Goal: Feedback & Contribution: Contribute content

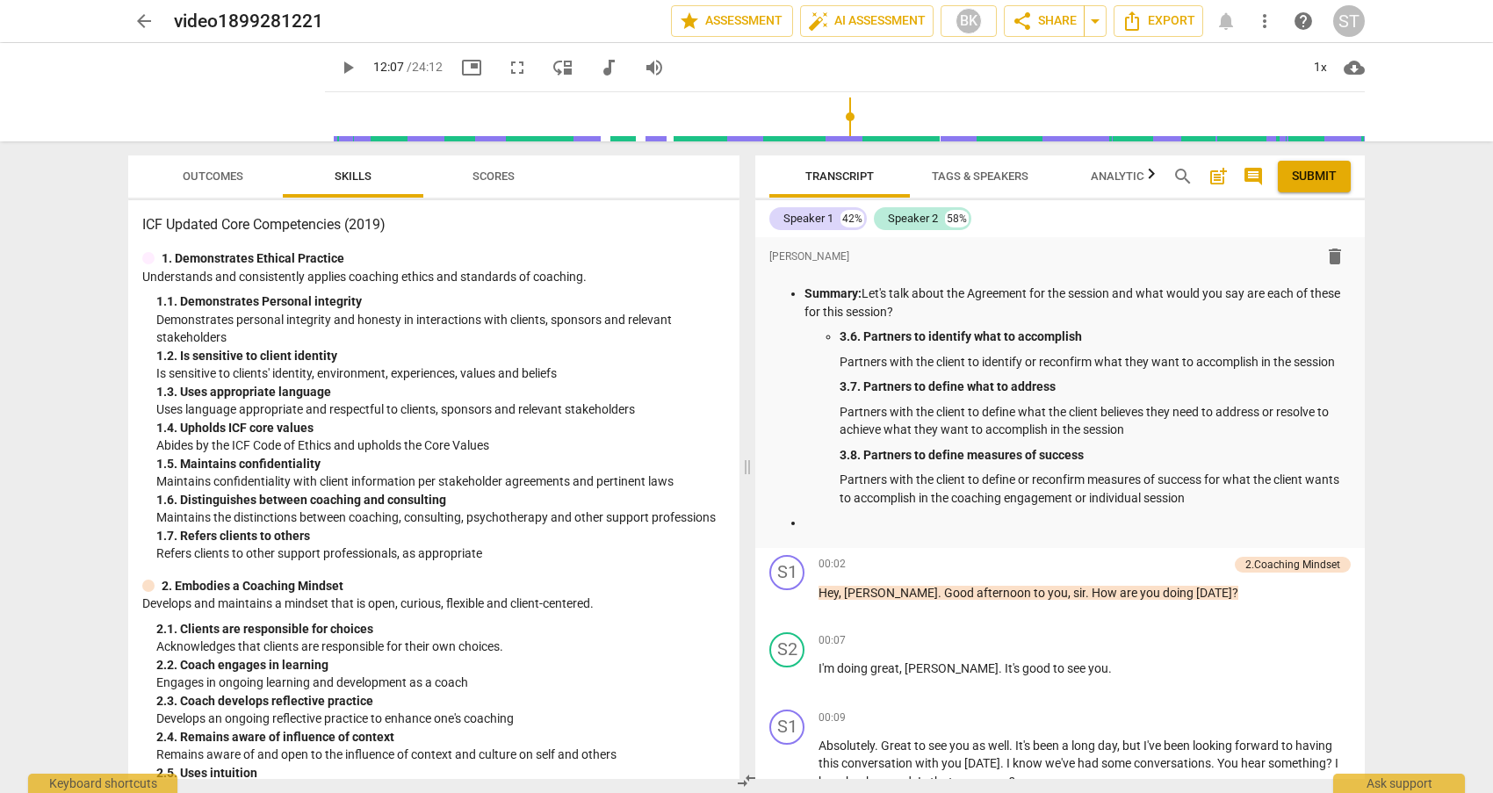
drag, startPoint x: 311, startPoint y: 119, endPoint x: 825, endPoint y: 120, distance: 514.5
click at [838, 123] on input "range" at bounding box center [848, 117] width 1032 height 56
click at [337, 68] on span "play_arrow" at bounding box center [347, 67] width 21 height 21
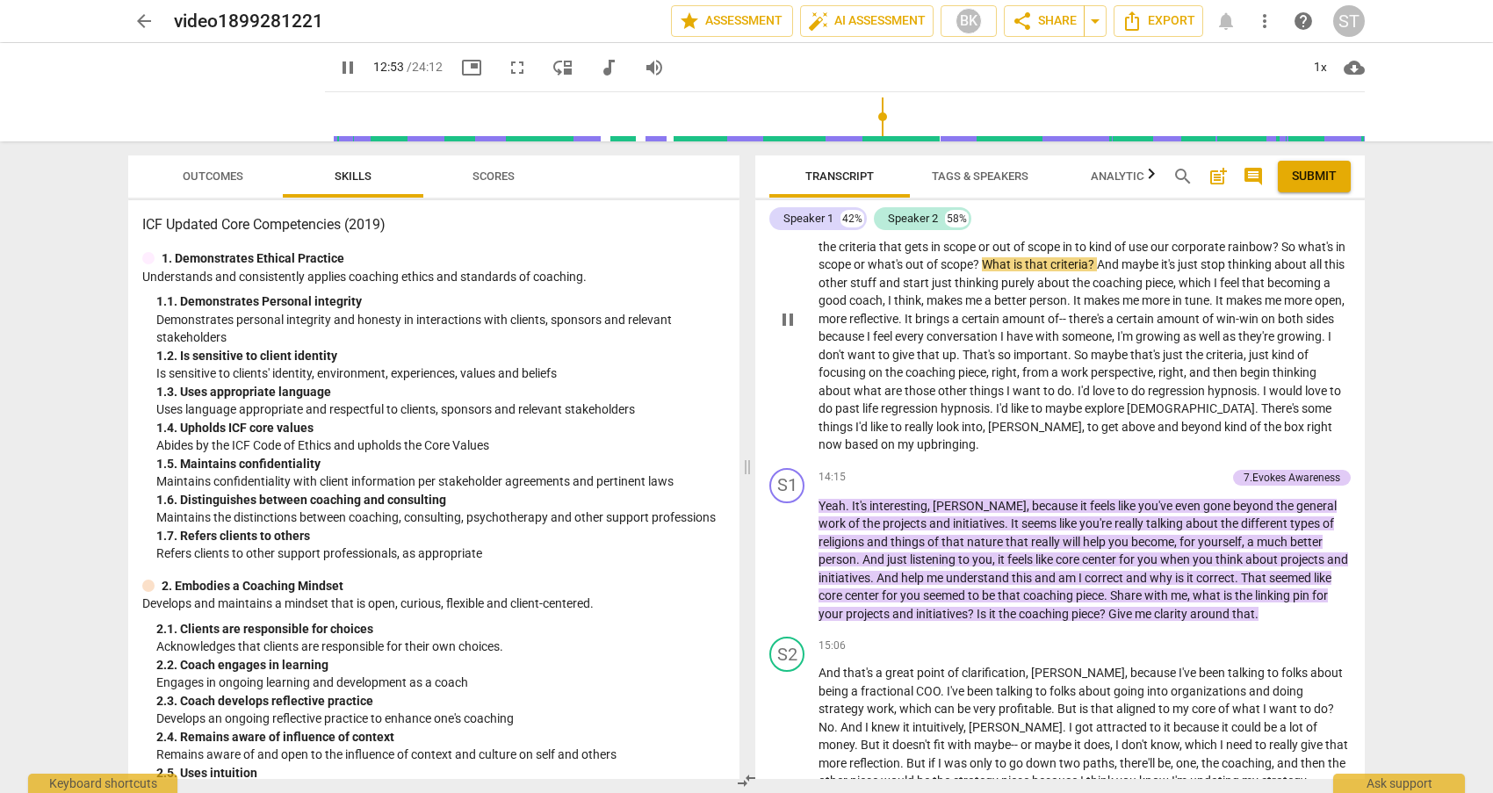
scroll to position [3049, 0]
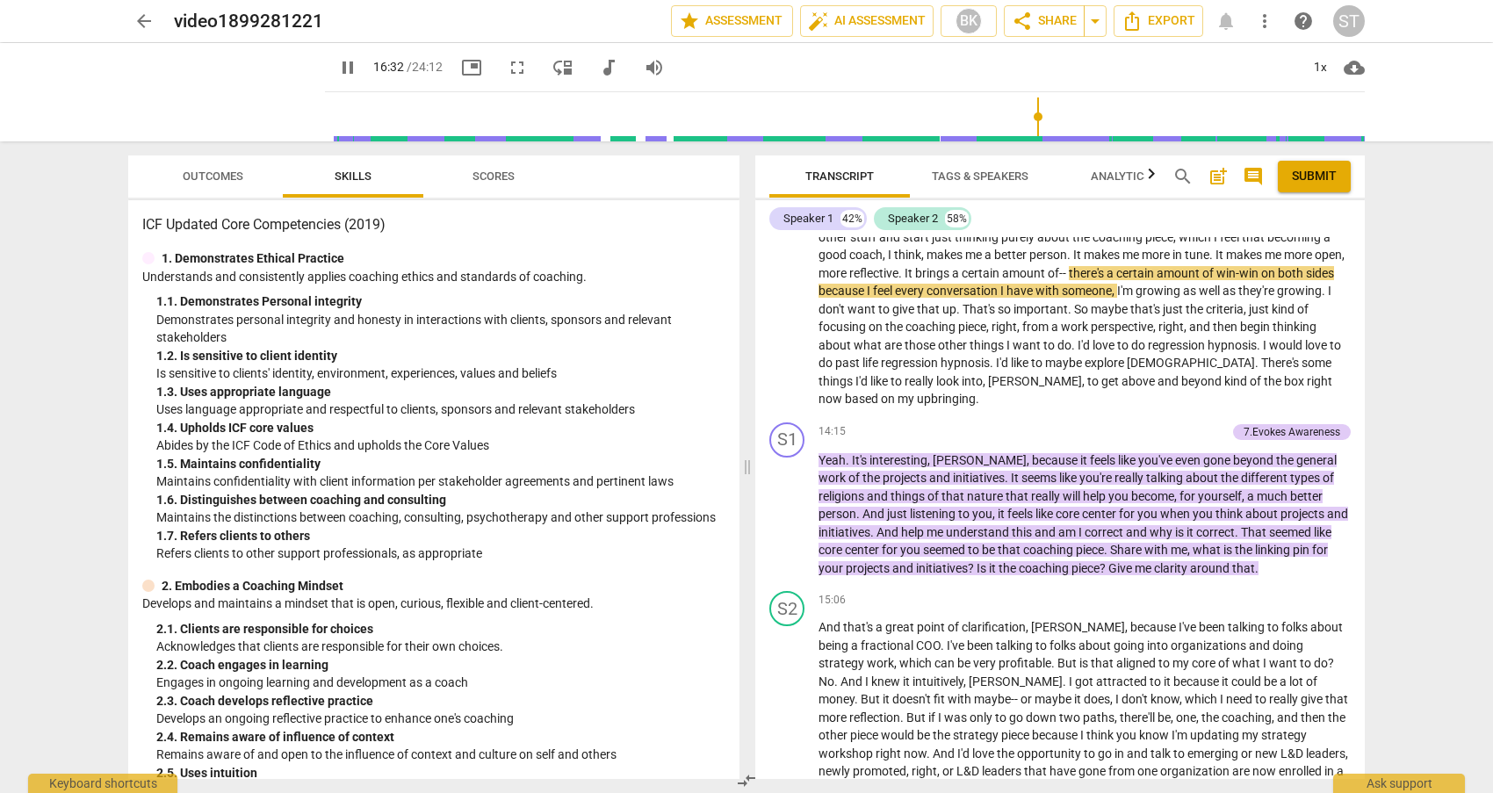
drag, startPoint x: 871, startPoint y: 118, endPoint x: 1031, endPoint y: 133, distance: 160.5
click at [1031, 133] on input "range" at bounding box center [848, 117] width 1032 height 56
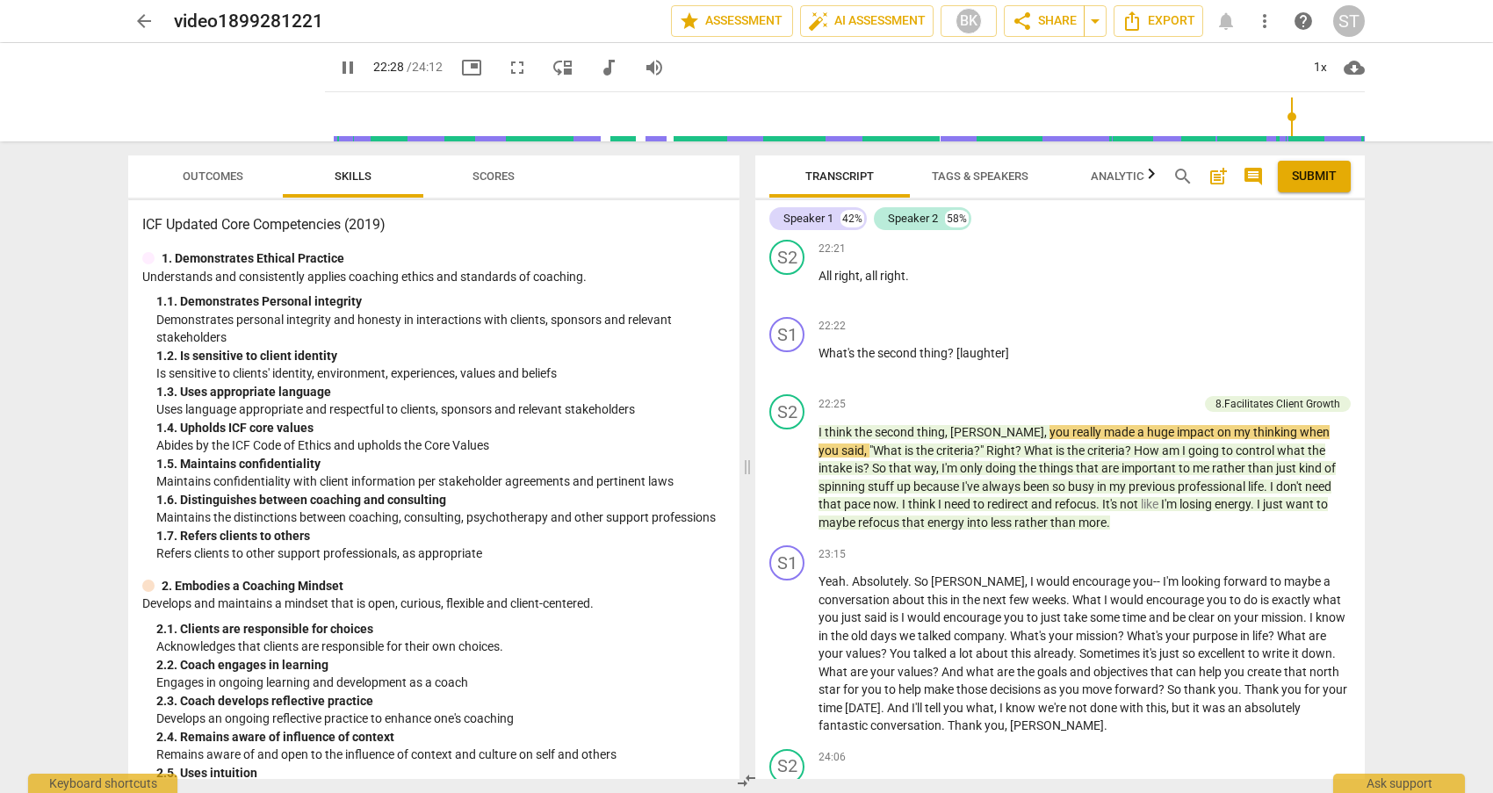
scroll to position [5525, 0]
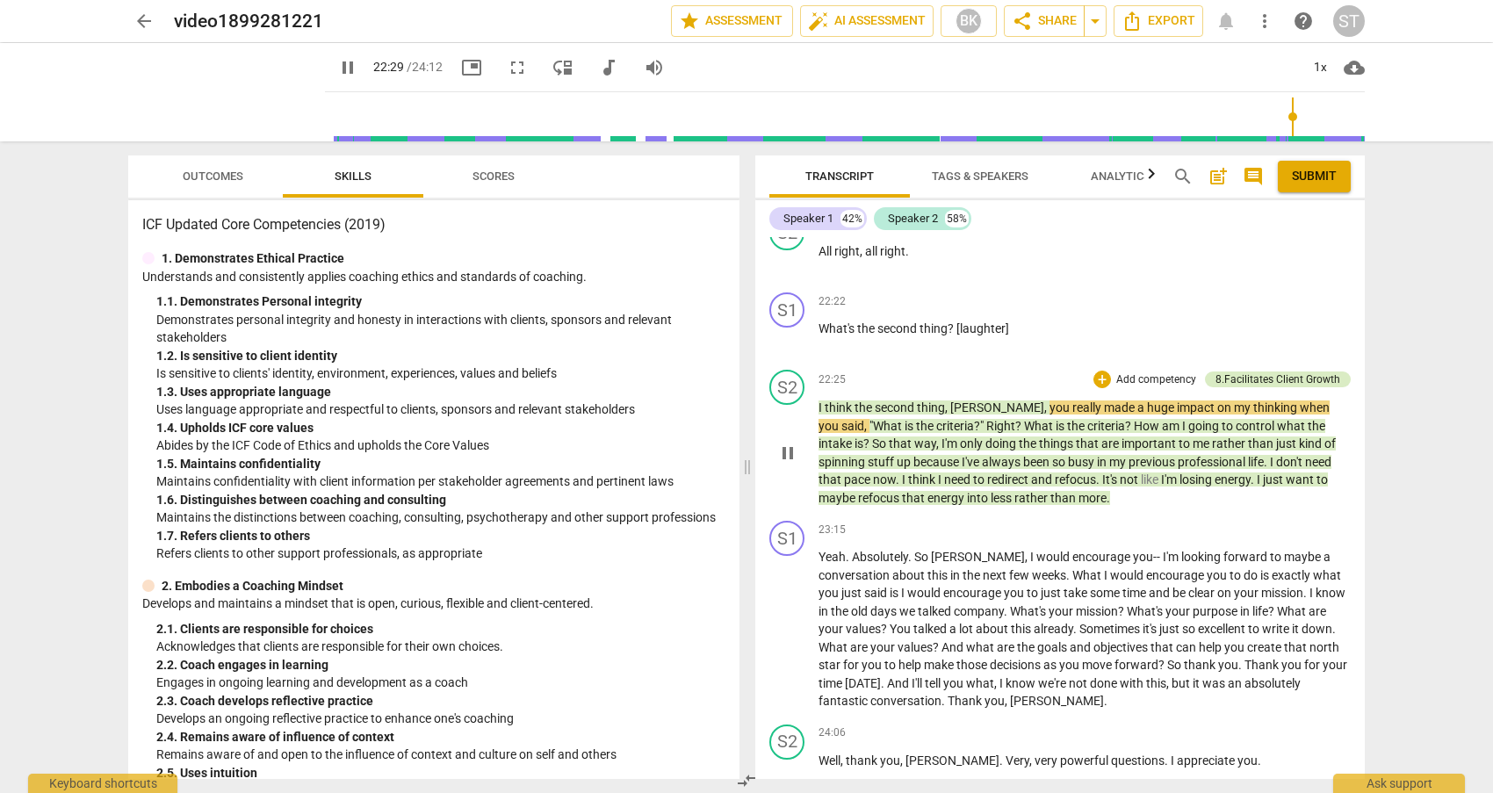
click at [1280, 371] on div "8.Facilitates Client Growth" at bounding box center [1277, 379] width 125 height 16
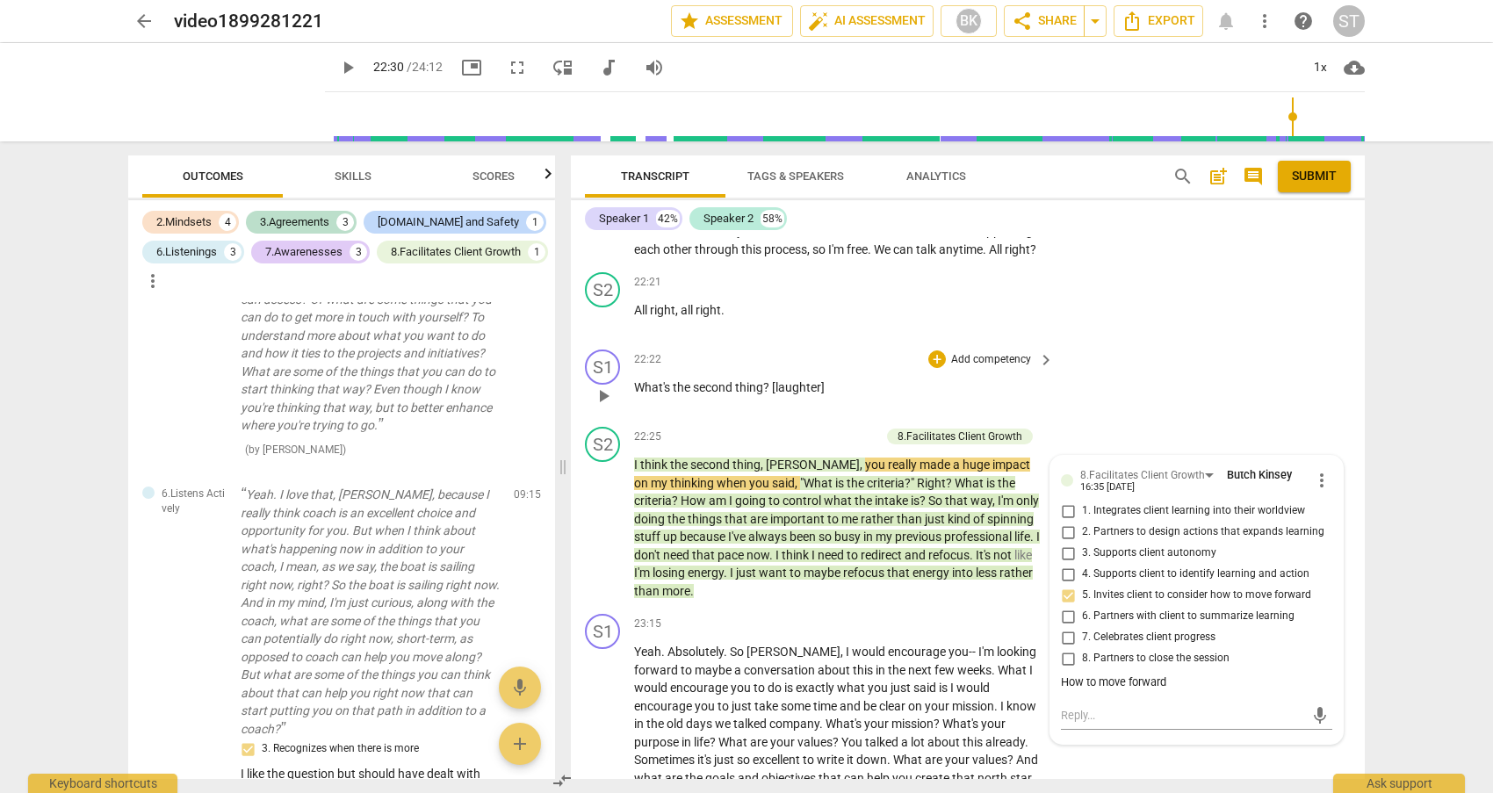
scroll to position [2487, 0]
click at [337, 69] on span "play_arrow" at bounding box center [347, 67] width 21 height 21
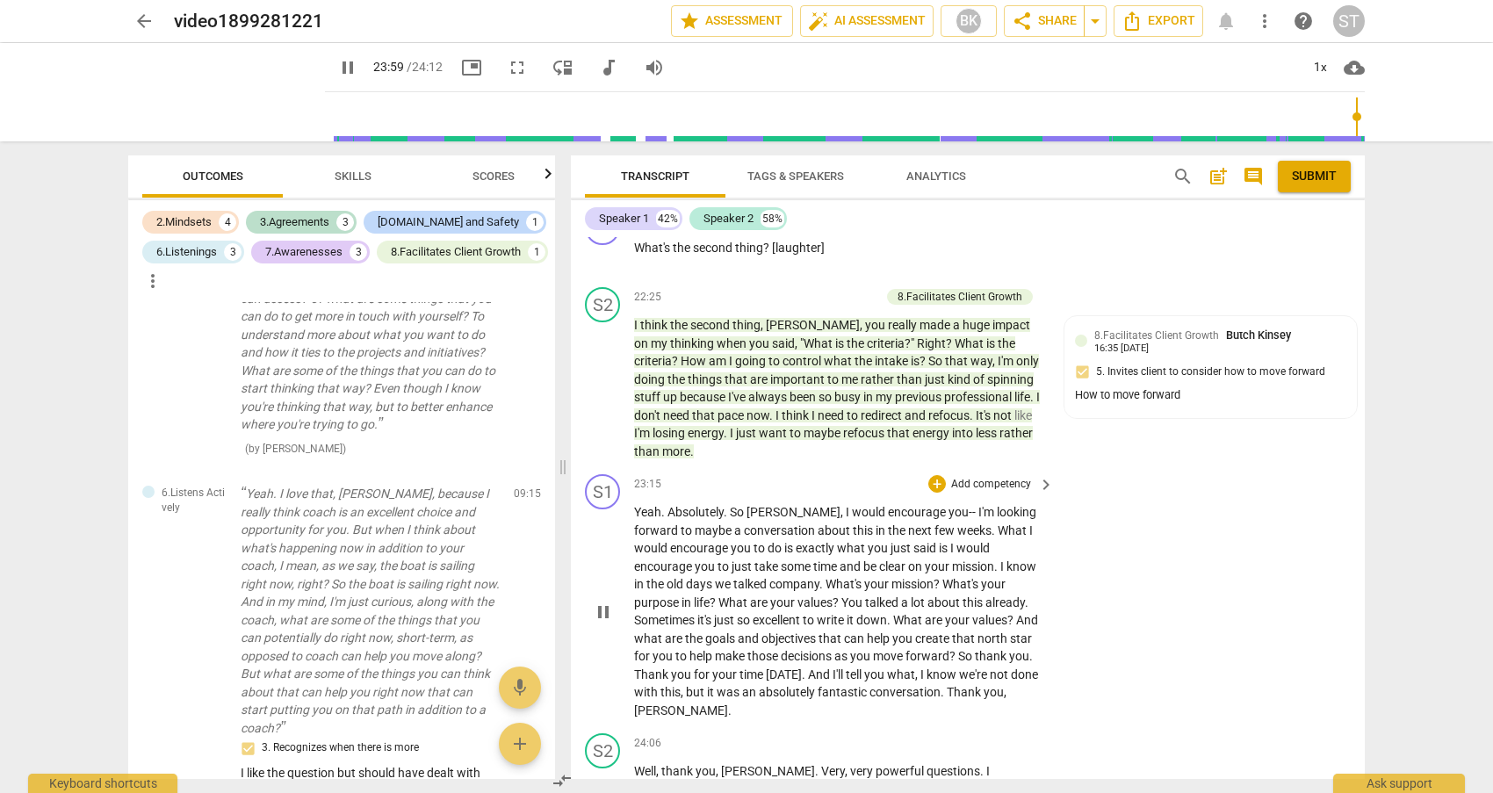
scroll to position [6561, 0]
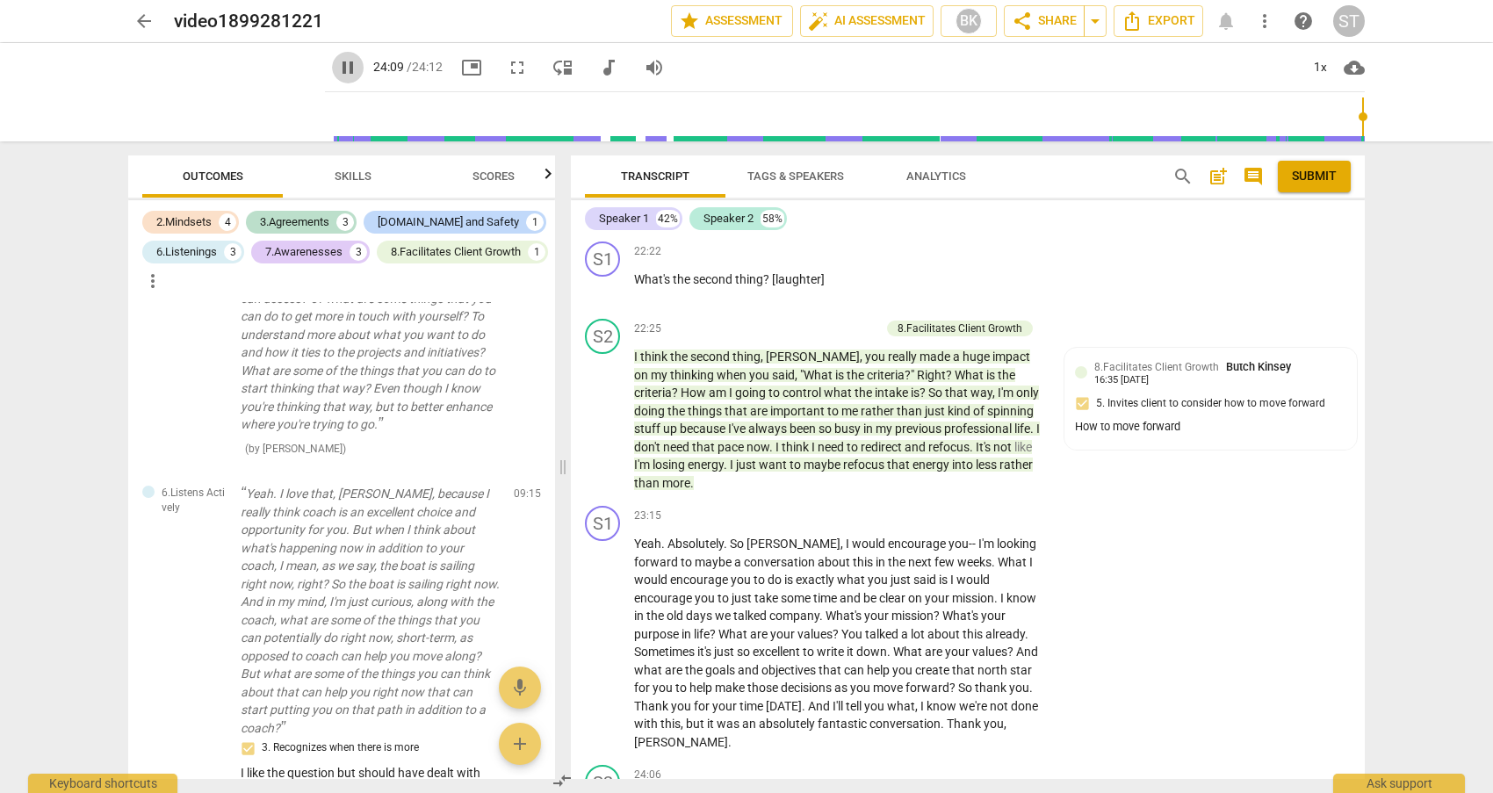
click at [337, 68] on span "pause" at bounding box center [347, 67] width 21 height 21
type input "1449"
click at [1014, 508] on p "Add competency" at bounding box center [990, 516] width 83 height 16
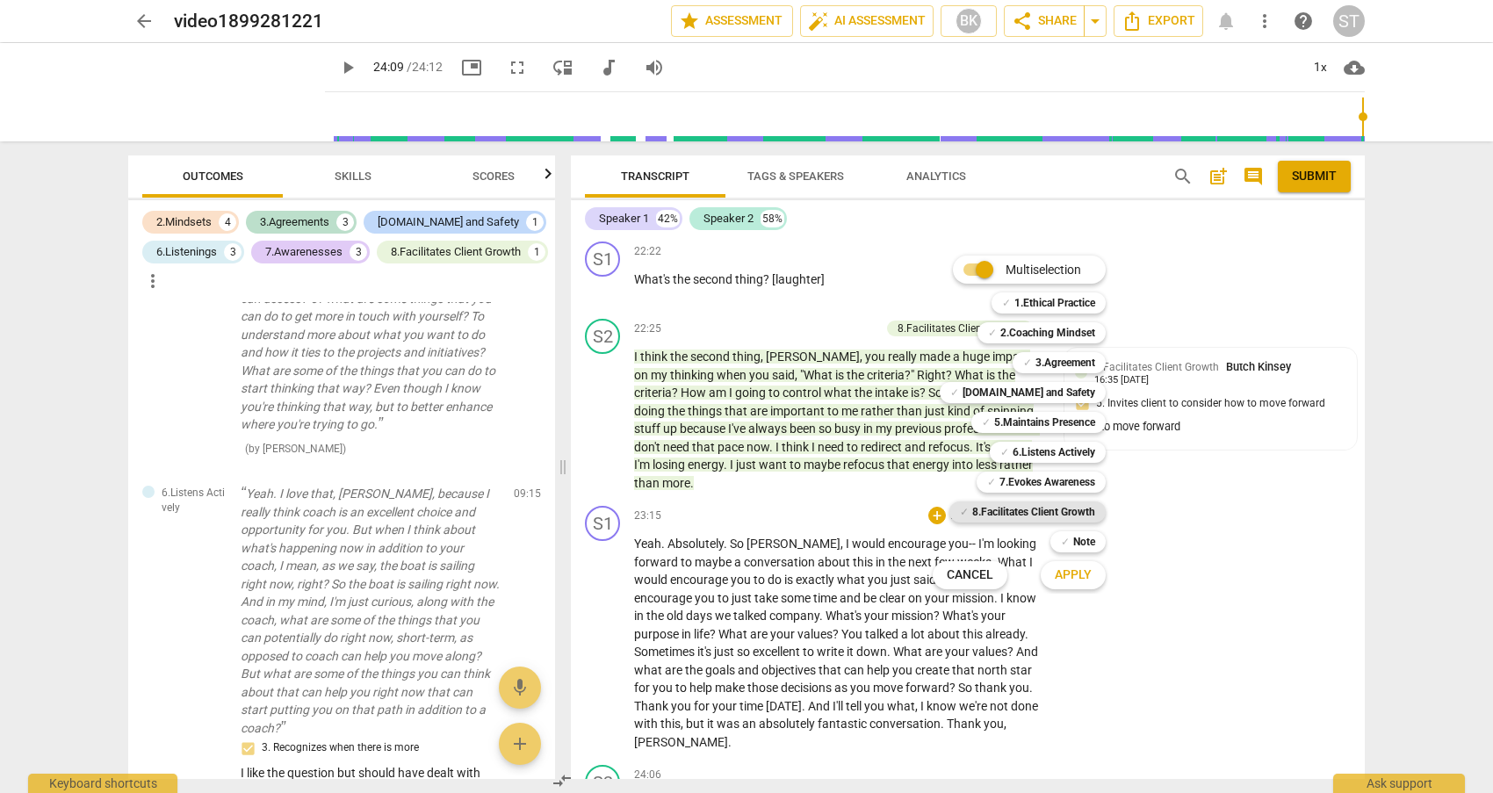
click at [1065, 511] on b "8.Facilitates Client Growth" at bounding box center [1033, 511] width 123 height 21
click at [1069, 573] on span "Apply" at bounding box center [1072, 575] width 37 height 18
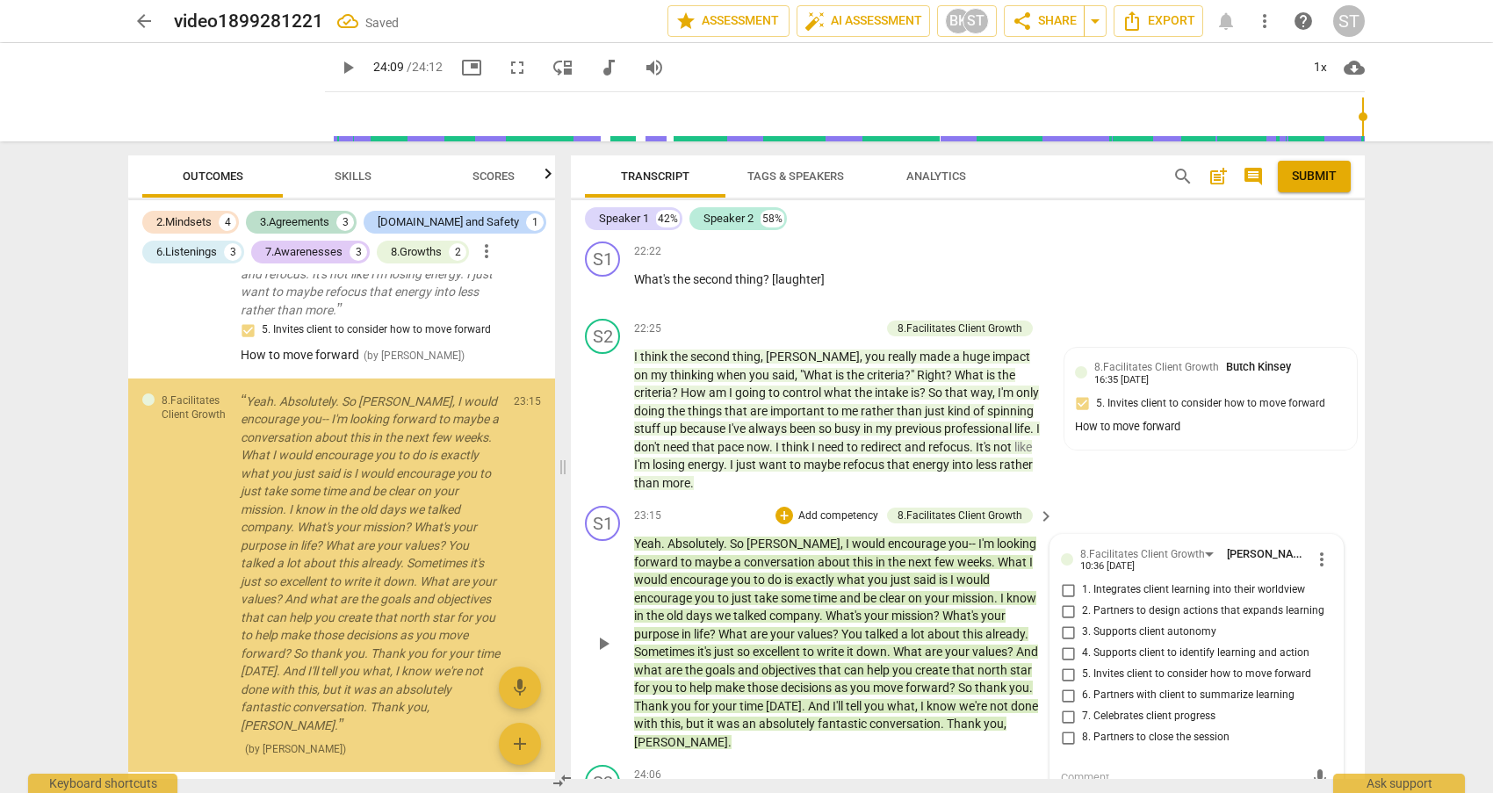
scroll to position [4233, 0]
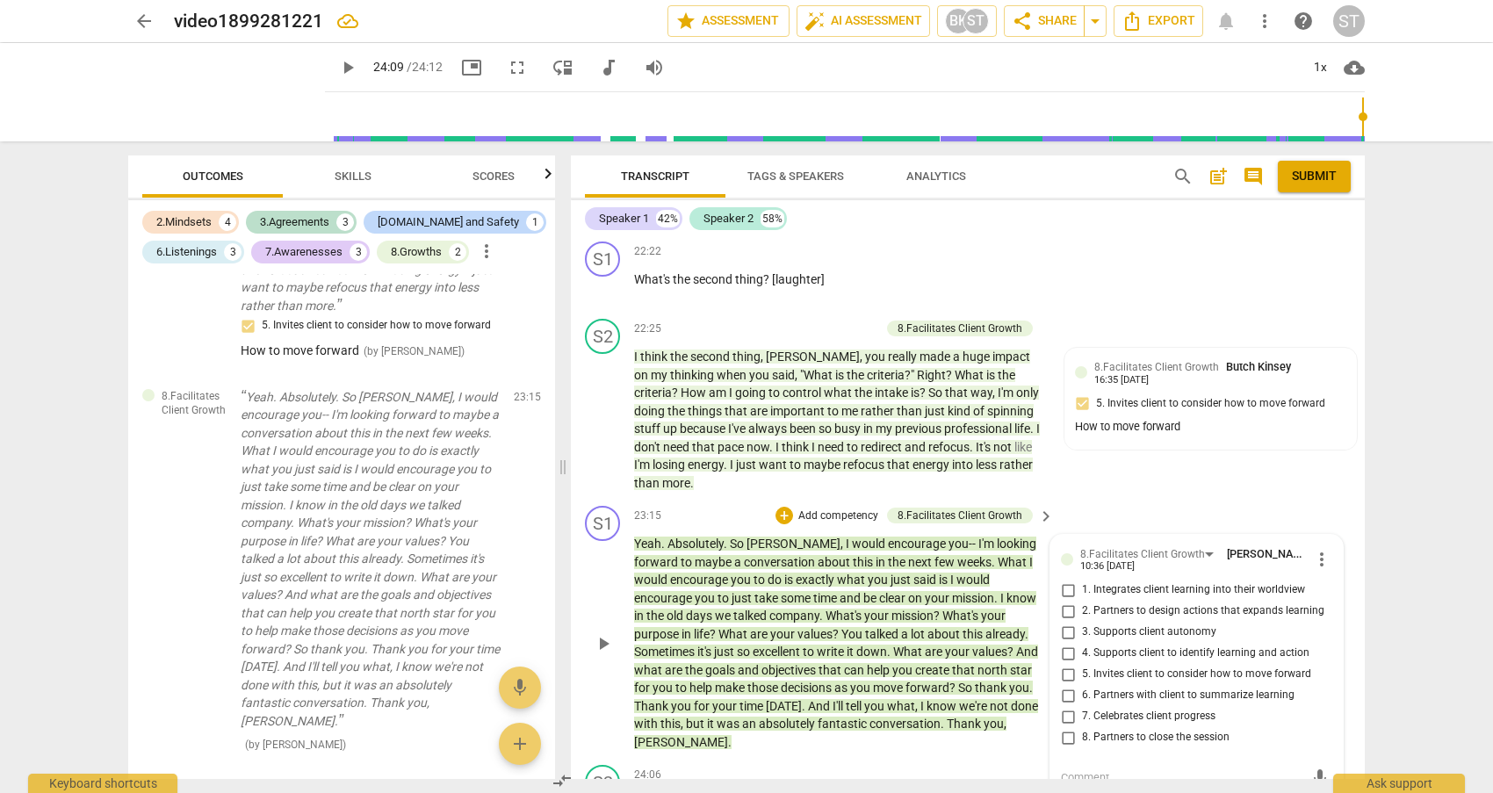
click at [1064, 664] on input "5. Invites client to consider how to move forward" at bounding box center [1068, 674] width 28 height 21
checkbox input "true"
click at [1073, 769] on textarea at bounding box center [1182, 777] width 243 height 17
type textarea "A"
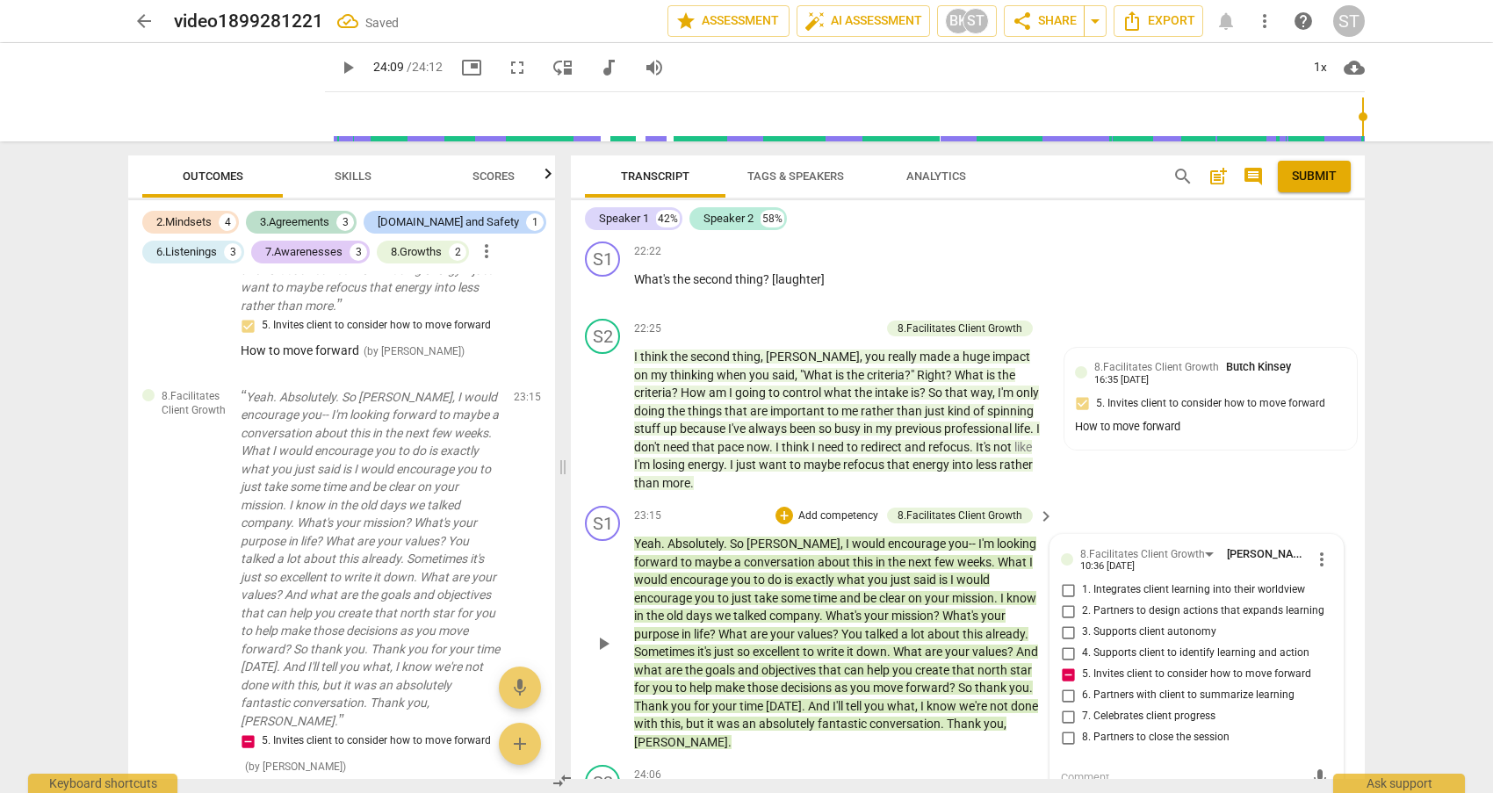
type textarea "A"
type textarea "An"
type textarea "And"
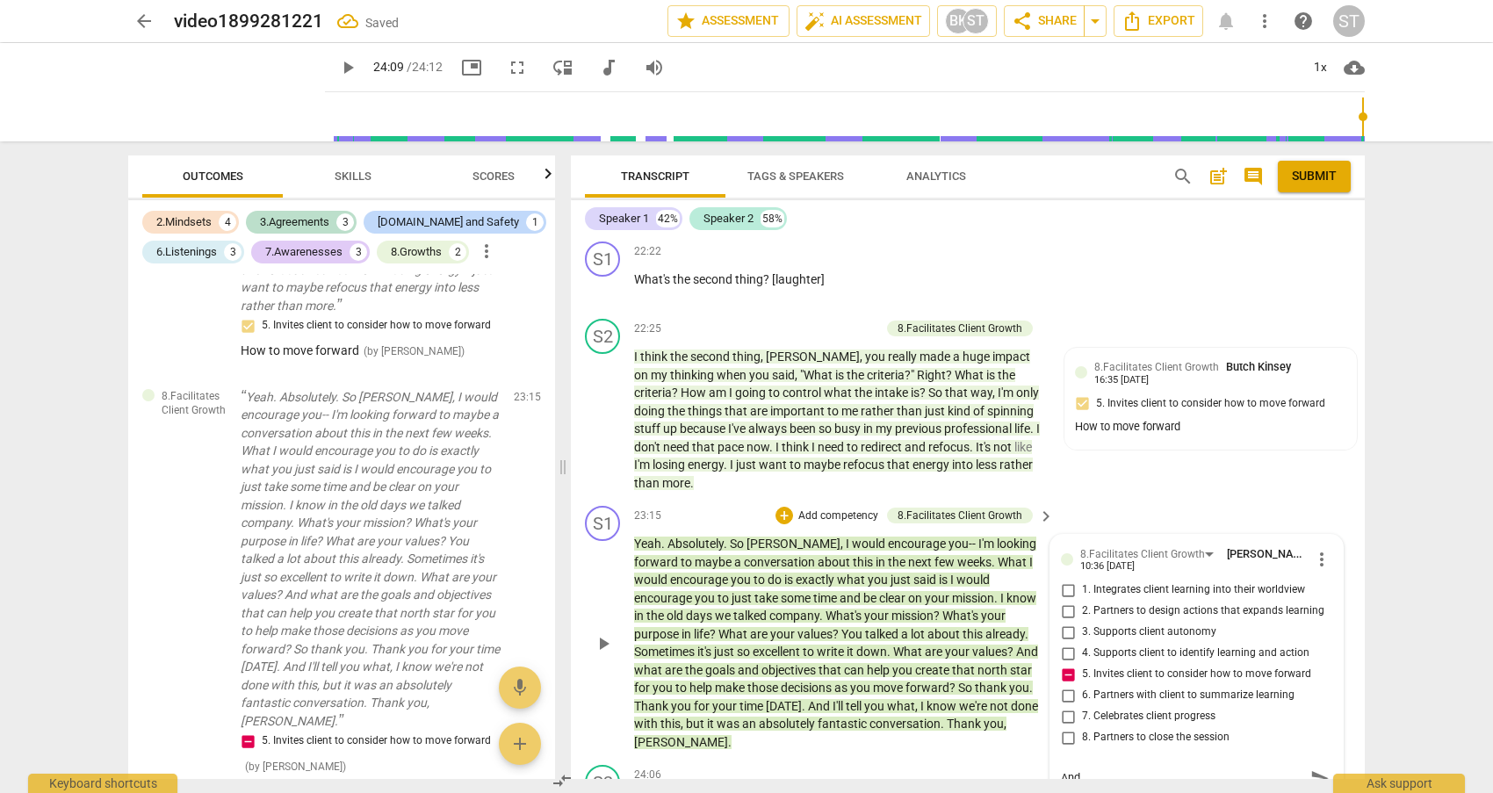
type textarea "And"
type textarea "And a"
type textarea "And as"
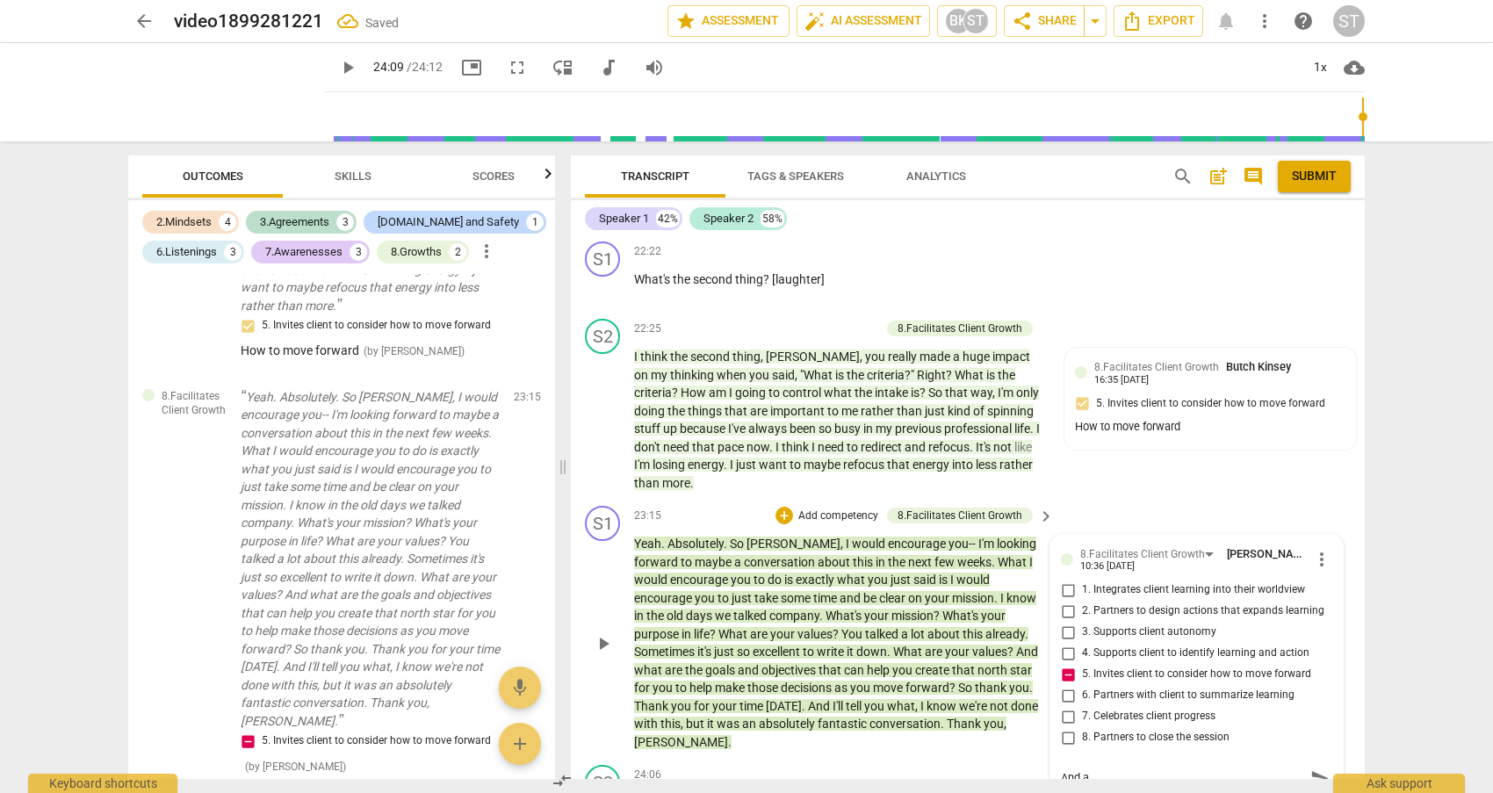
type textarea "And as"
type textarea "And as y"
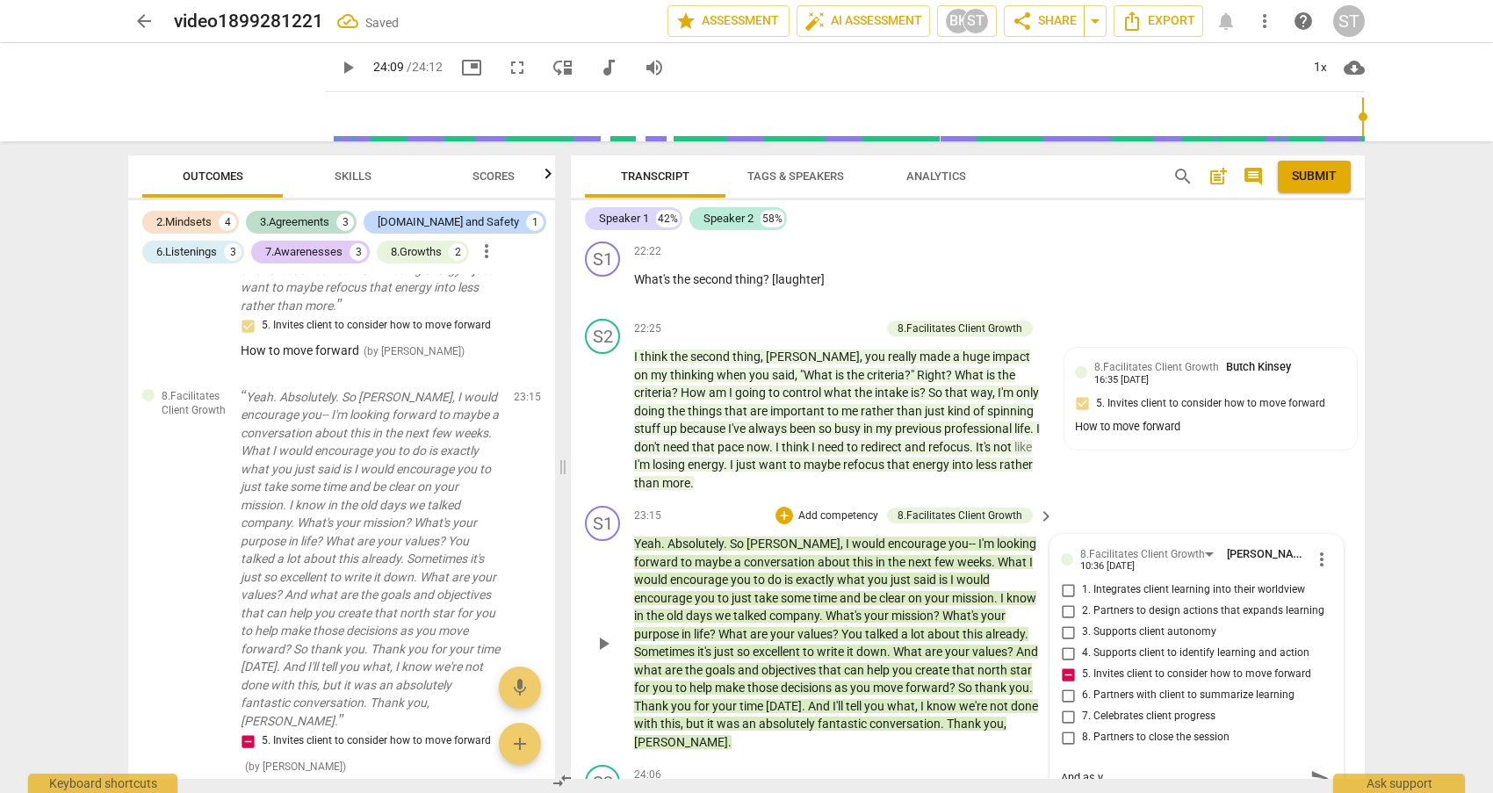
type textarea "And as yo"
type textarea "And as you"
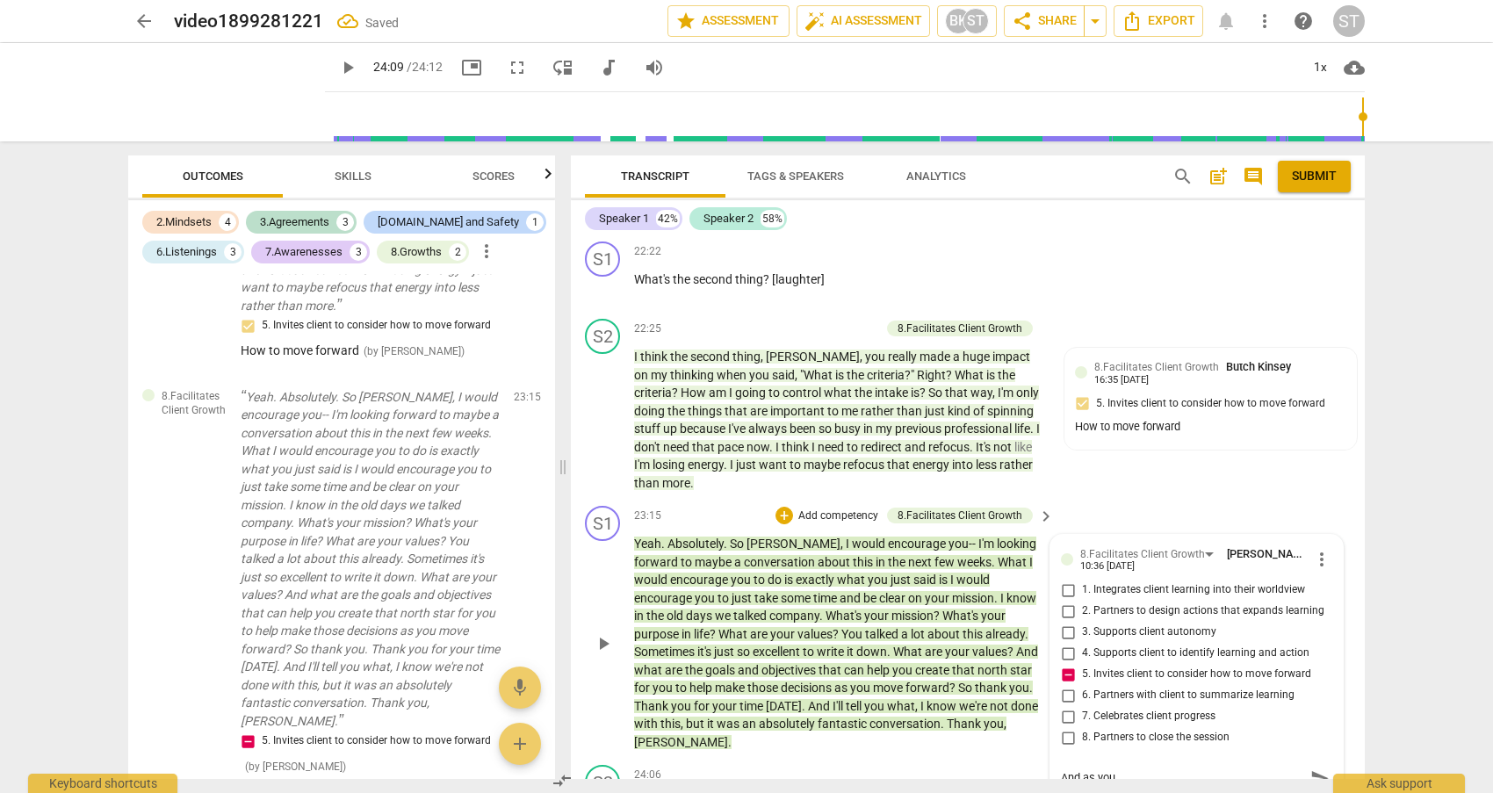
type textarea "And as you"
type textarea "And as you c"
type textarea "And as you co"
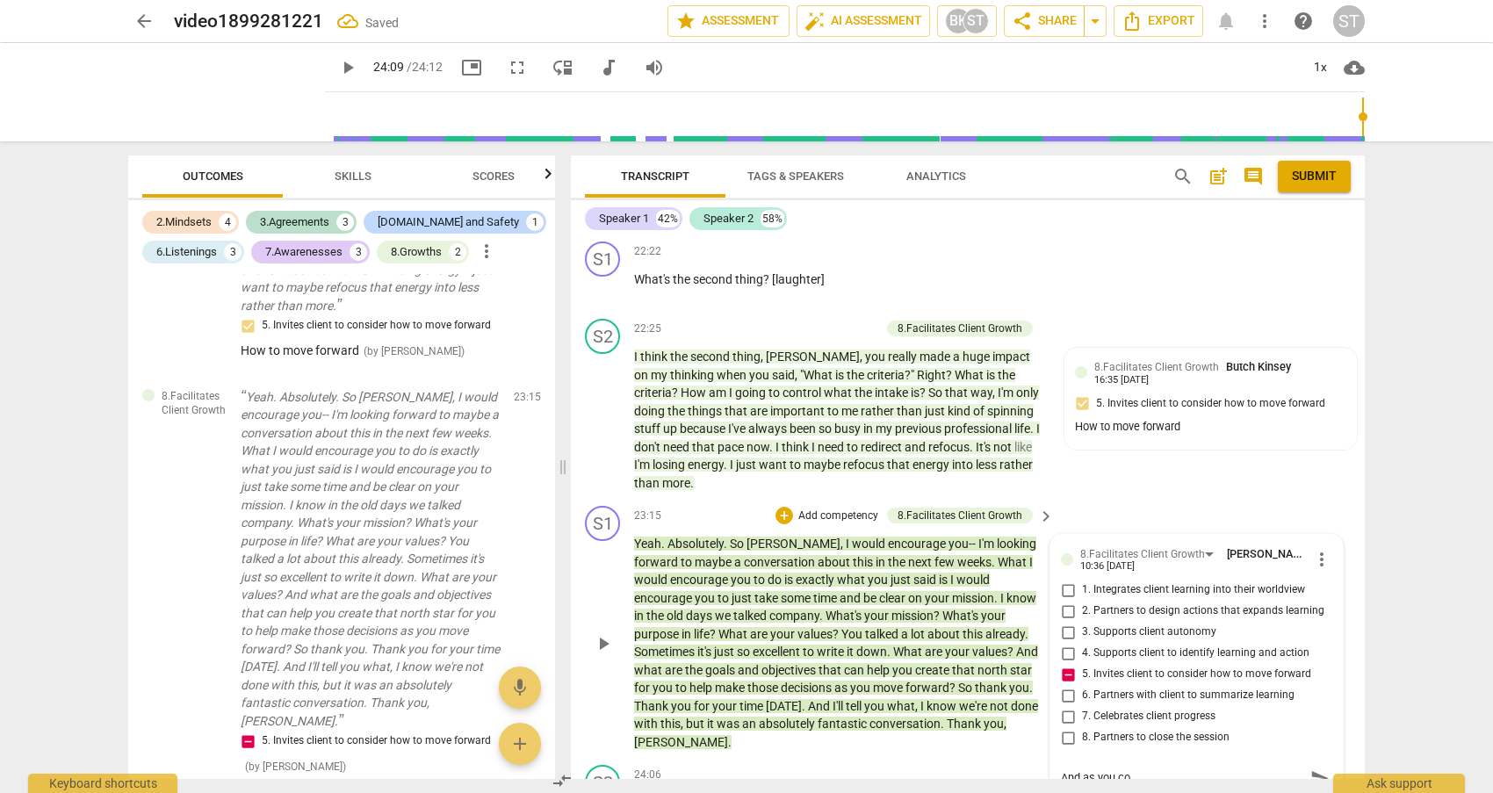
type textarea "And as you con"
type textarea "And as you cons"
type textarea "And as you consi"
type textarea "And as you consid"
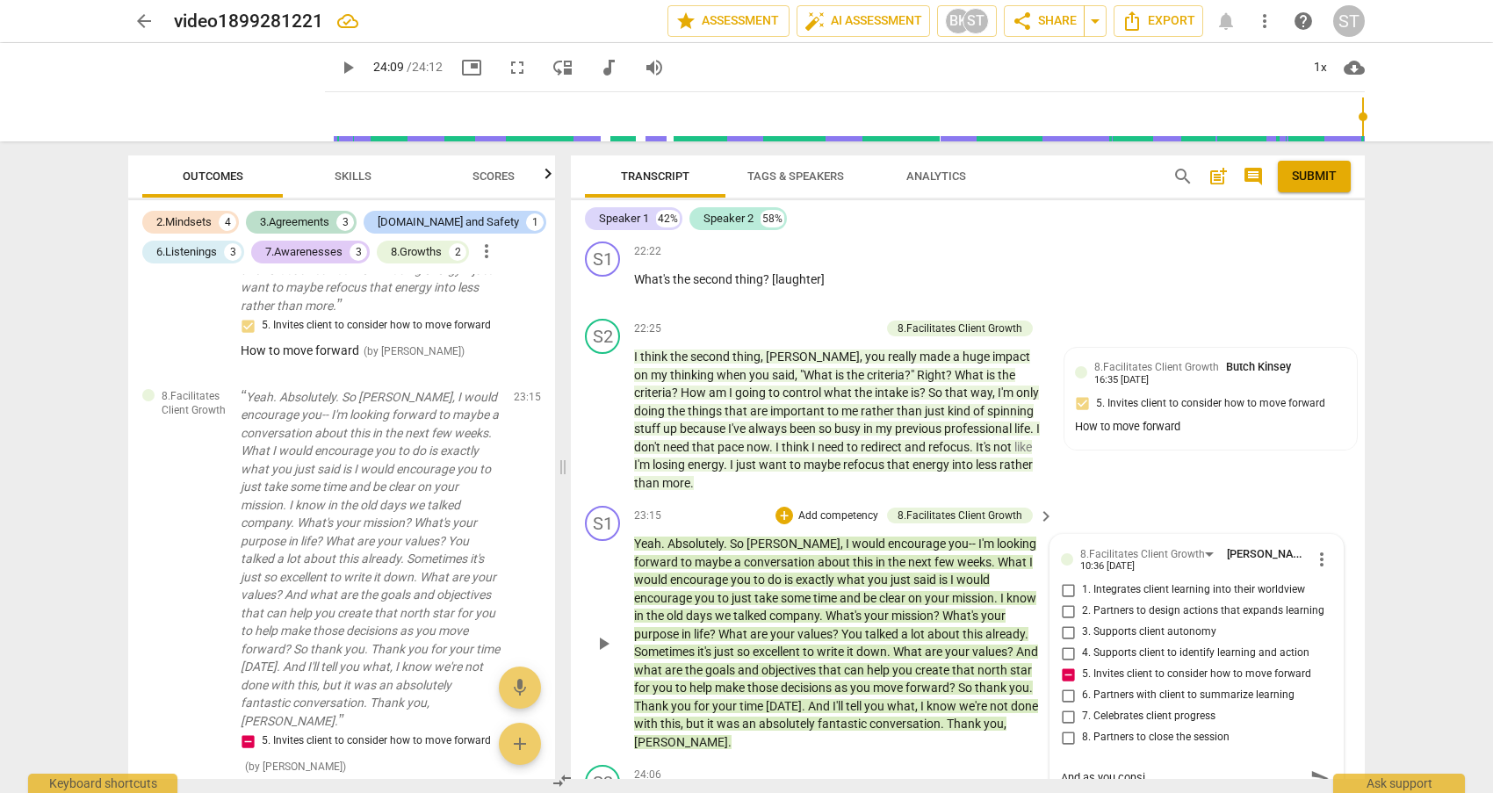
type textarea "And as you consid"
type textarea "And as you conside"
type textarea "And as you consider"
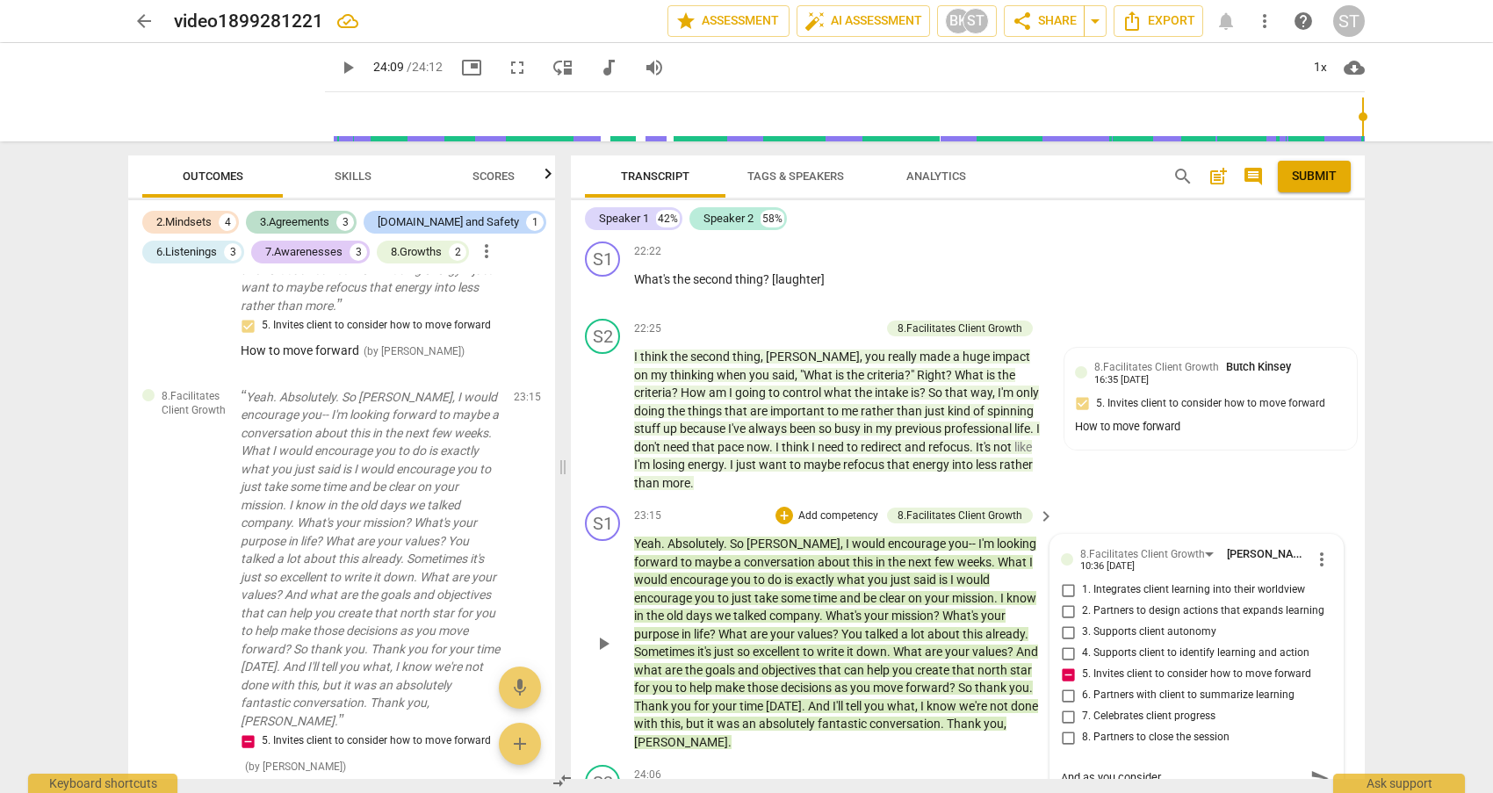
type textarea "And as you consider"
type textarea "And as you consider ""
type textarea "And as you consider "r"
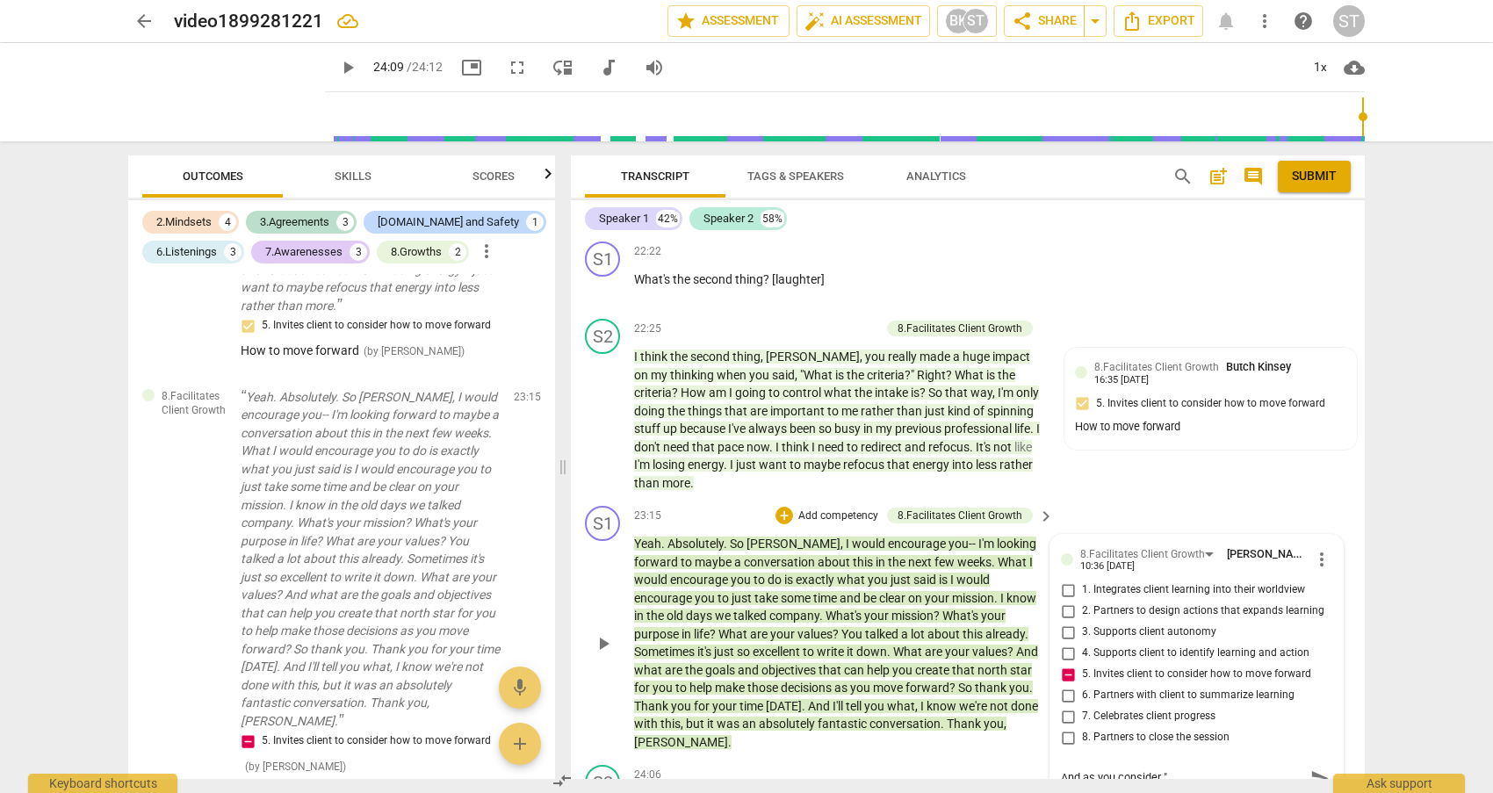
type textarea "And as you consider "r"
type textarea "And as you consider "re"
type textarea "And as you consider "red"
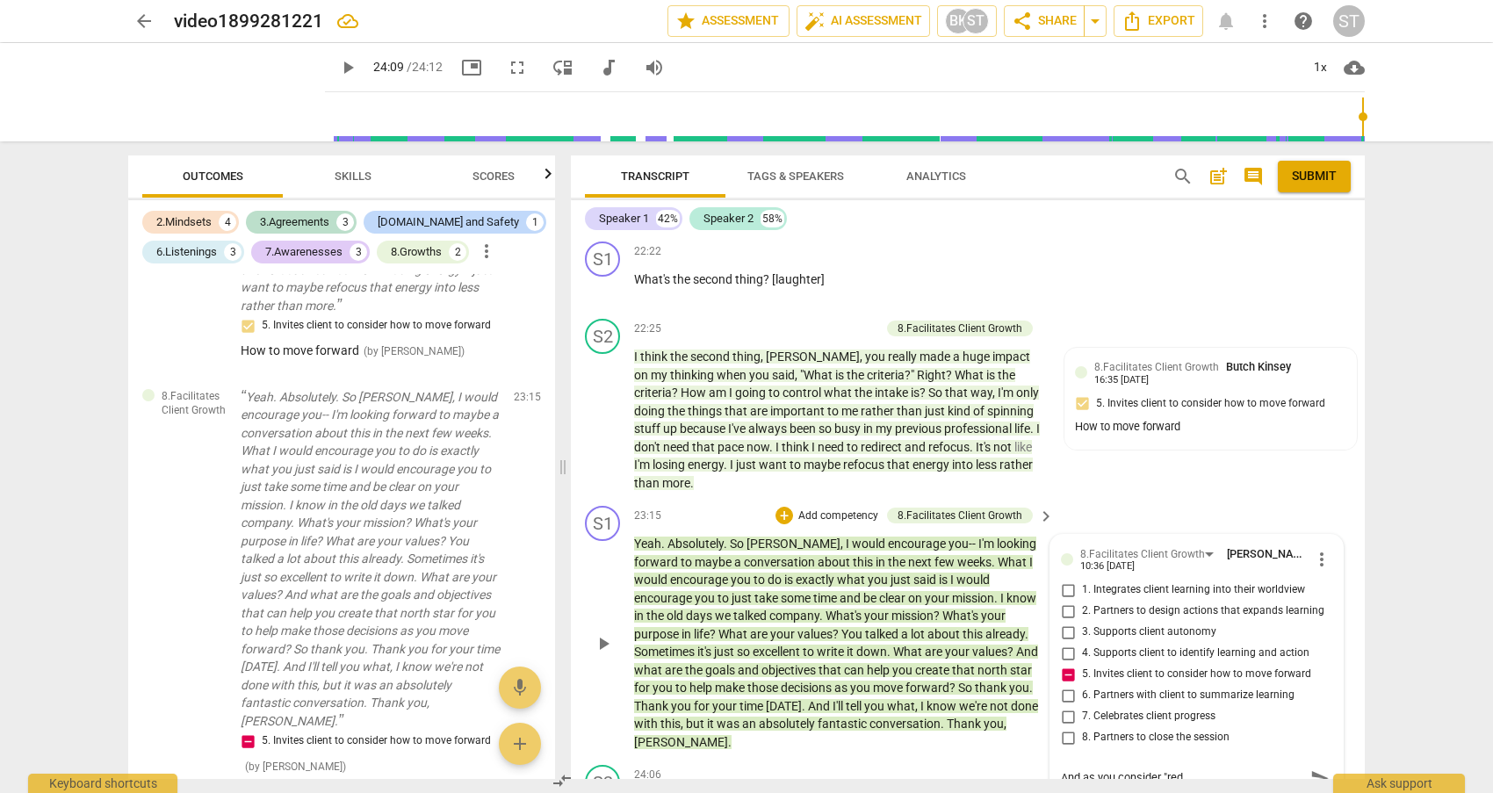
type textarea "And as you consider "redi"
type textarea "And as you consider "redir"
type textarea "And as you consider "redi"
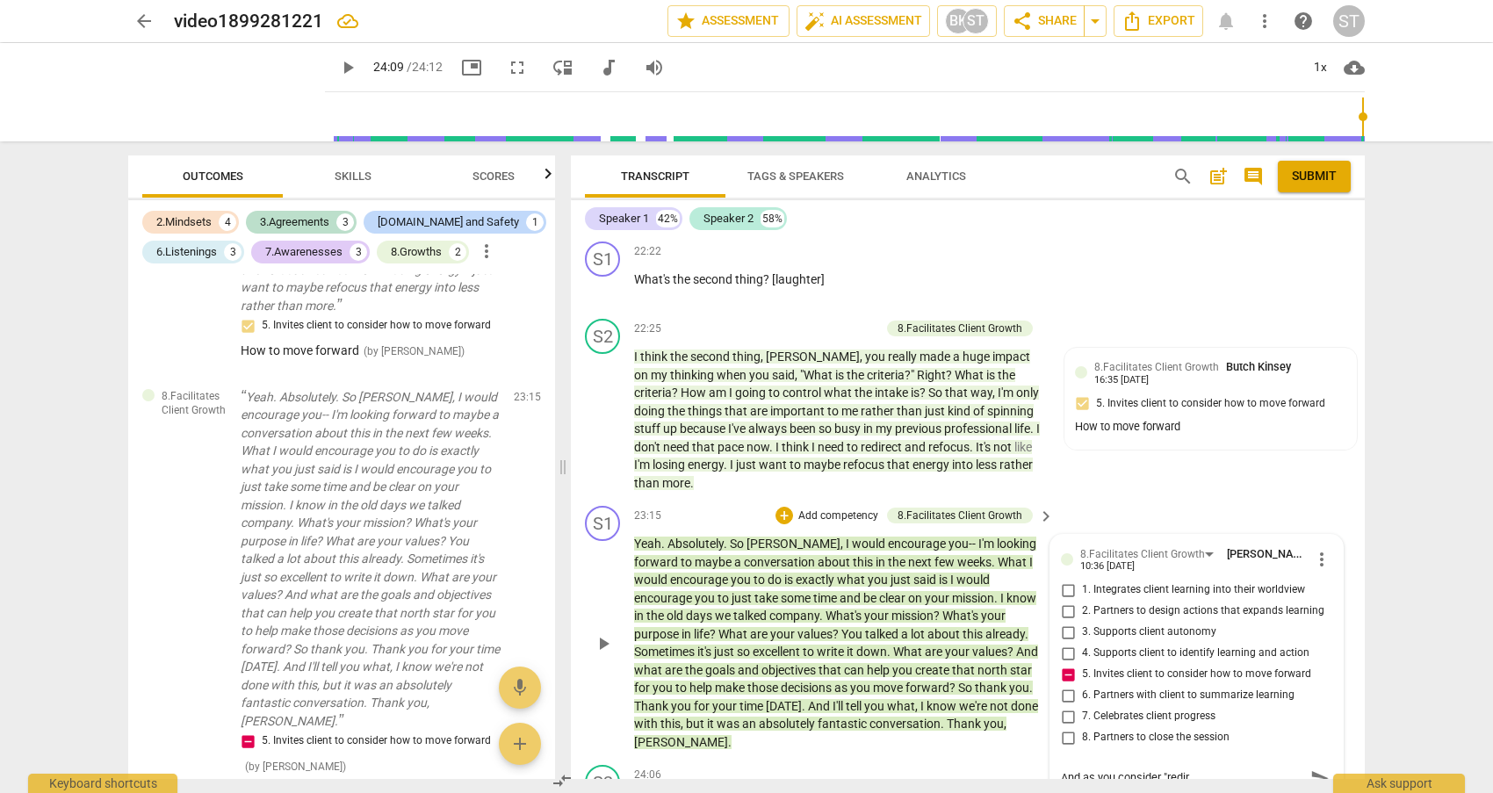
type textarea "And as you consider "redi"
type textarea "And as you consider "redir"
type textarea "And as you consider "redire"
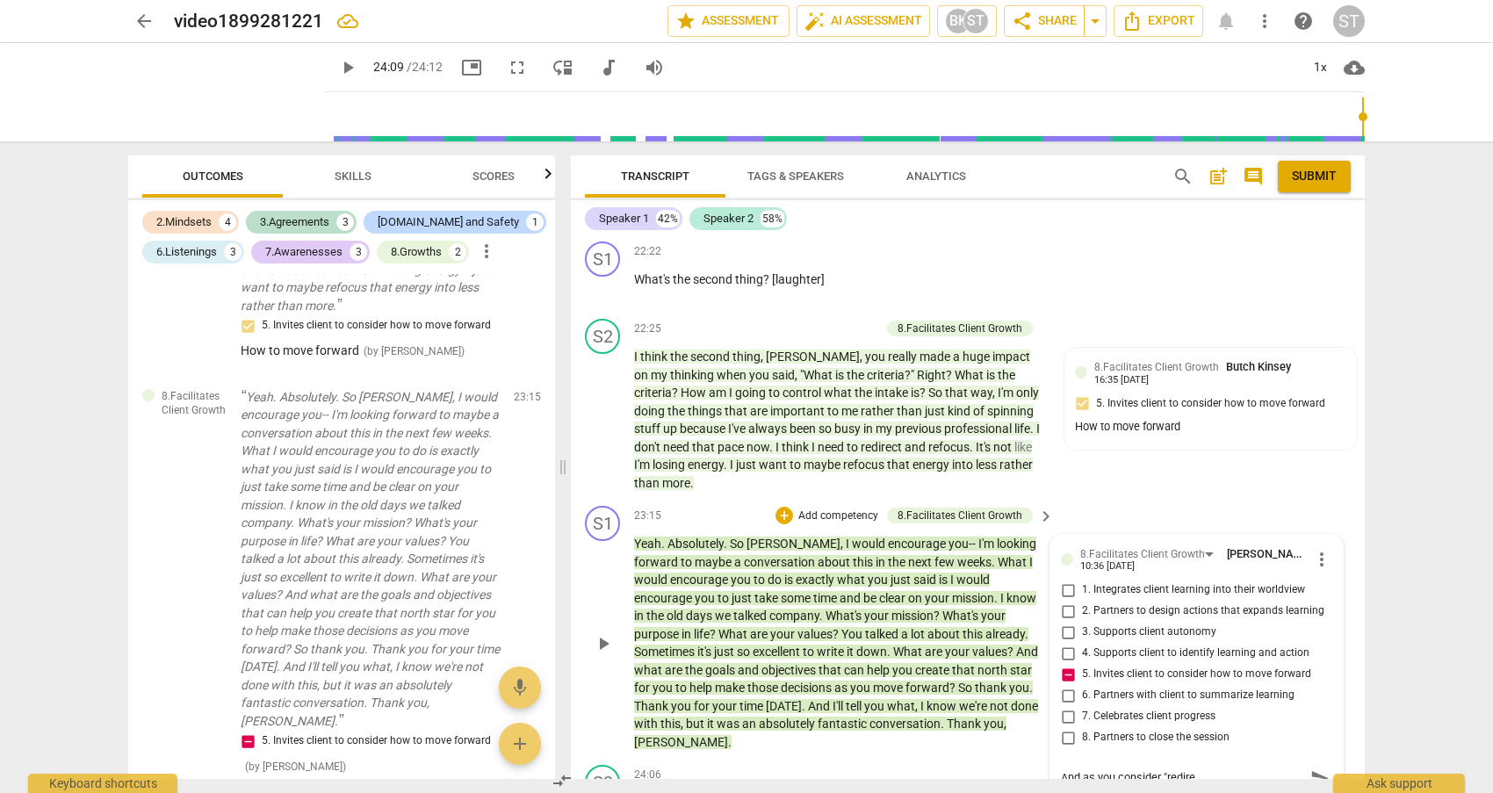
type textarea "And as you consider "redirec"
type textarea "And as you consider "redirect"
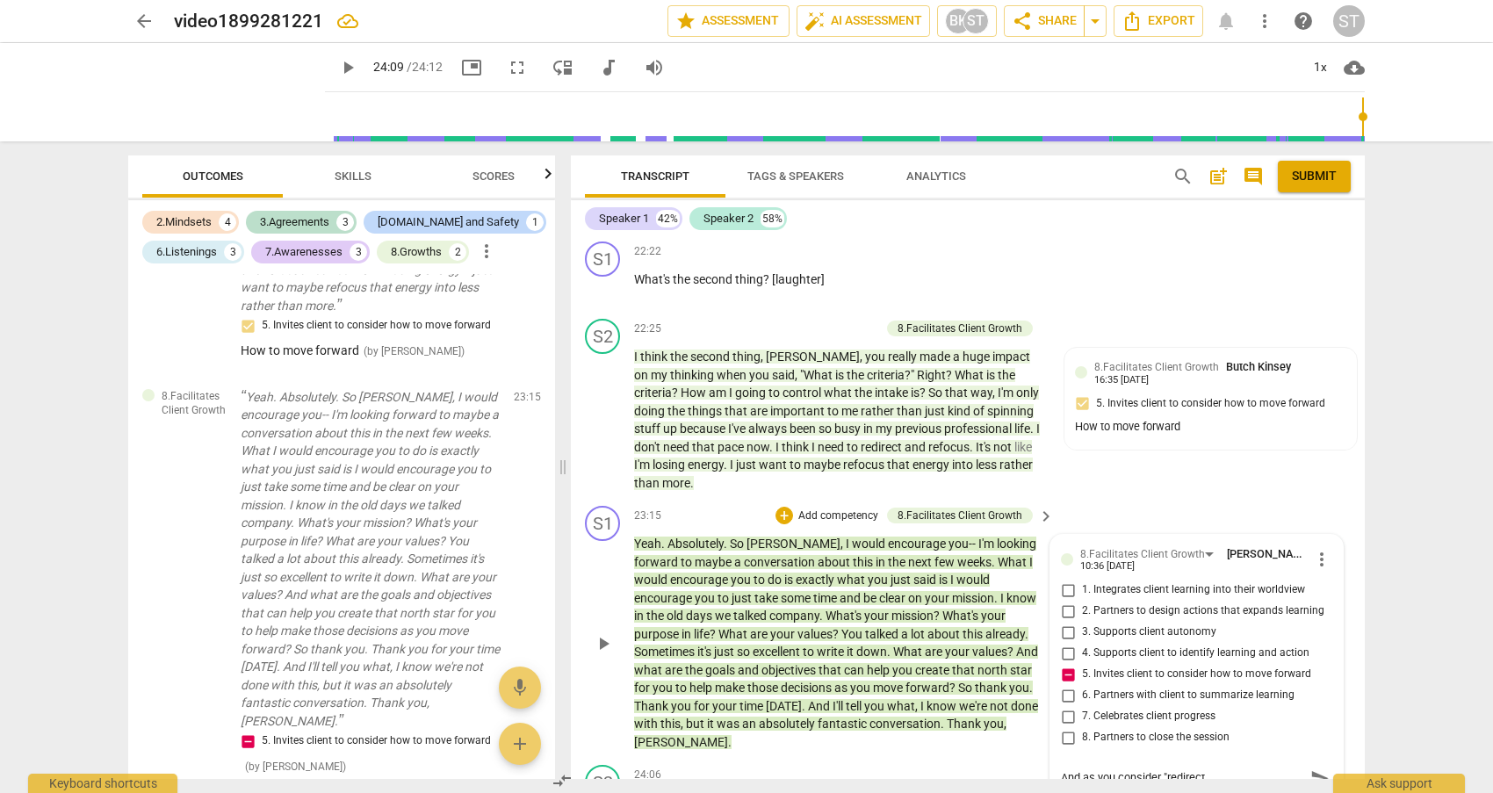
type textarea "And as you consider "redirect"
type textarea "And as you consider "redirect a"
type textarea "And as you consider "redirect an"
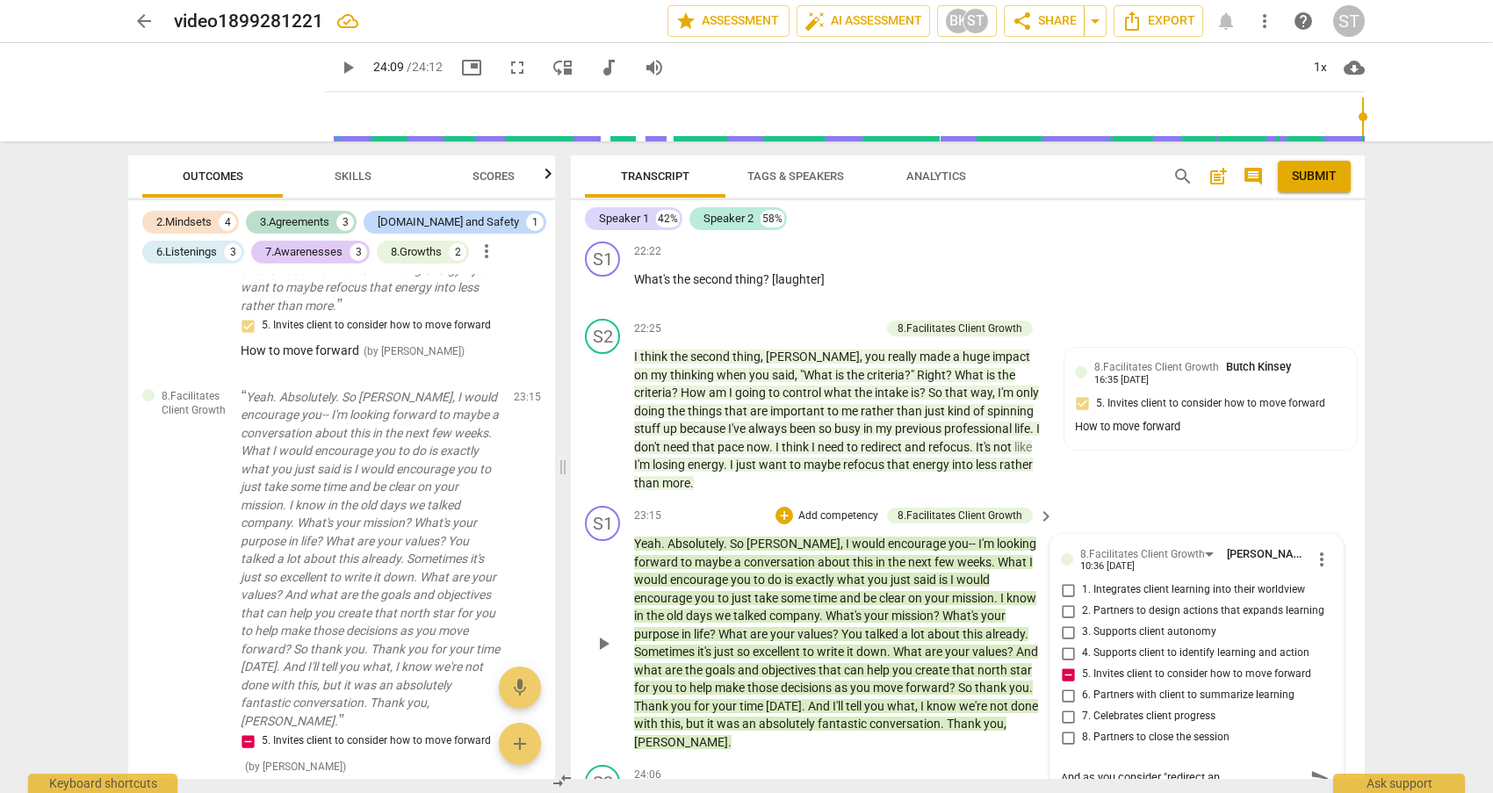
type textarea "And as you consider "redirect and"
type textarea "And as you consider "redirect and r"
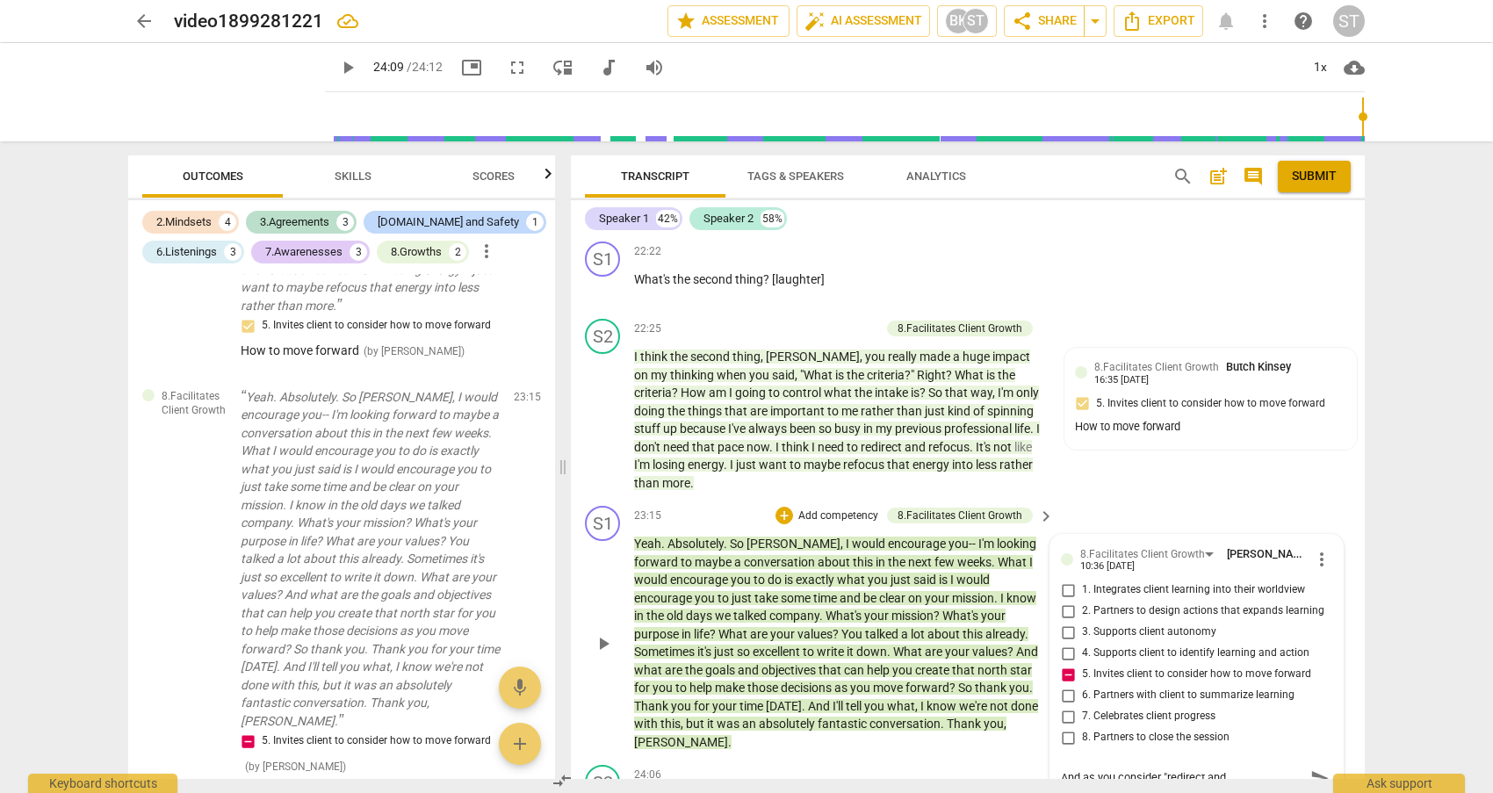
type textarea "And as you consider "redirect and r"
type textarea "And as you consider "redirect and re"
type textarea "And as you consider "redirect and ref"
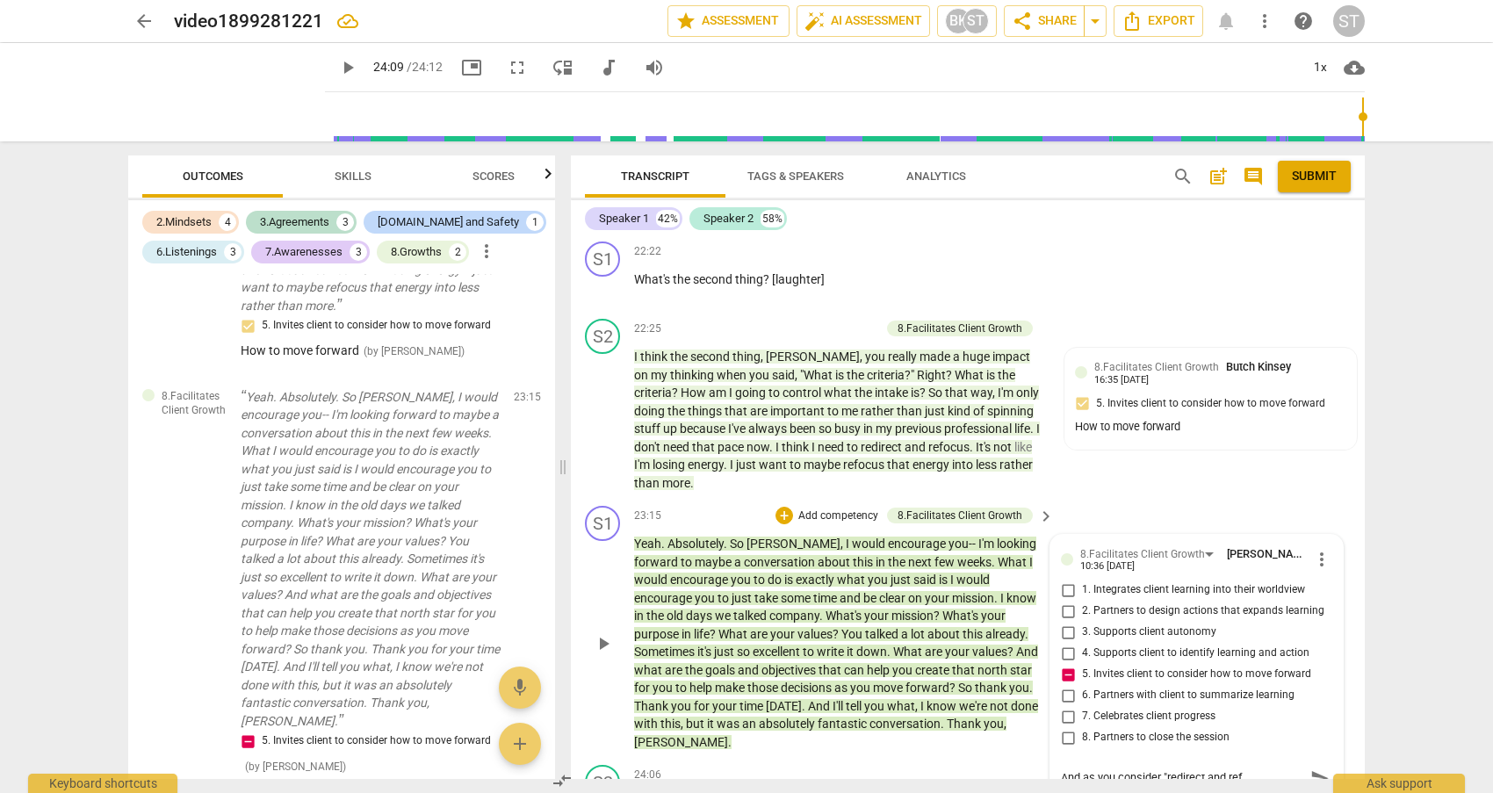
type textarea "And as you consider "redirect and refo"
type textarea "And as you consider "redirect and refoc"
type textarea "And as you consider "redirect and refocu"
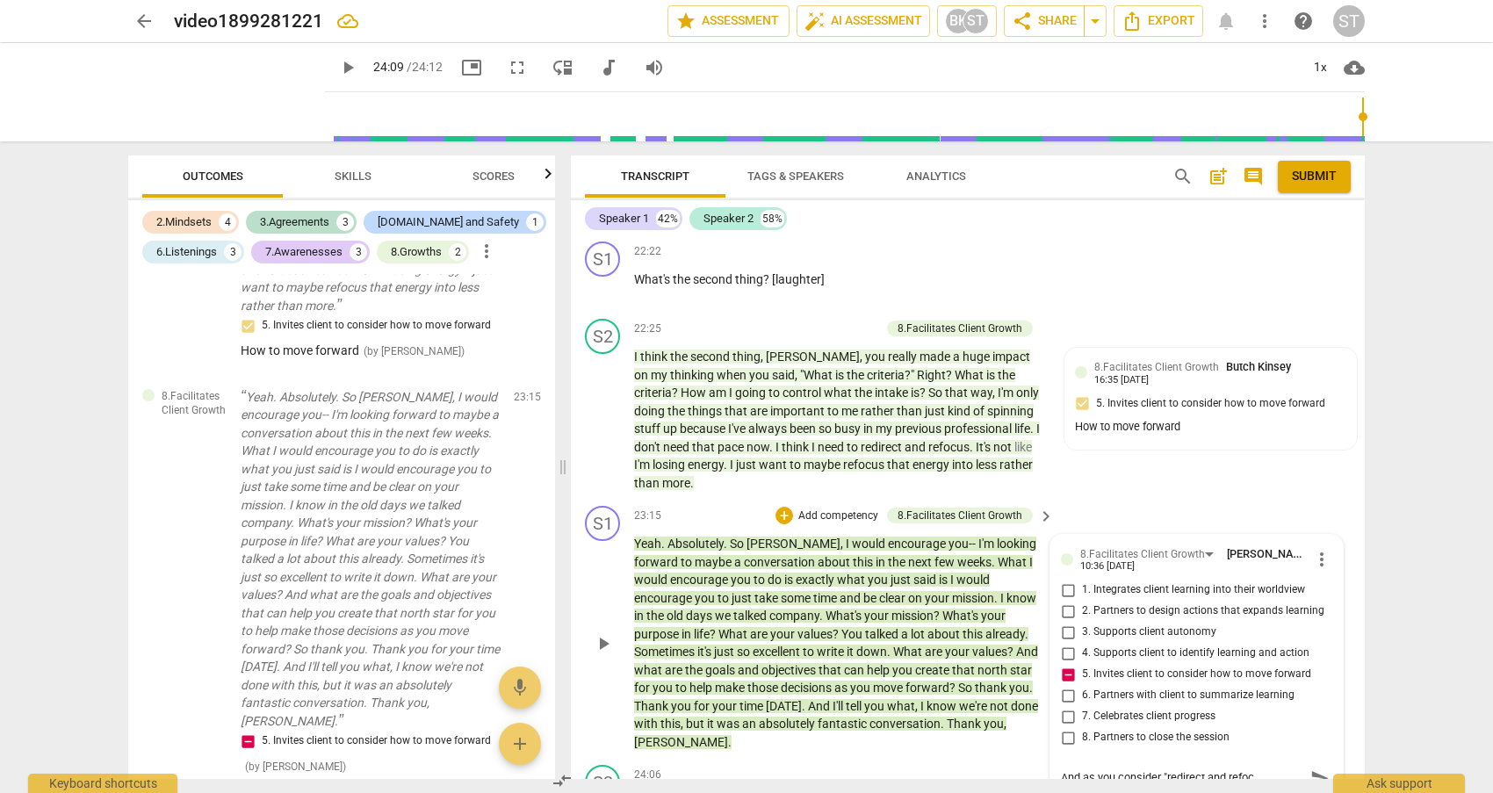
type textarea "And as you consider "redirect and refocu"
type textarea "And as you consider "redirect and refocus"
type textarea "And as you consider "redirect and refocus""
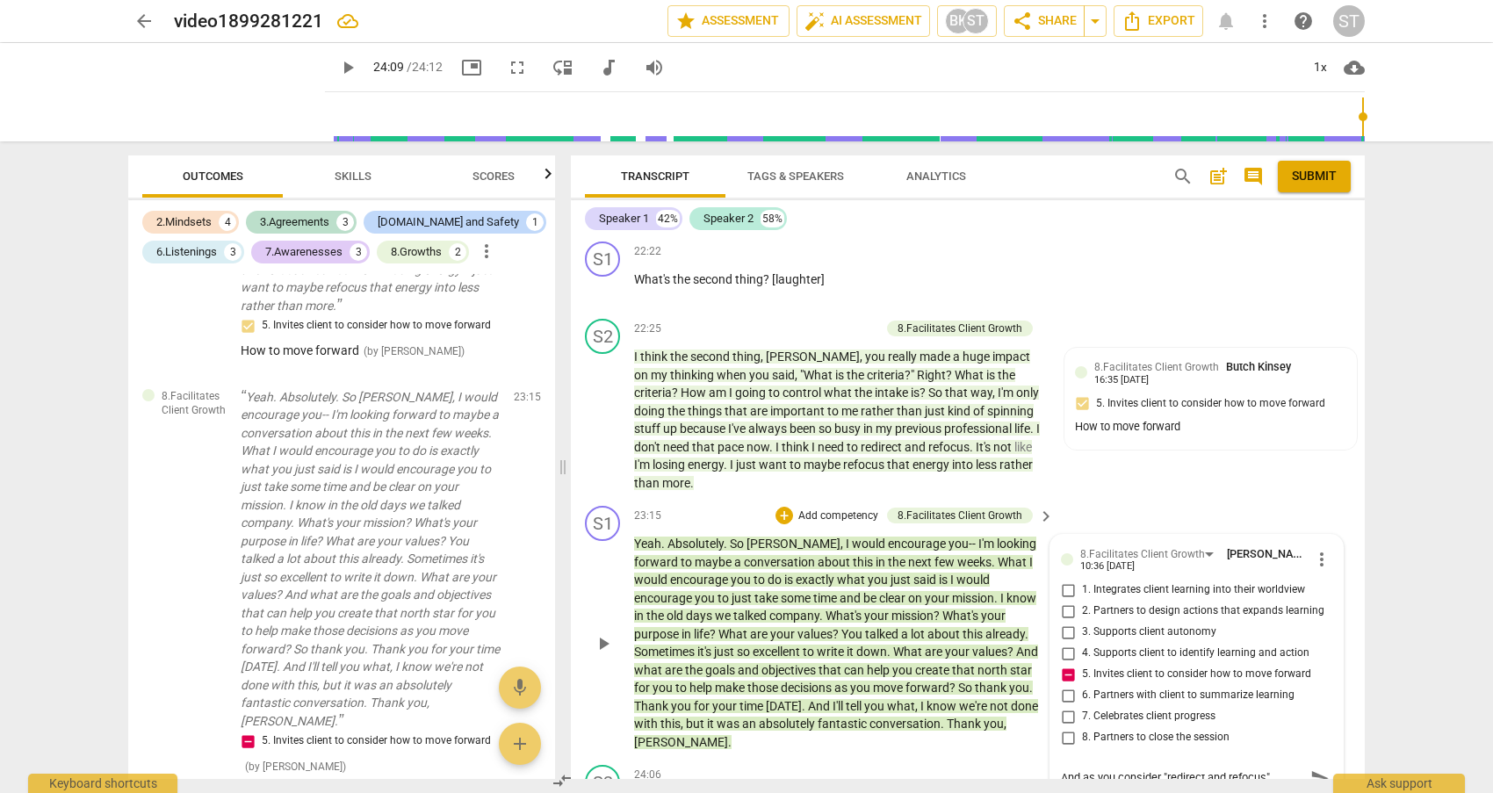
type textarea "And as you consider "redirect and refocus""
type textarea "And as you consider "redirect and refocus" w"
type textarea "And as you consider "redirect and refocus" wh"
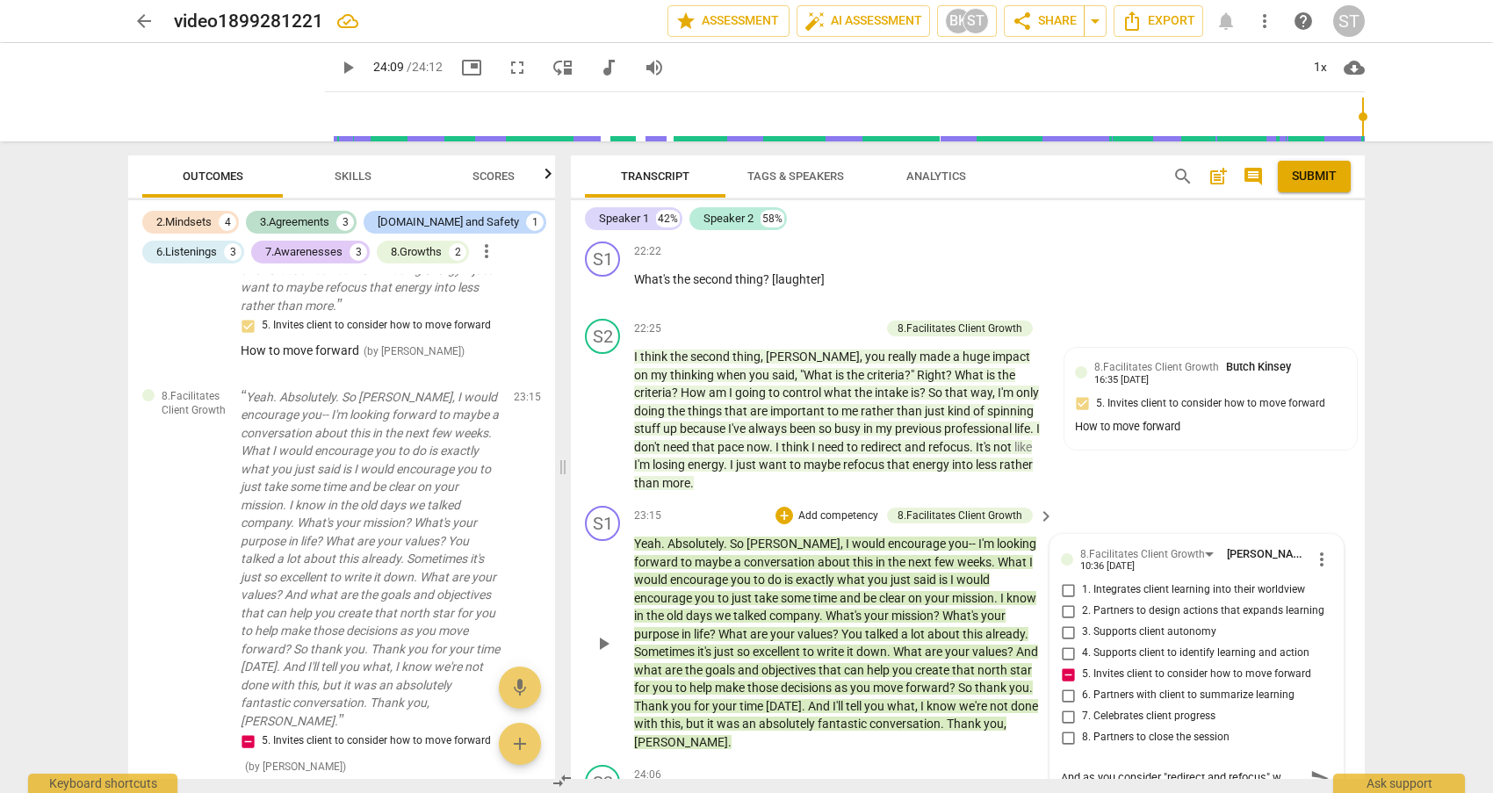
type textarea "And as you consider "redirect and refocus" wh"
type textarea "And as you consider "redirect and refocus" wha"
type textarea "And as you consider "redirect and refocus" what"
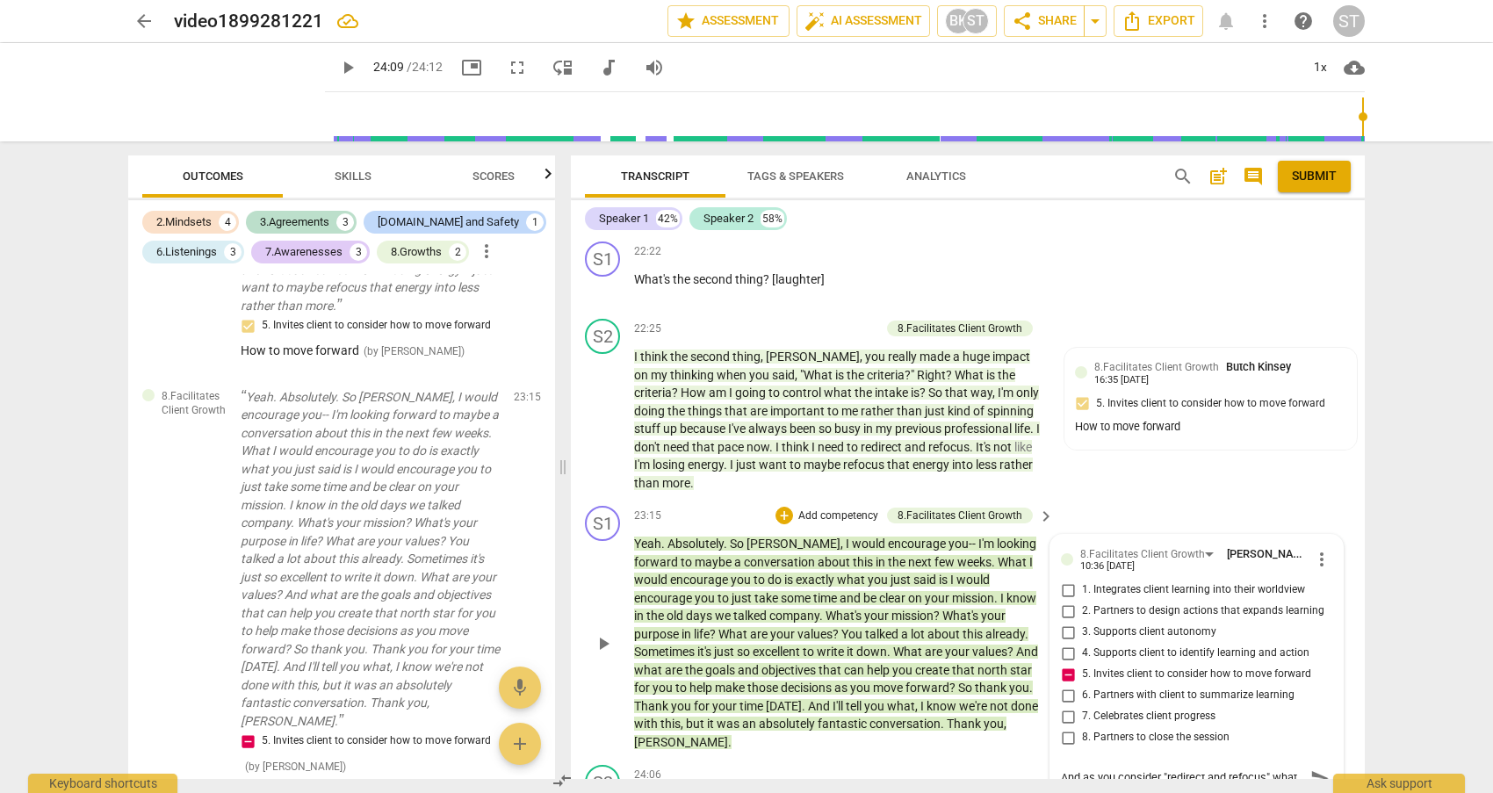
type textarea "And as you consider "redirect and refocus" what"
type textarea "And as you consider "redirect and refocus" what s"
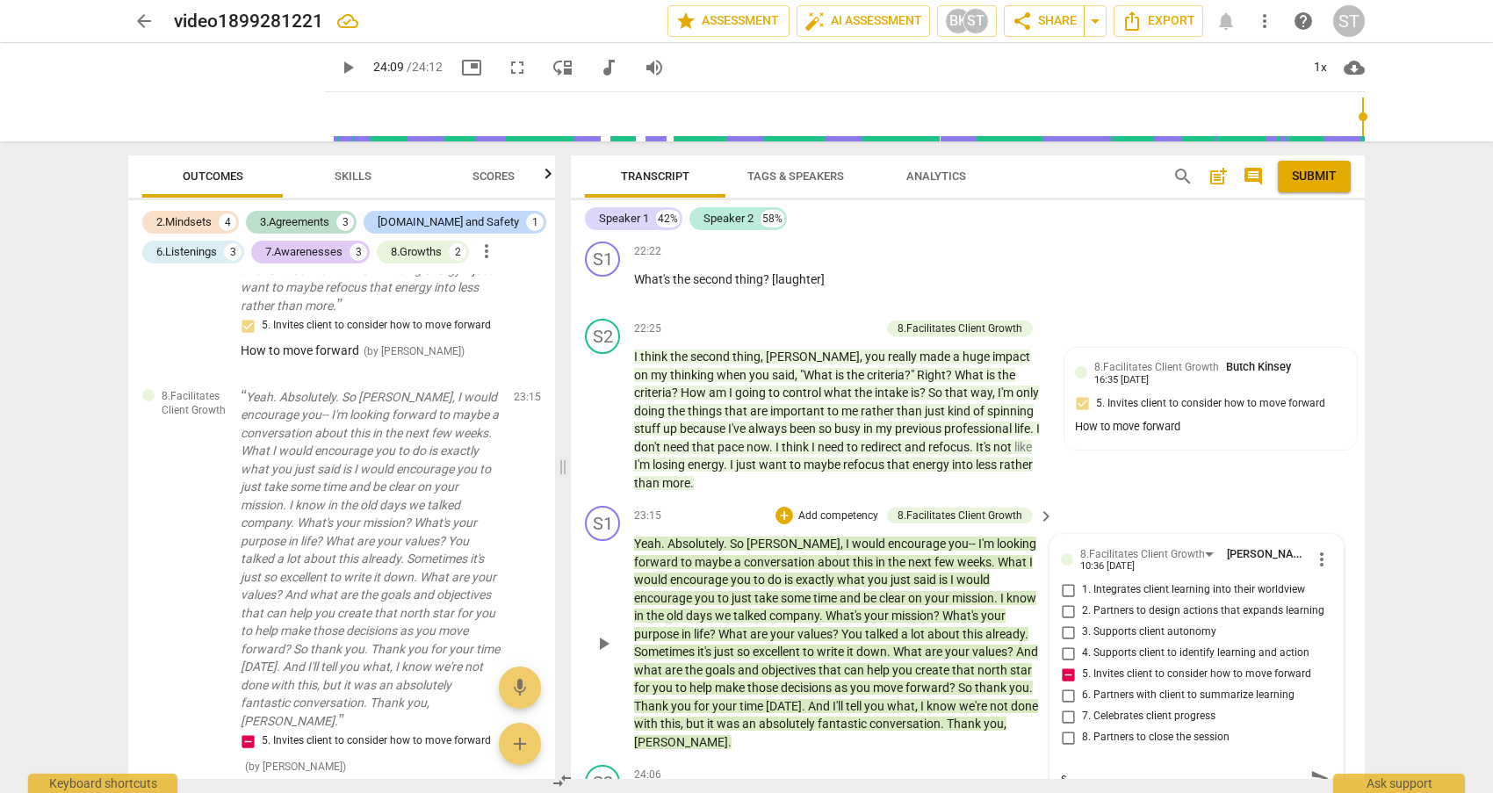
type textarea "And as you consider "redirect and refocus" what sp"
type textarea "And as you consider "redirect and refocus" what spe"
type textarea "And as you consider "redirect and refocus" what spec"
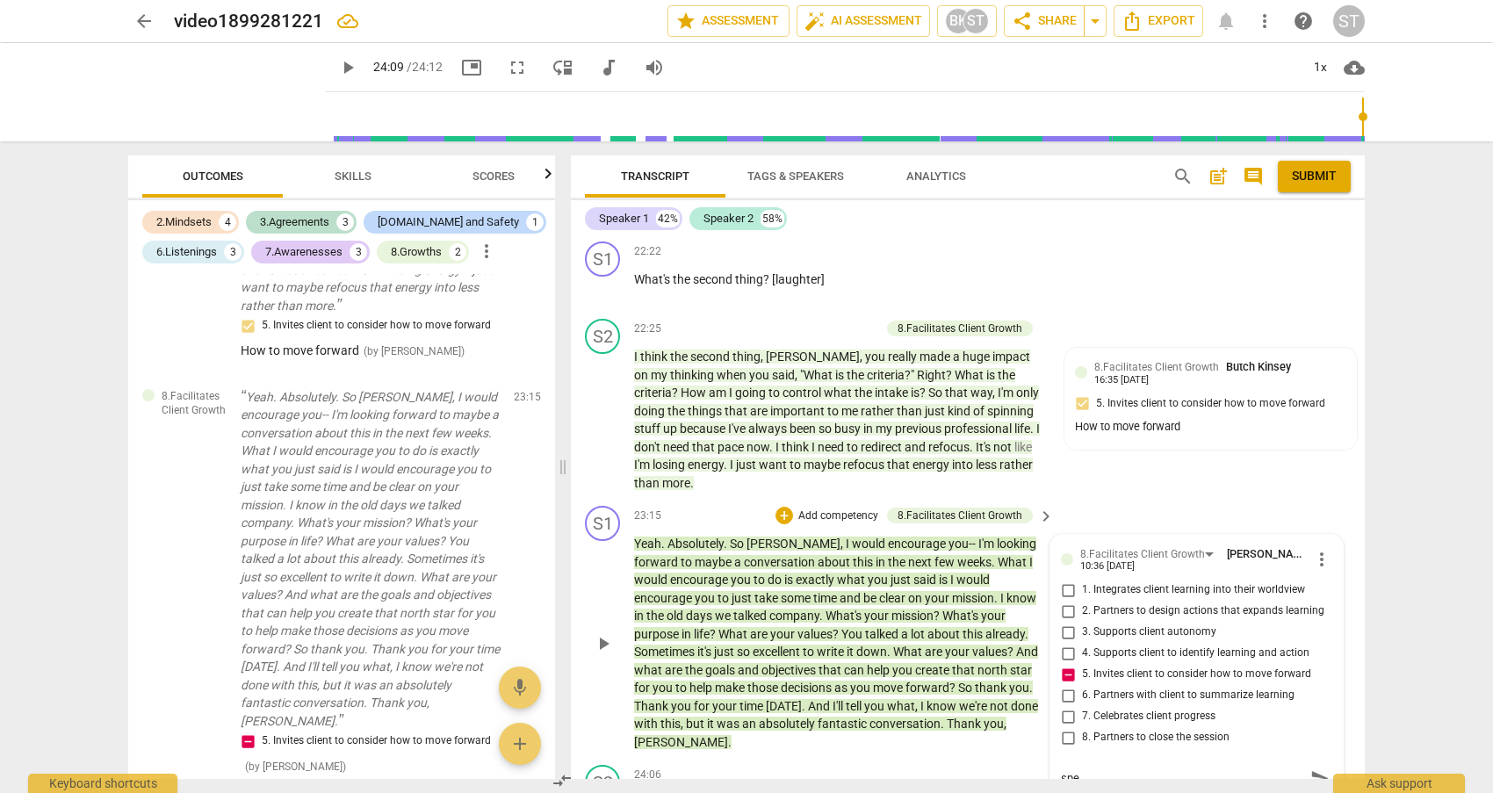
type textarea "And as you consider "redirect and refocus" what spec"
type textarea "And as you consider "redirect and refocus" what speci"
type textarea "And as you consider "redirect and refocus" what specif"
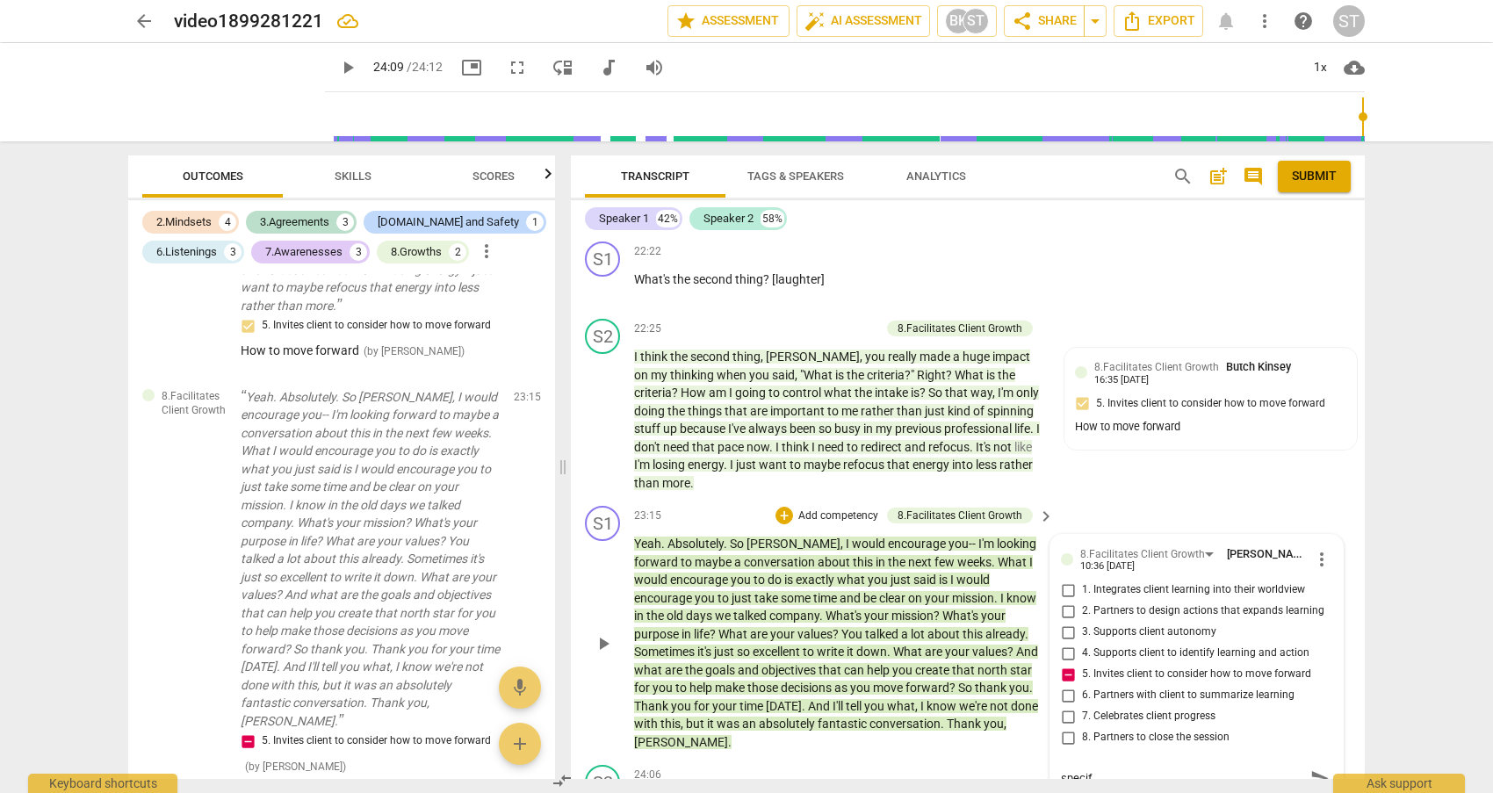
type textarea "And as you consider "redirect and refocus" what specifi"
type textarea "And as you consider "redirect and refocus" what specific"
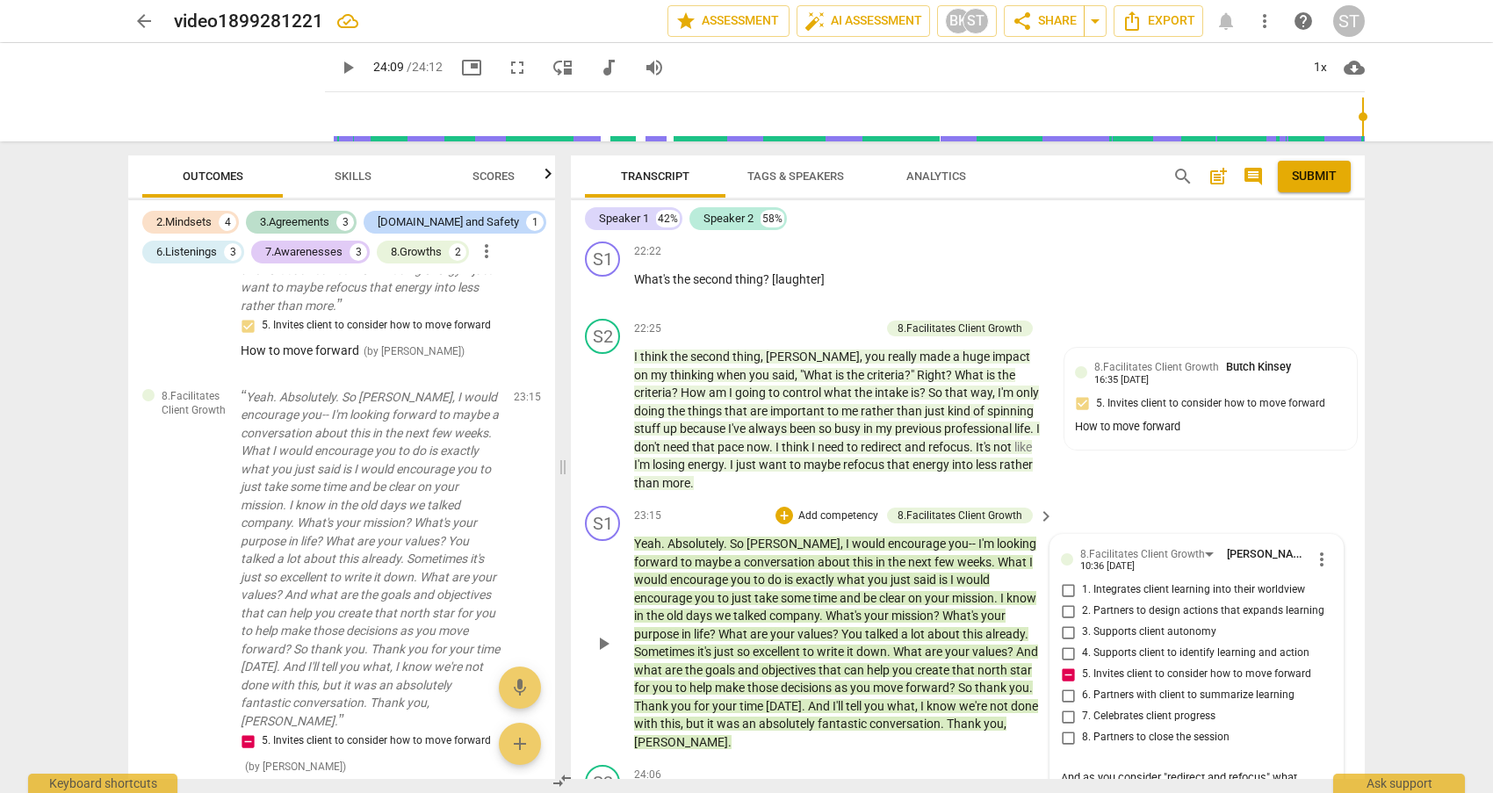
type textarea "And as you consider "redirect and refocus" what specificl"
type textarea "And as you consider "redirect and refocus" what specificly"
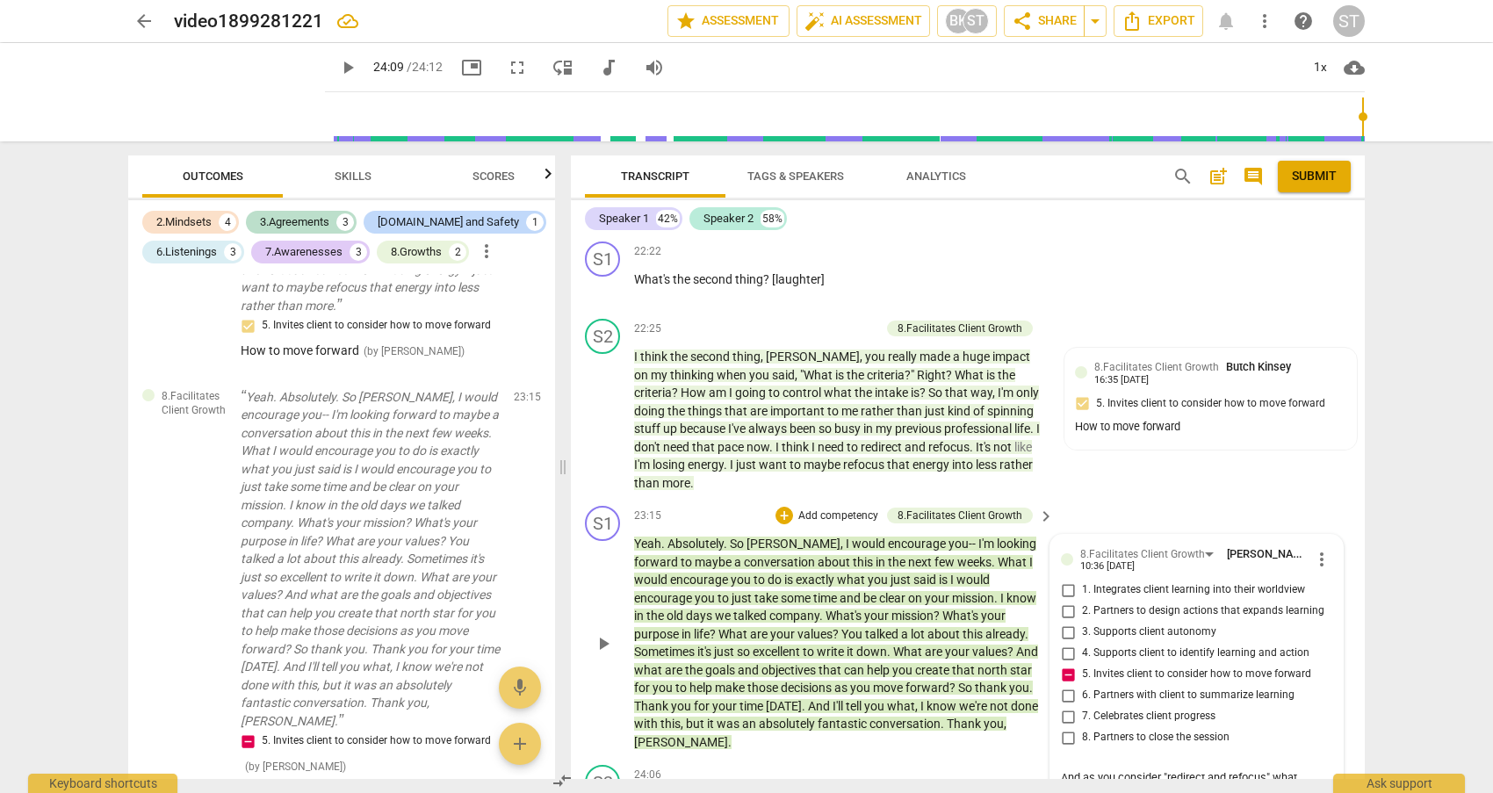
type textarea "And as you consider "redirect and refocus" what specificly"
click at [1090, 769] on textarea "And as you consider "redirect and refocus" what specificly" at bounding box center [1182, 785] width 243 height 33
type textarea "And as you consider "redirect and refocus" what specifically"
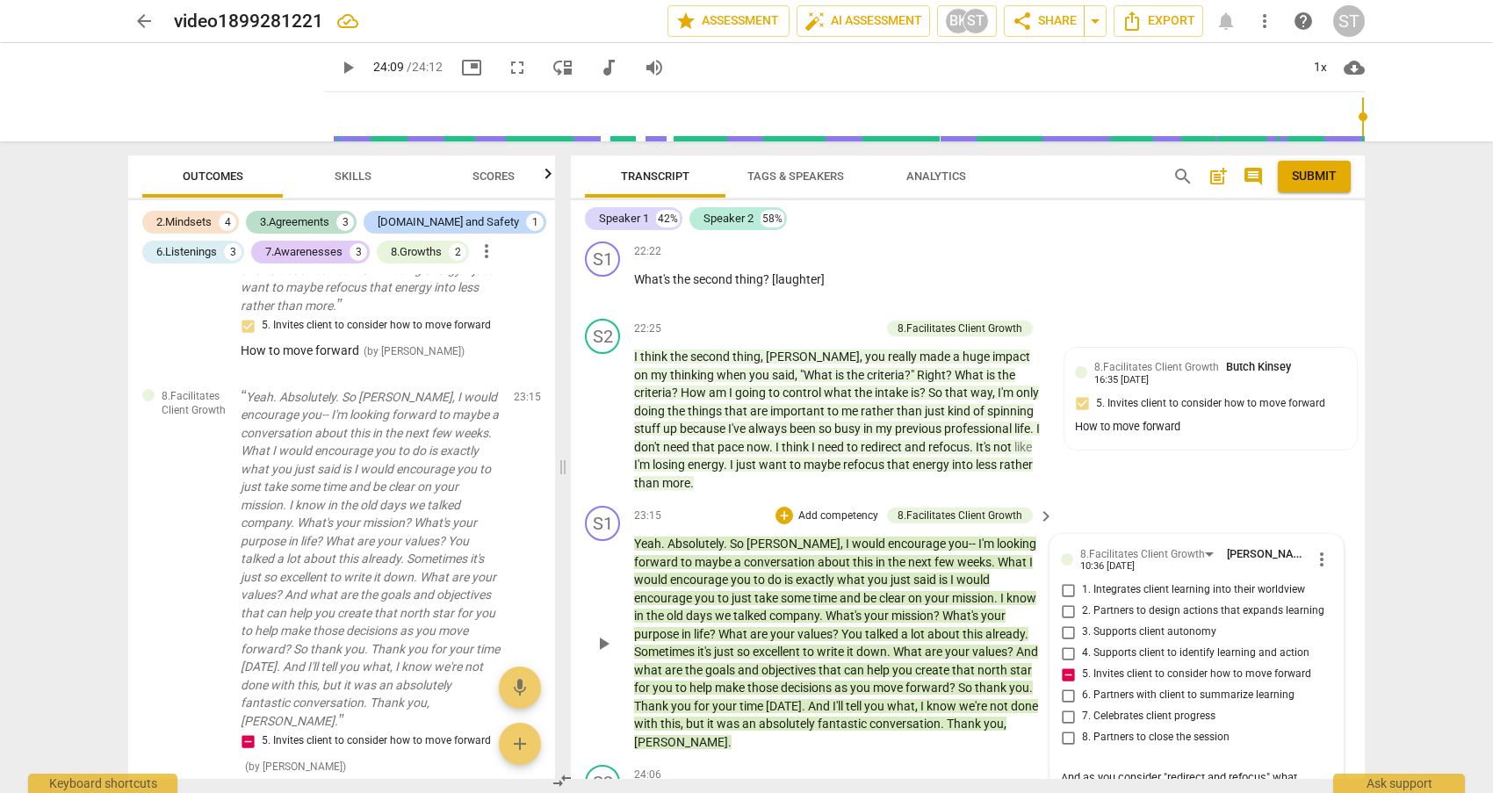
type textarea "And as you consider "redirect and refocus" what specifically"
type textarea "And as you consider "redirect and refocus" what specifically w"
type textarea "And as you consider "redirect and refocus" what specifically wi"
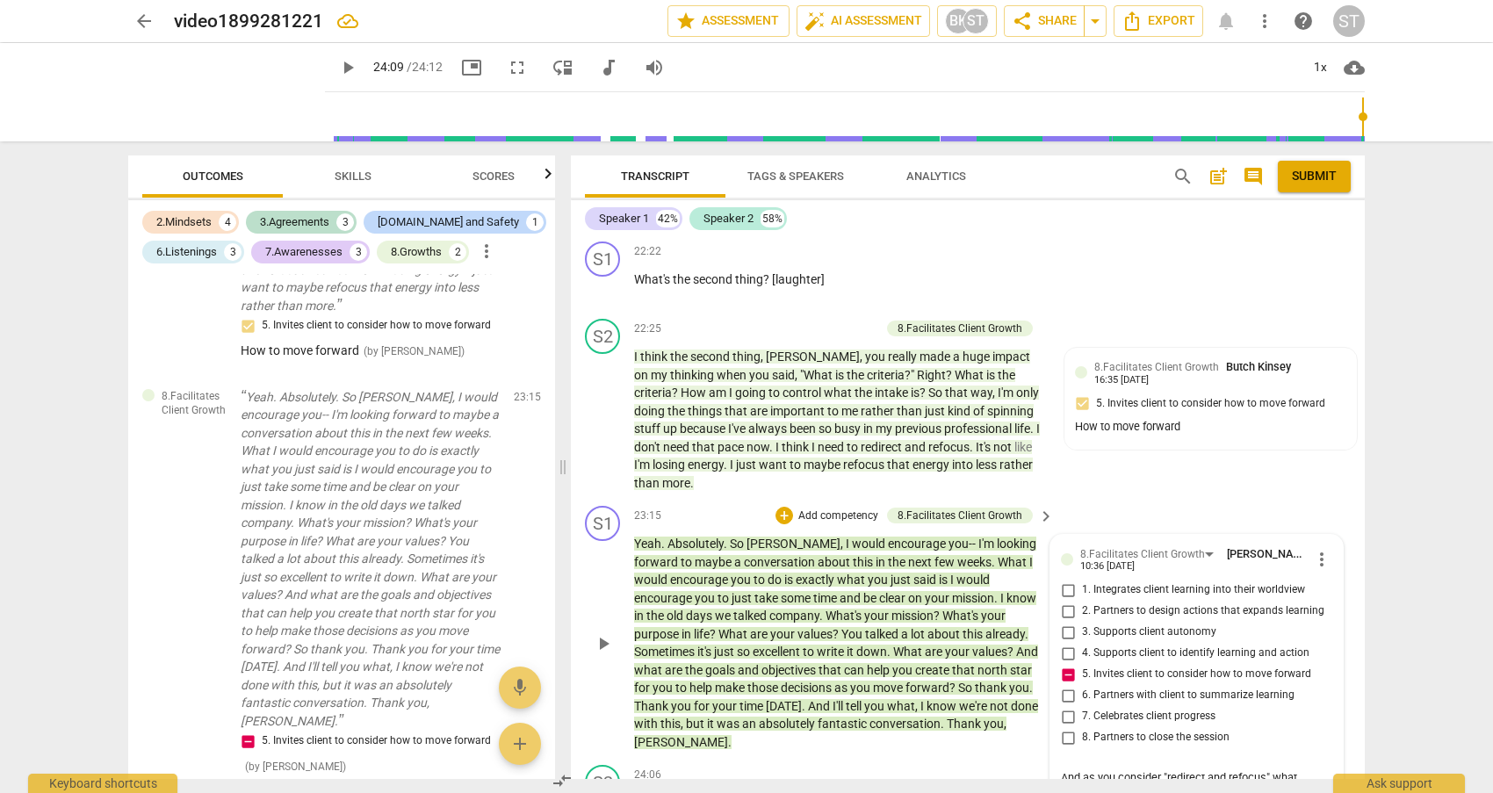
type textarea "And as you consider "redirect and refocus" what specifically wil"
type textarea "And as you consider "redirect and refocus" what specifically will"
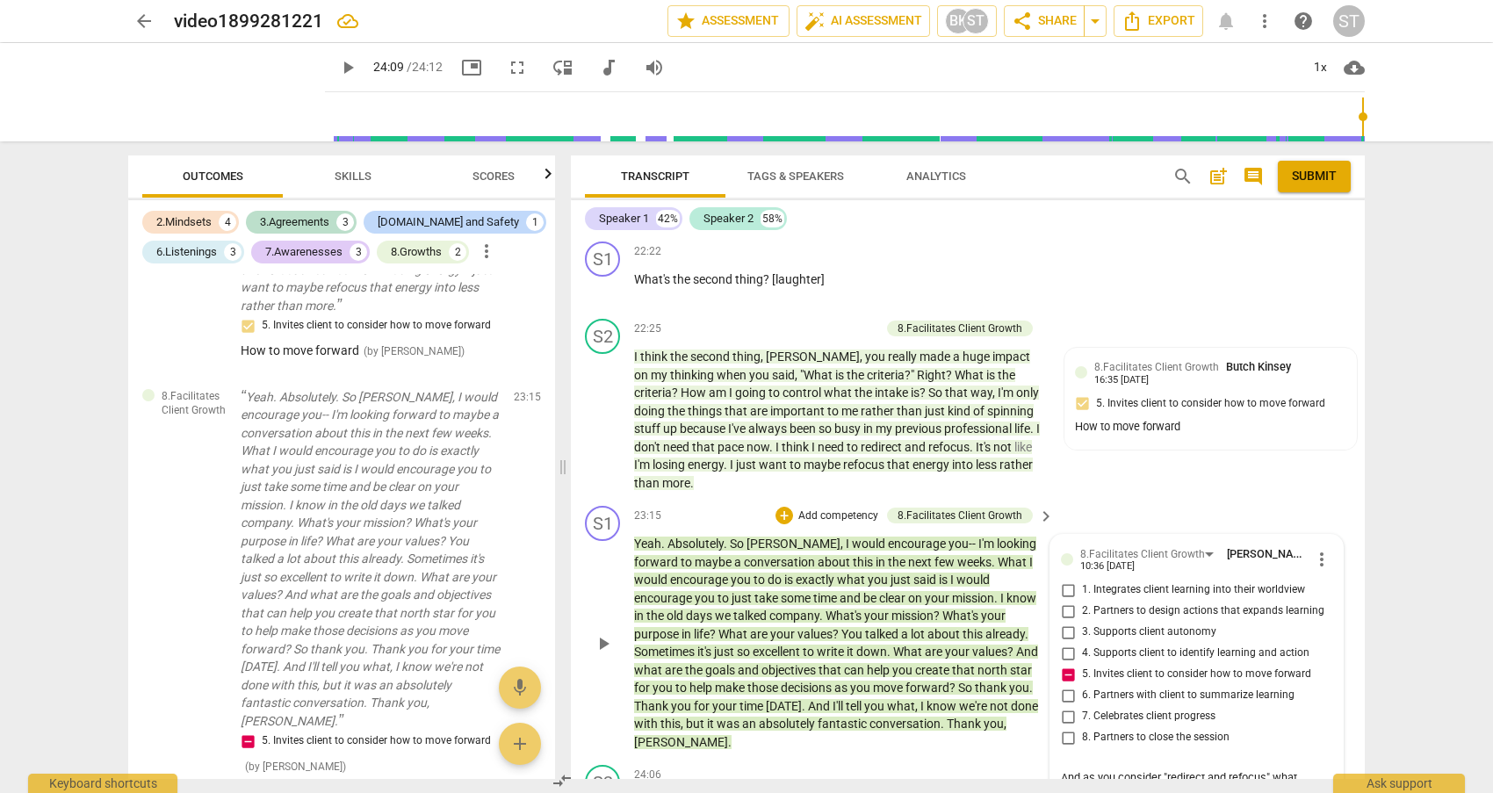
type textarea "And as you consider "redirect and refocus" what specifically will"
type textarea "And as you consider "redirect and refocus" what specifically will y"
type textarea "And as you consider "redirect and refocus" what specifically will yo"
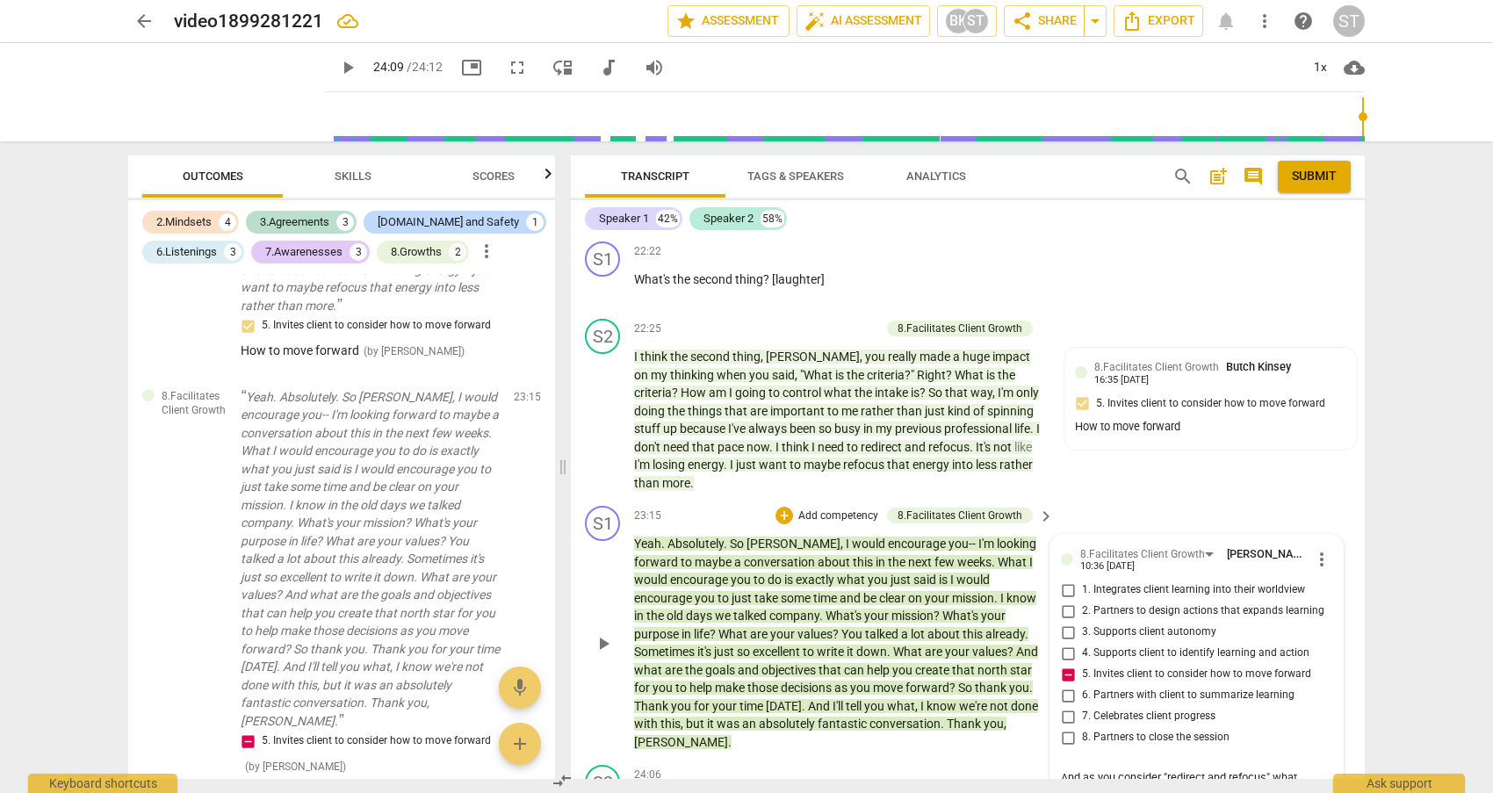
type textarea "And as you consider "redirect and refocus" what specifically will you"
type textarea "And as you consider "redirect and refocus" what specifically will you c"
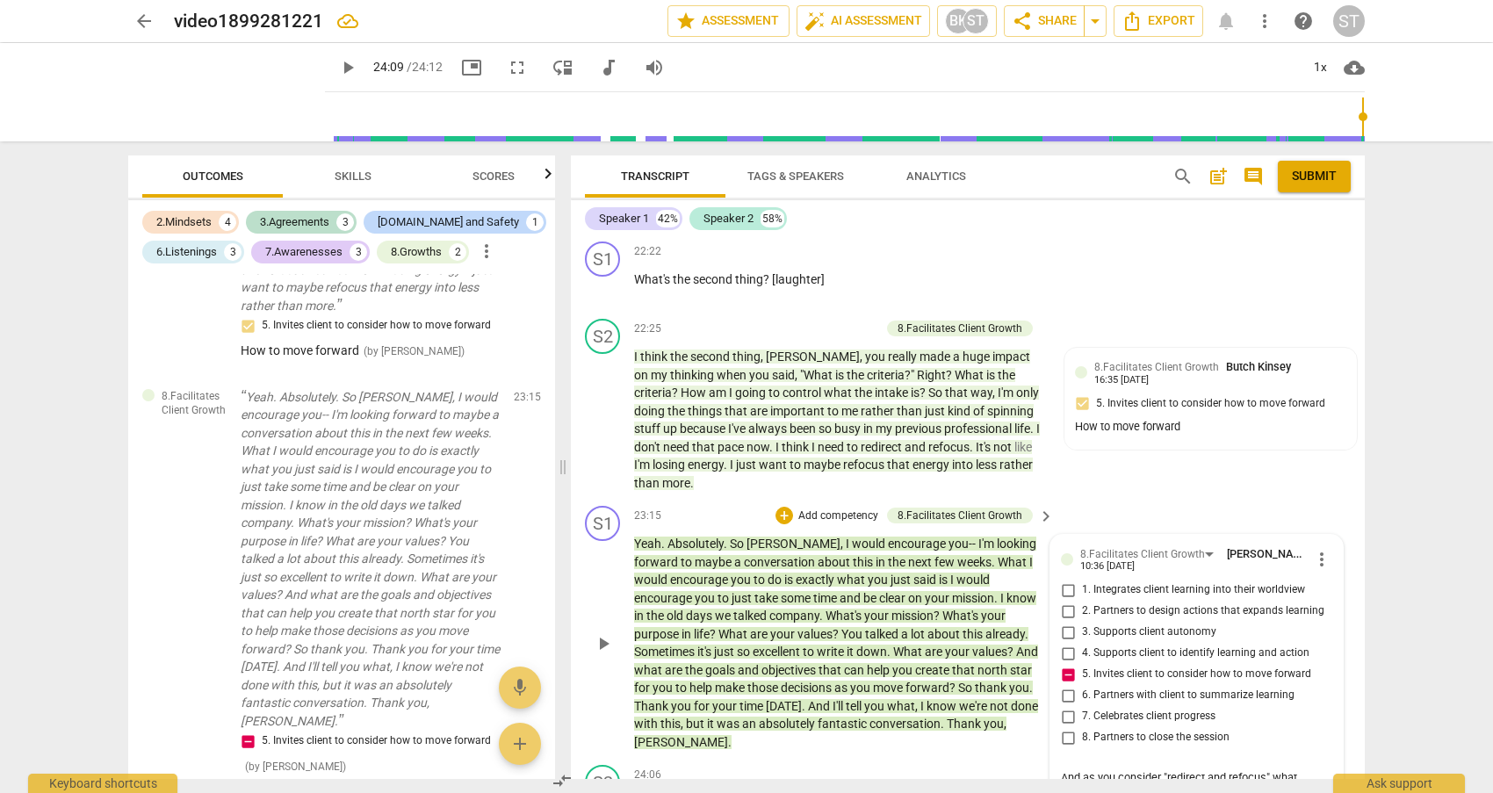
type textarea "And as you consider "redirect and refocus" what specifically will you c"
type textarea "And as you consider "redirect and refocus" what specifically will you co"
type textarea "And as you consider "redirect and refocus" what specifically will you com"
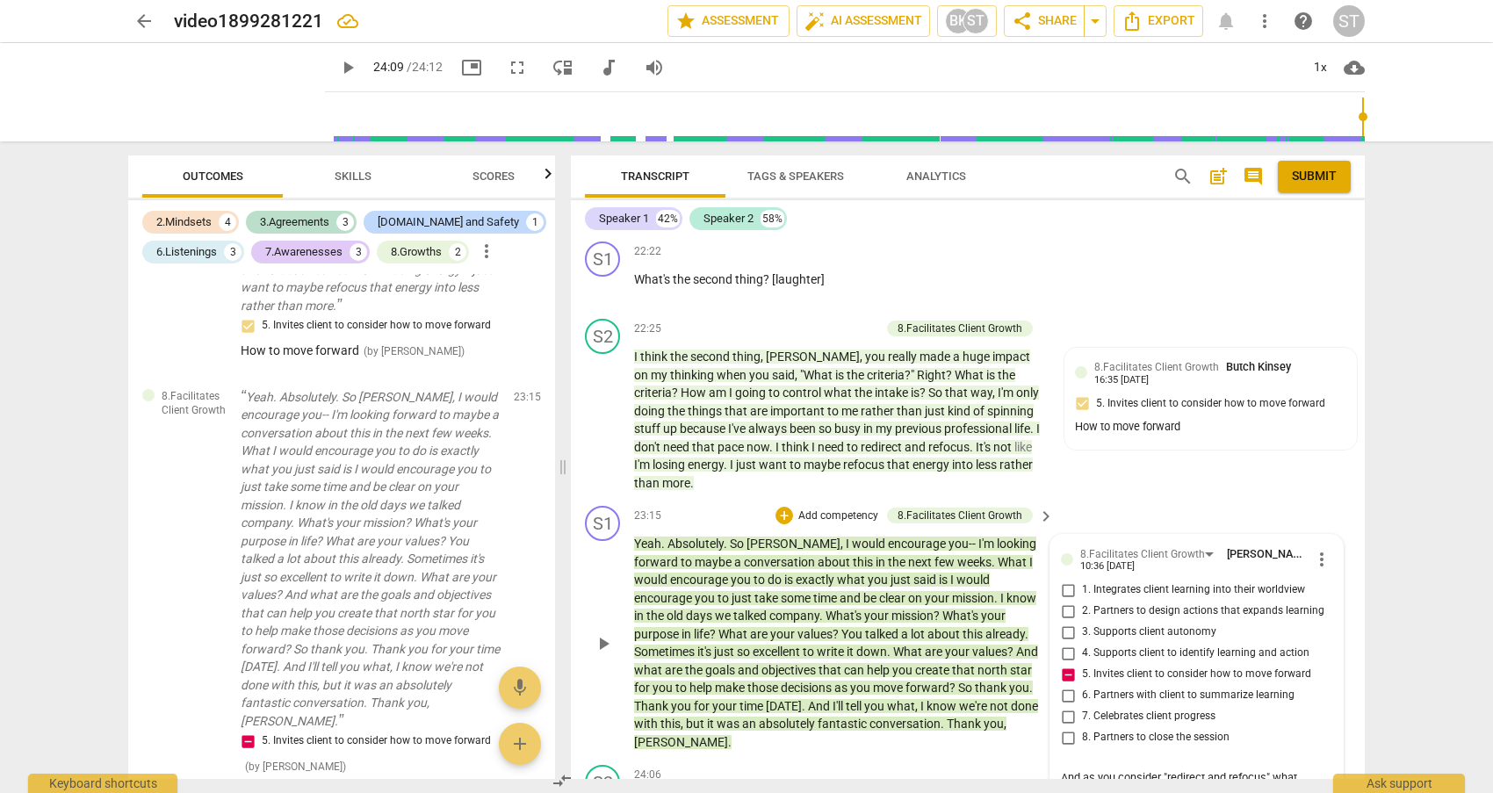
type textarea "And as you consider "redirect and refocus" what specifically will you comm"
type textarea "And as you consider "redirect and refocus" what specifically will you commi"
type textarea "And as you consider "redirect and refocus" what specifically will you commit"
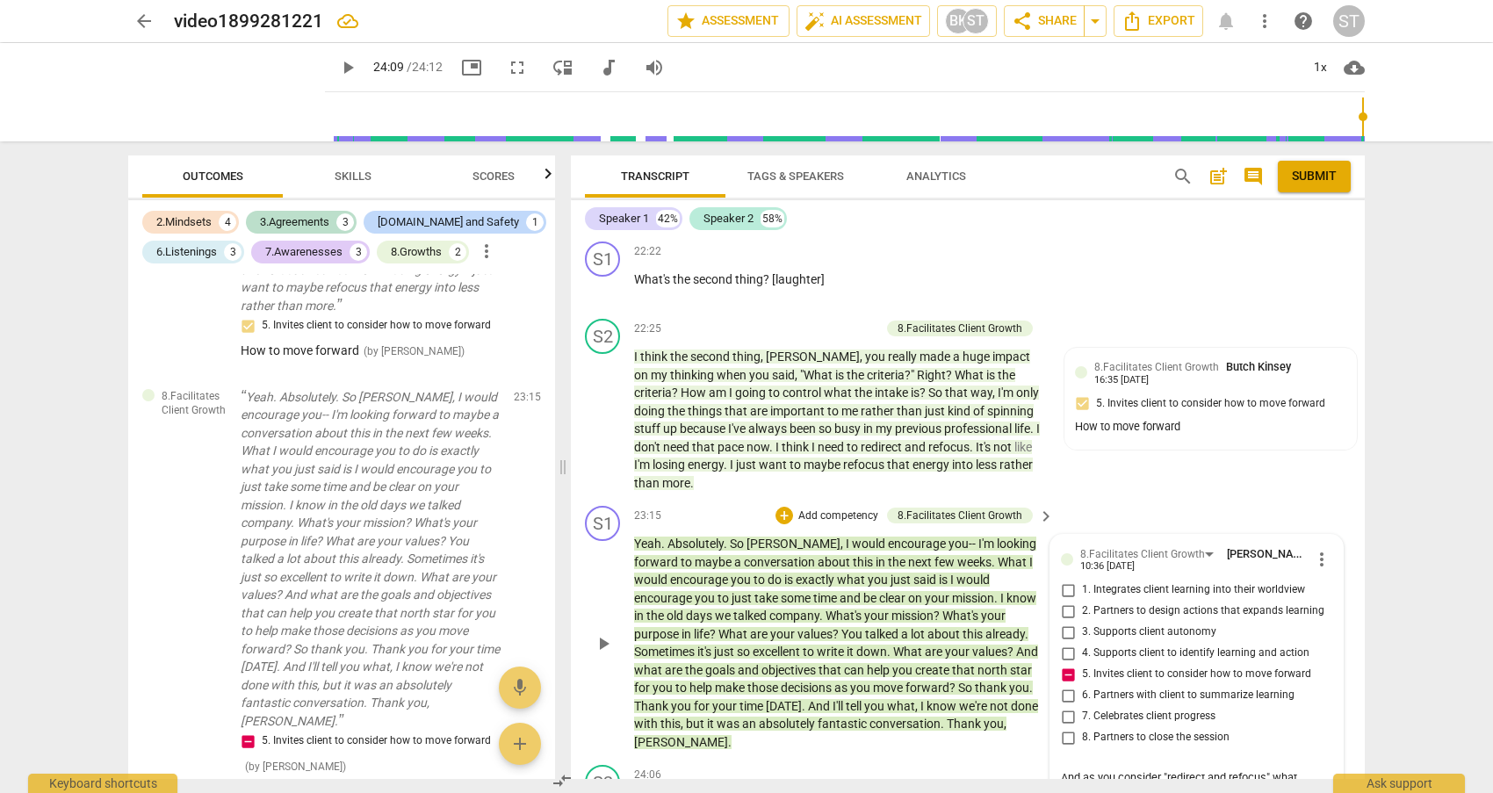
type textarea "And as you consider "redirect and refocus" what specifically will you commit"
type textarea "And as you consider "redirect and refocus" what specifically will you commit t"
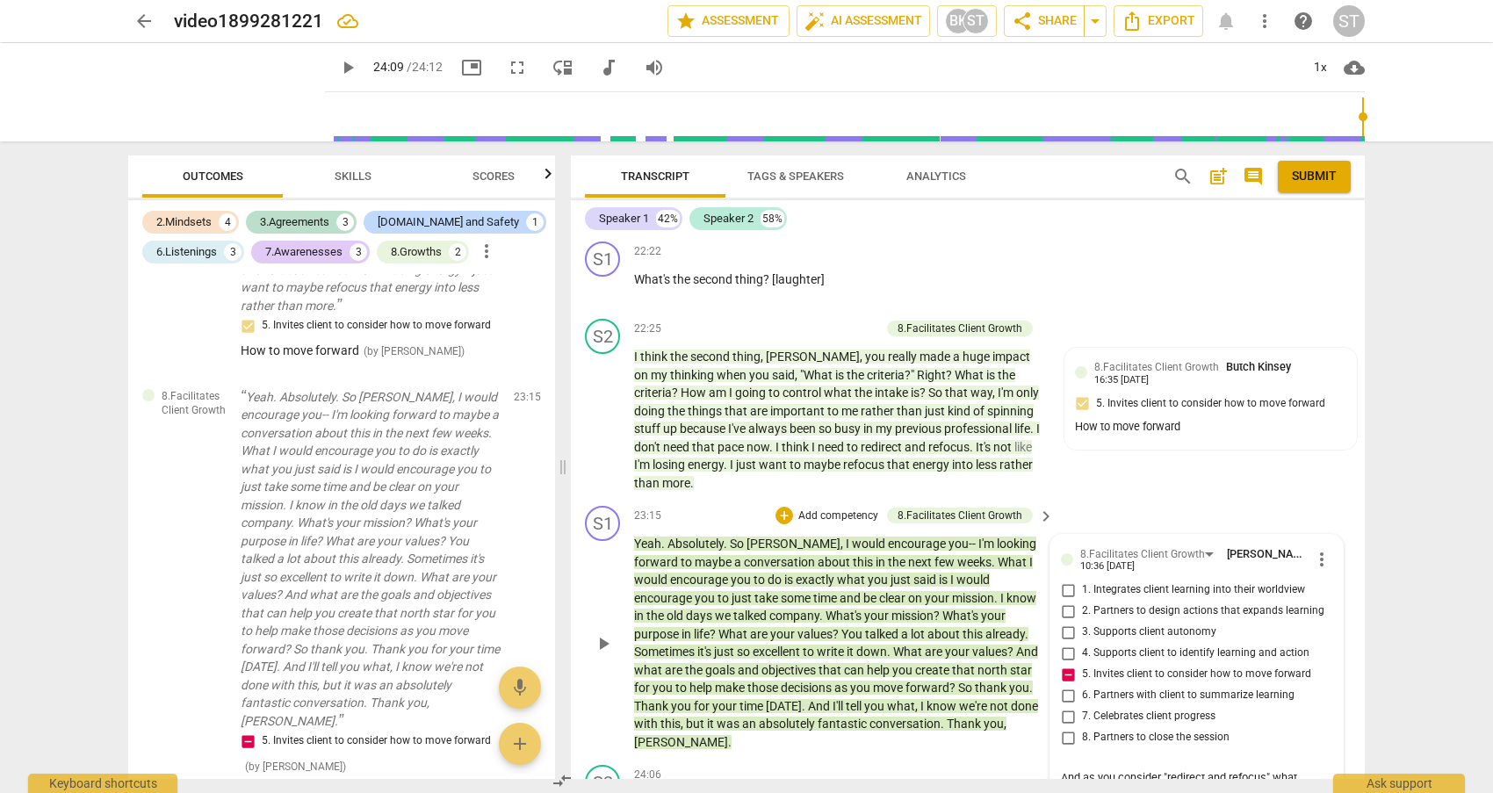
type textarea "And as you consider "redirect and refocus" what specifically will you commit to"
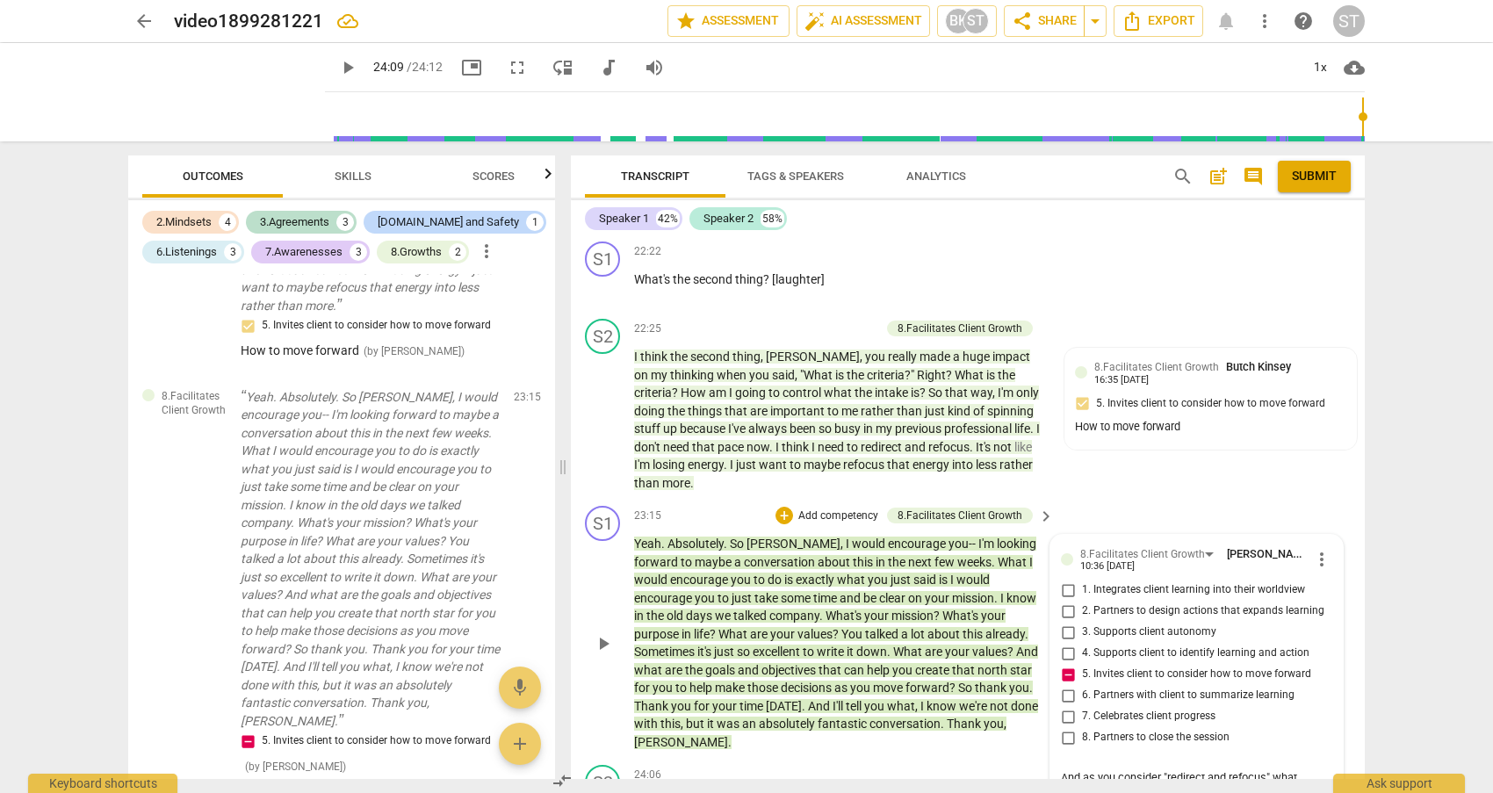
type textarea "And as you consider "redirect and refocus" what specifically will you commit to"
type textarea "And as you consider "redirect and refocus" what specifically will you commit to?"
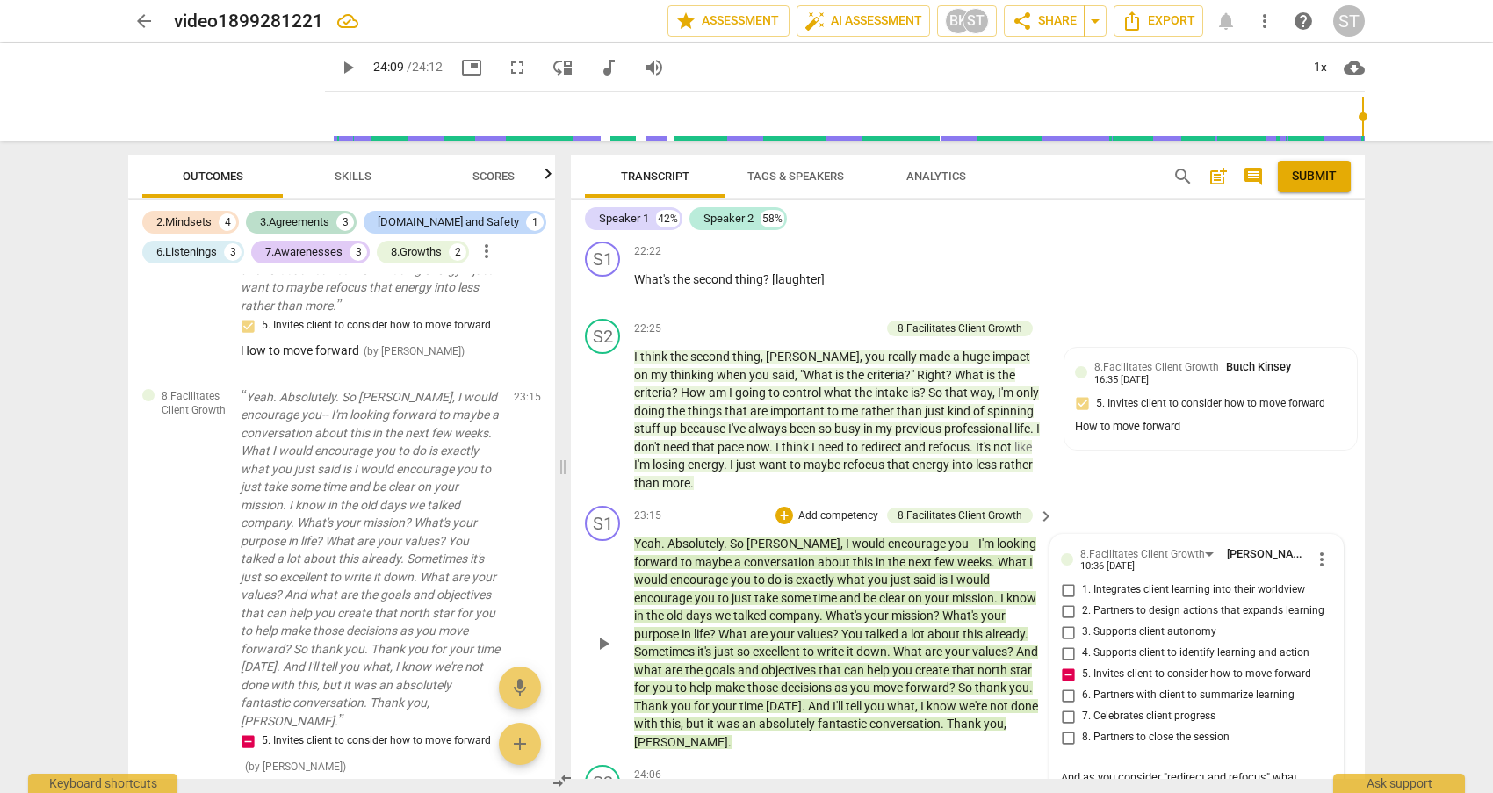
type textarea "And as you consider "redirect and refocus" what specifically will you commit to…"
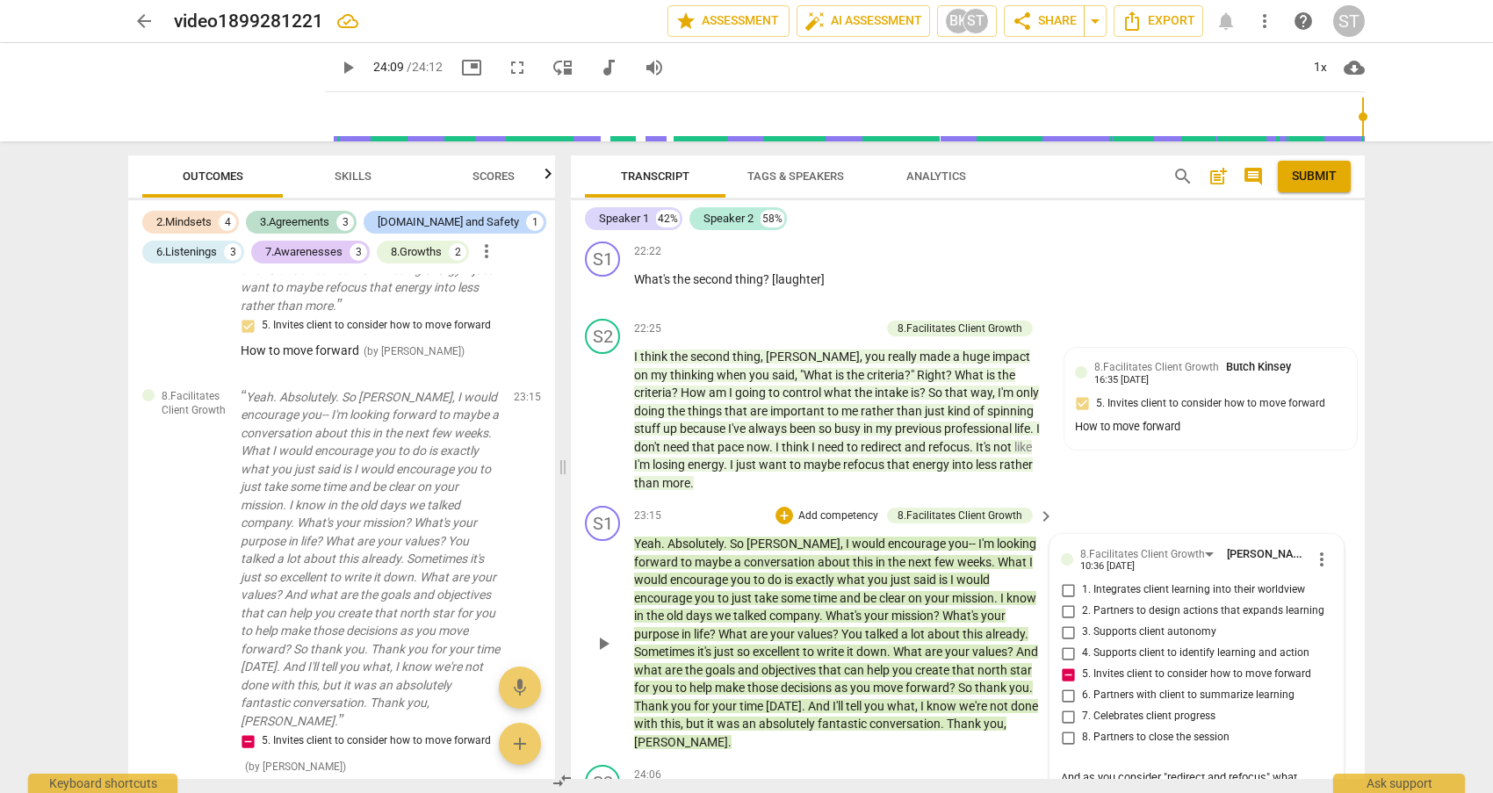
type textarea "And as you consider "redirect and refocus" what specifically will you commit to…"
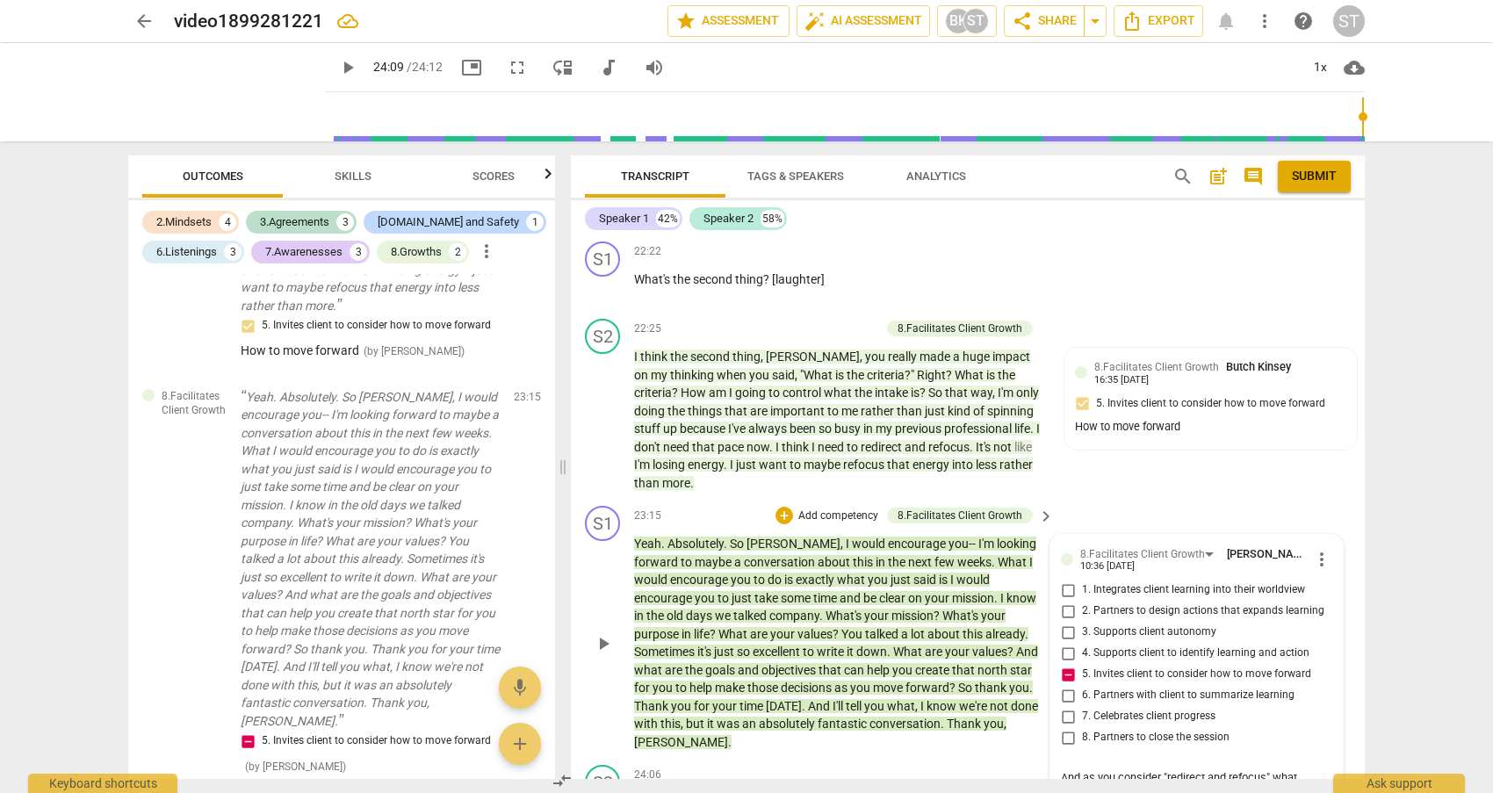
type textarea "And as you consider "redirect and refocus" what specifically will you commit to…"
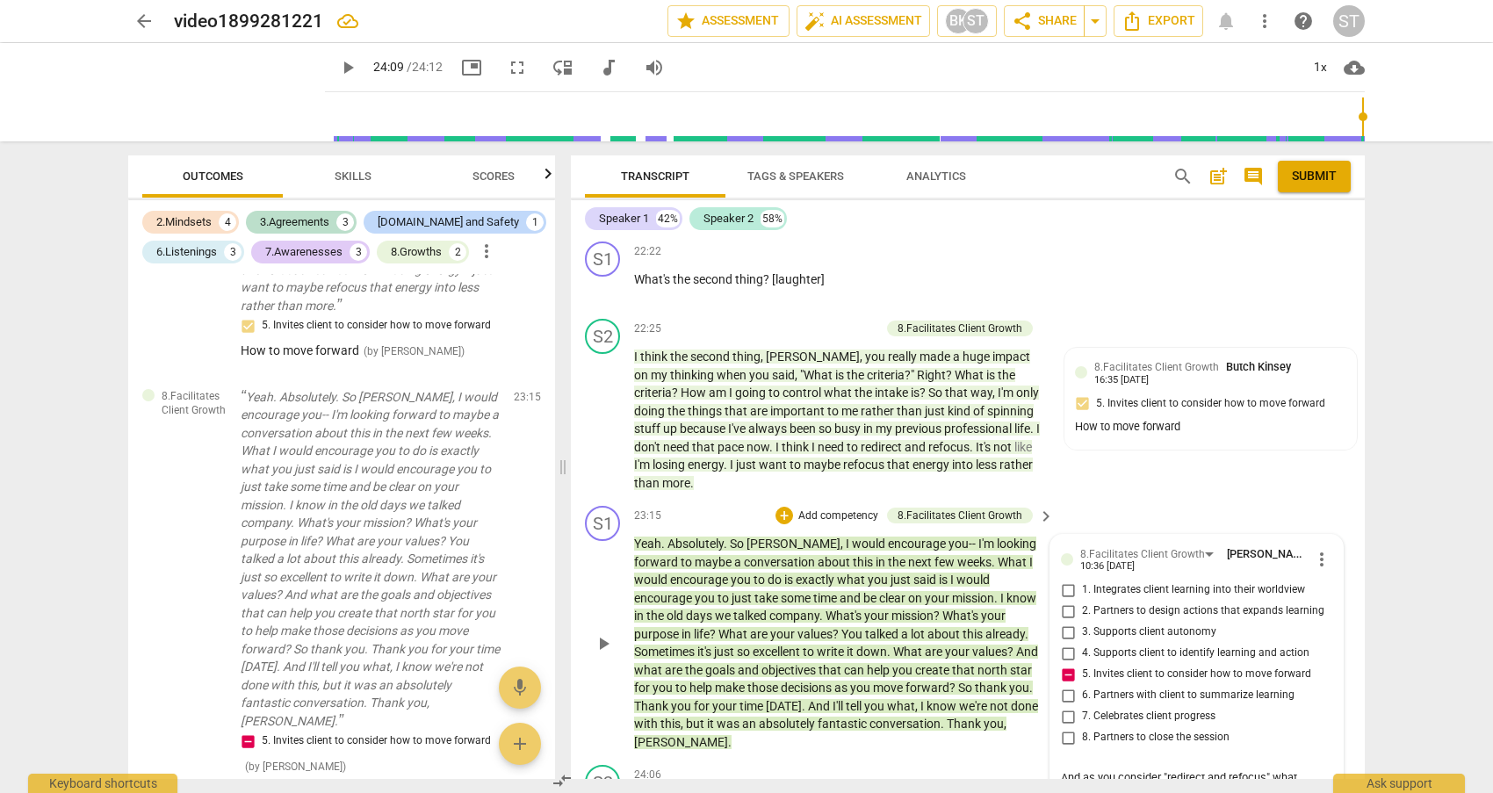
type textarea "And as you consider "redirect and refocus" what specifically will you commit to…"
click at [1311, 785] on span "send" at bounding box center [1319, 794] width 19 height 19
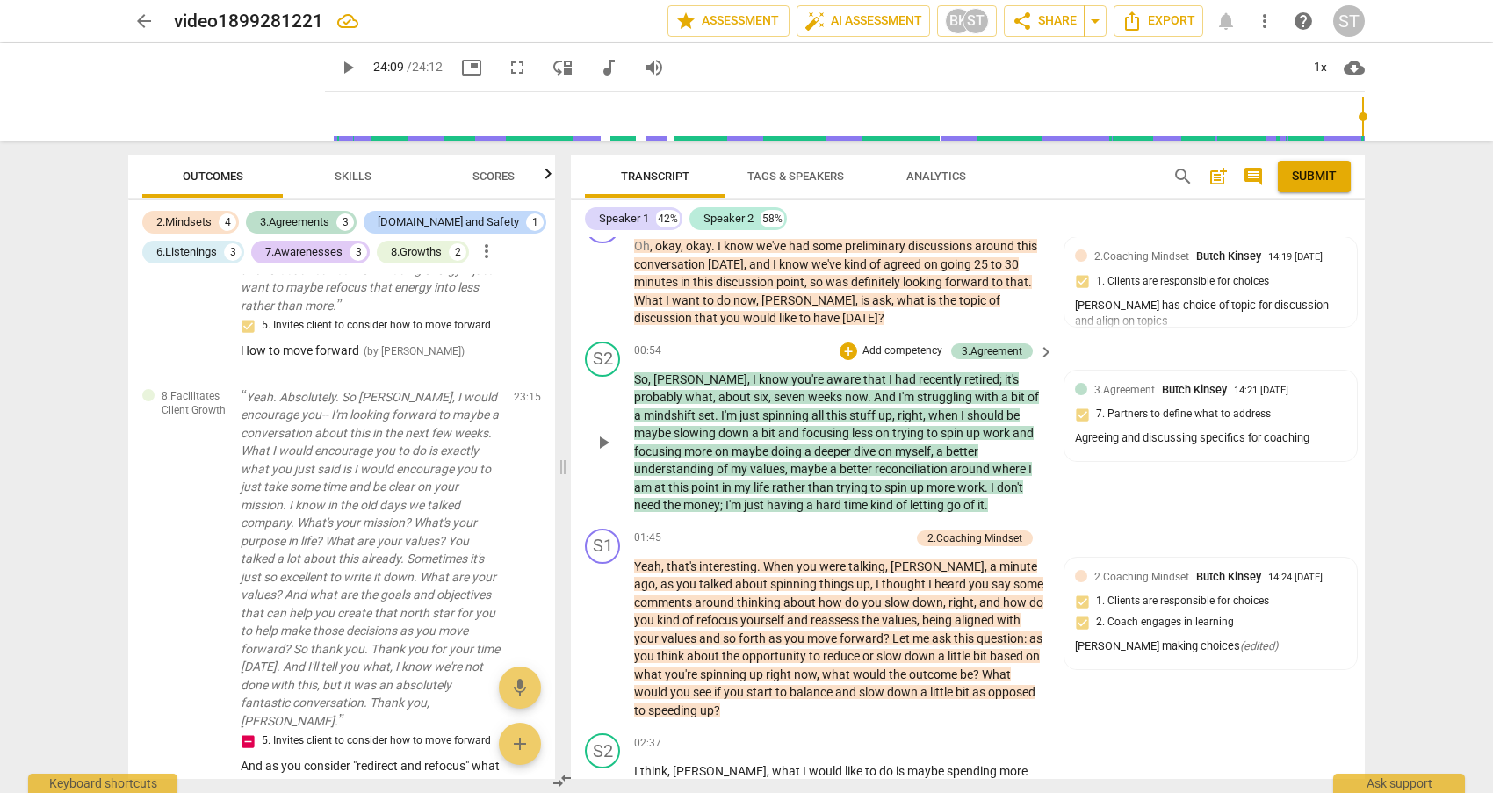
scroll to position [702, 0]
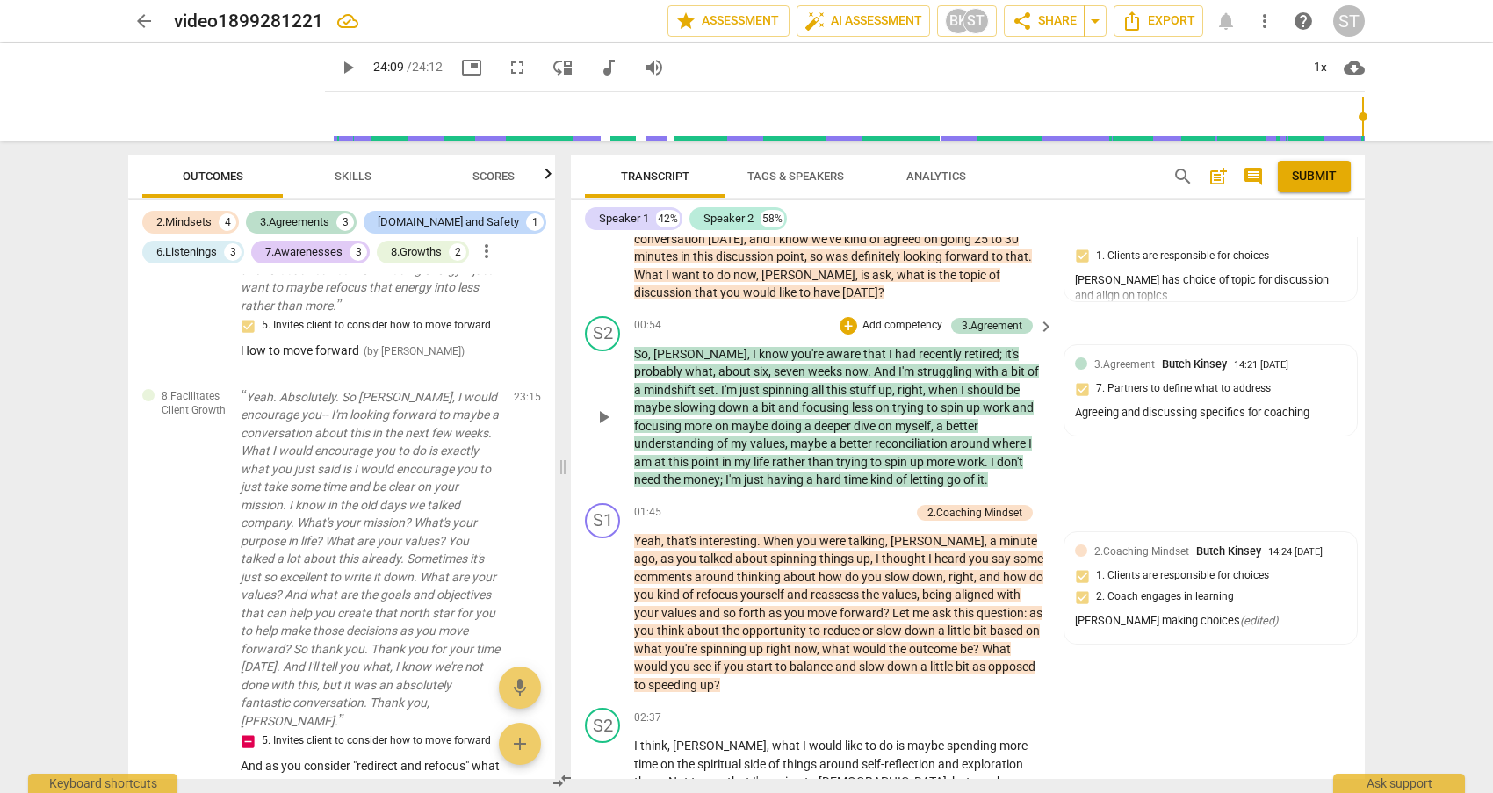
click at [960, 392] on span "I" at bounding box center [963, 390] width 6 height 14
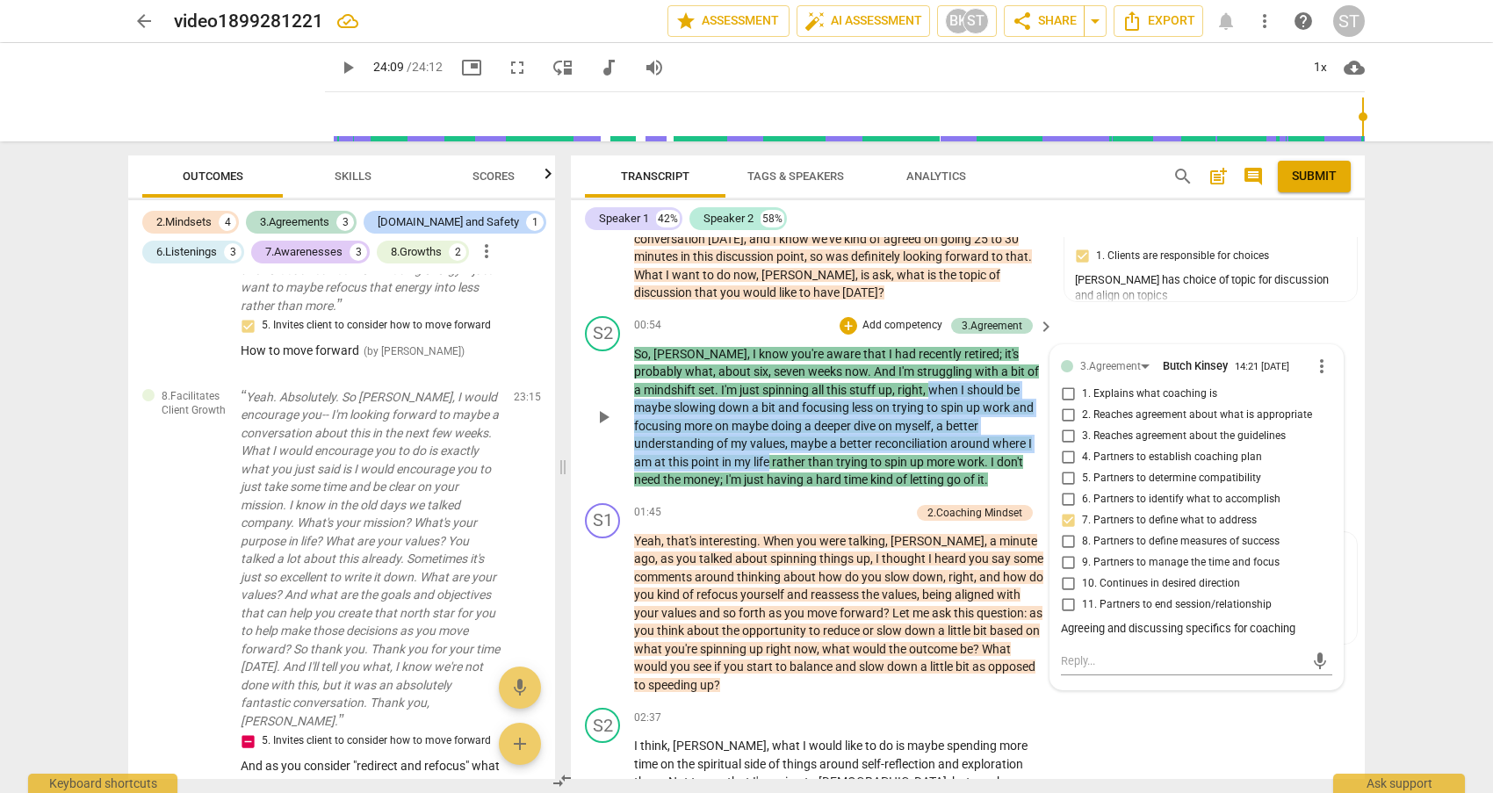
drag, startPoint x: 867, startPoint y: 389, endPoint x: 771, endPoint y: 463, distance: 121.5
click at [771, 463] on p "So , [PERSON_NAME] , I know you're aware that I had recently retired ; it's pro…" at bounding box center [839, 417] width 411 height 144
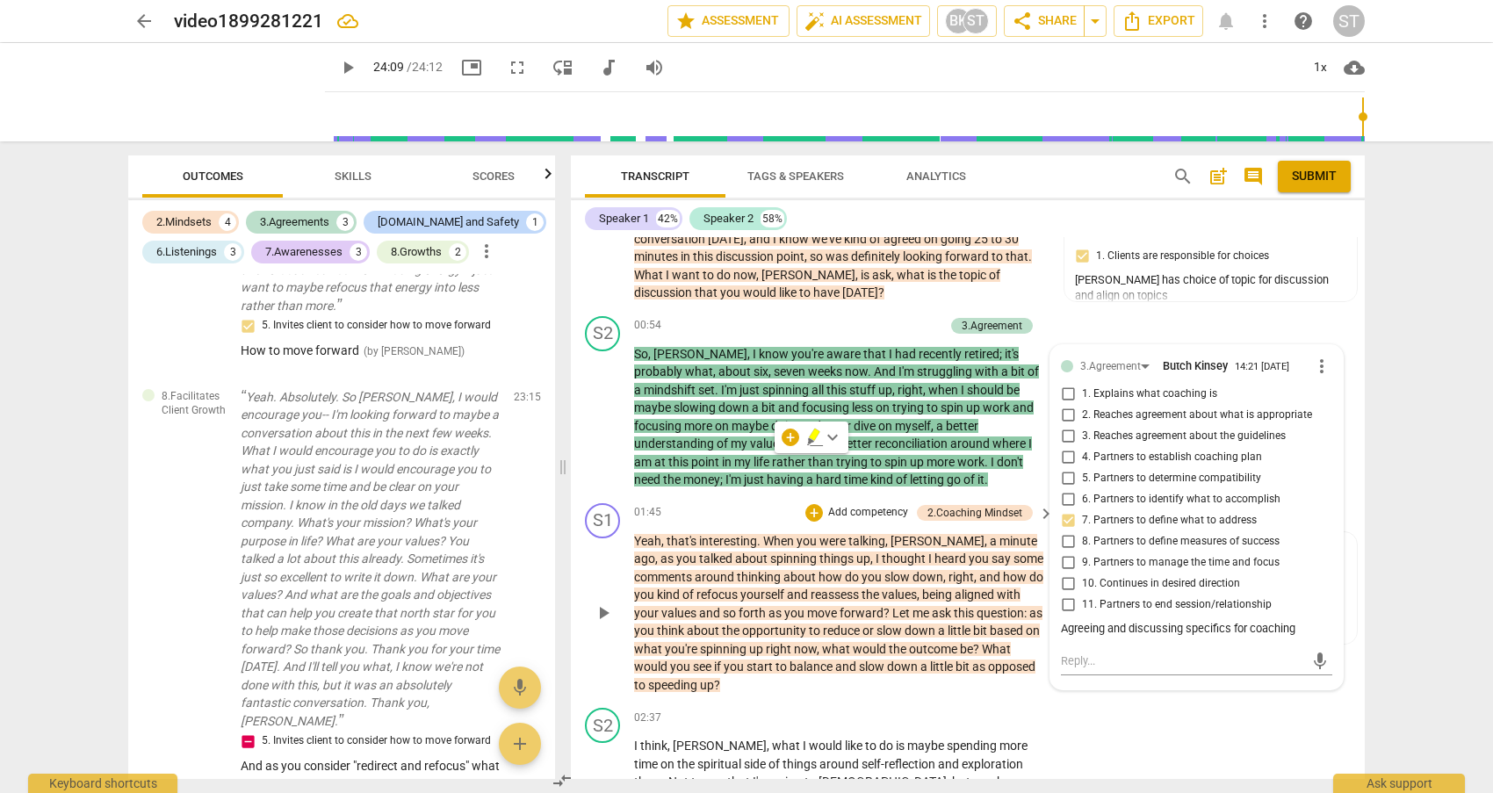
click at [909, 644] on span "outcome" at bounding box center [934, 649] width 51 height 14
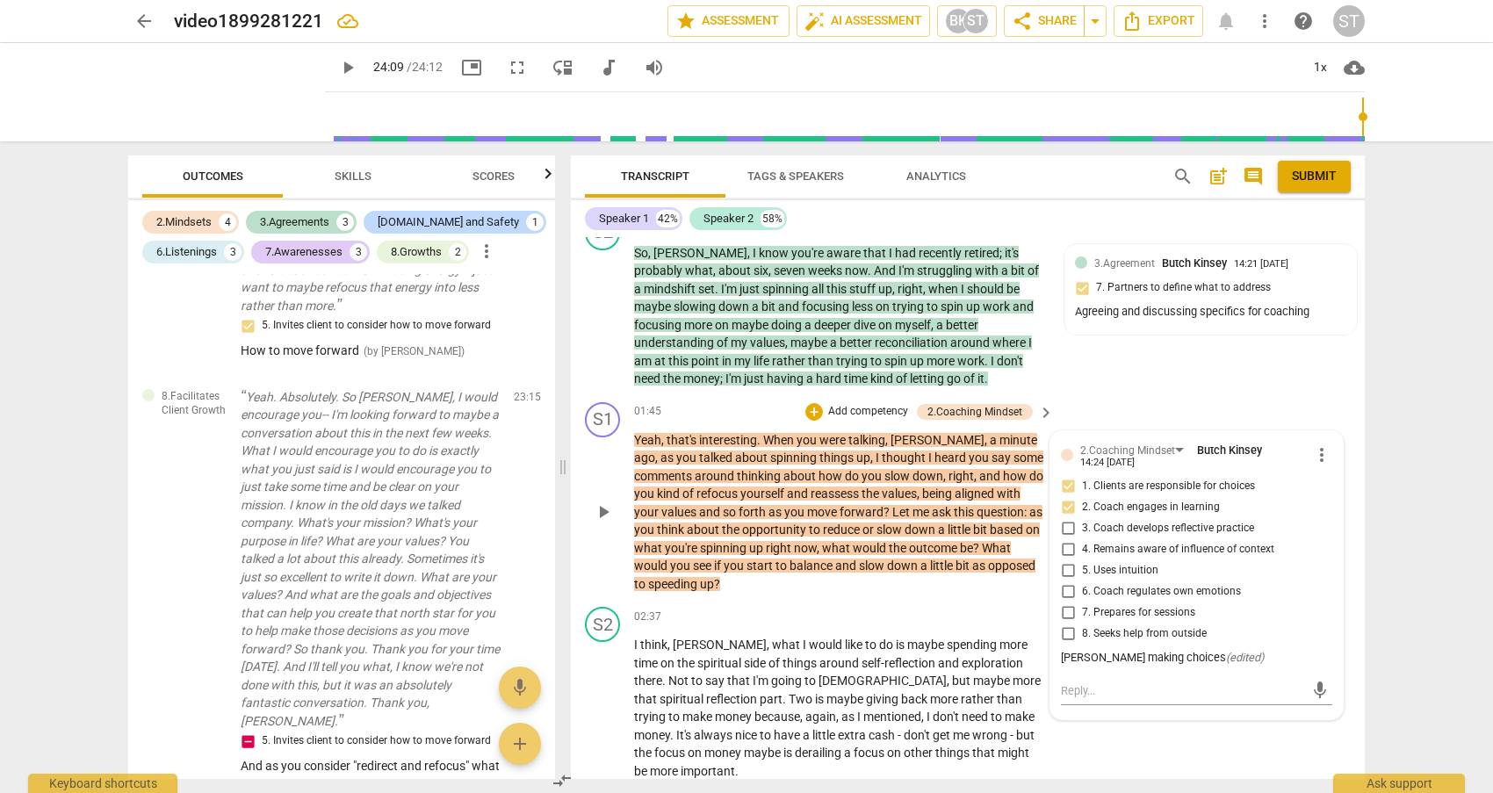
scroll to position [878, 0]
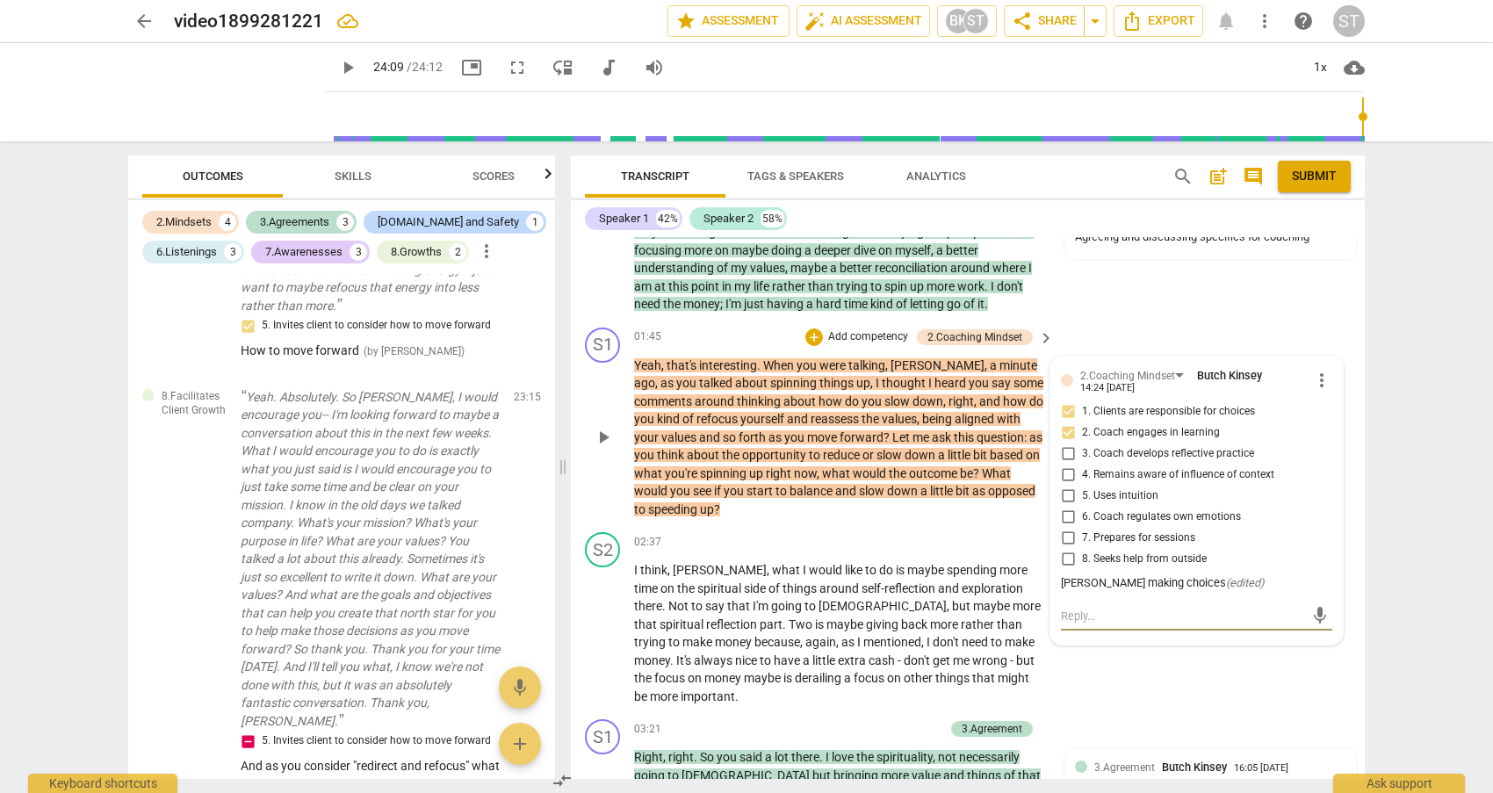
click at [1062, 609] on textarea at bounding box center [1182, 616] width 243 height 17
type textarea "N"
type textarea "Ni"
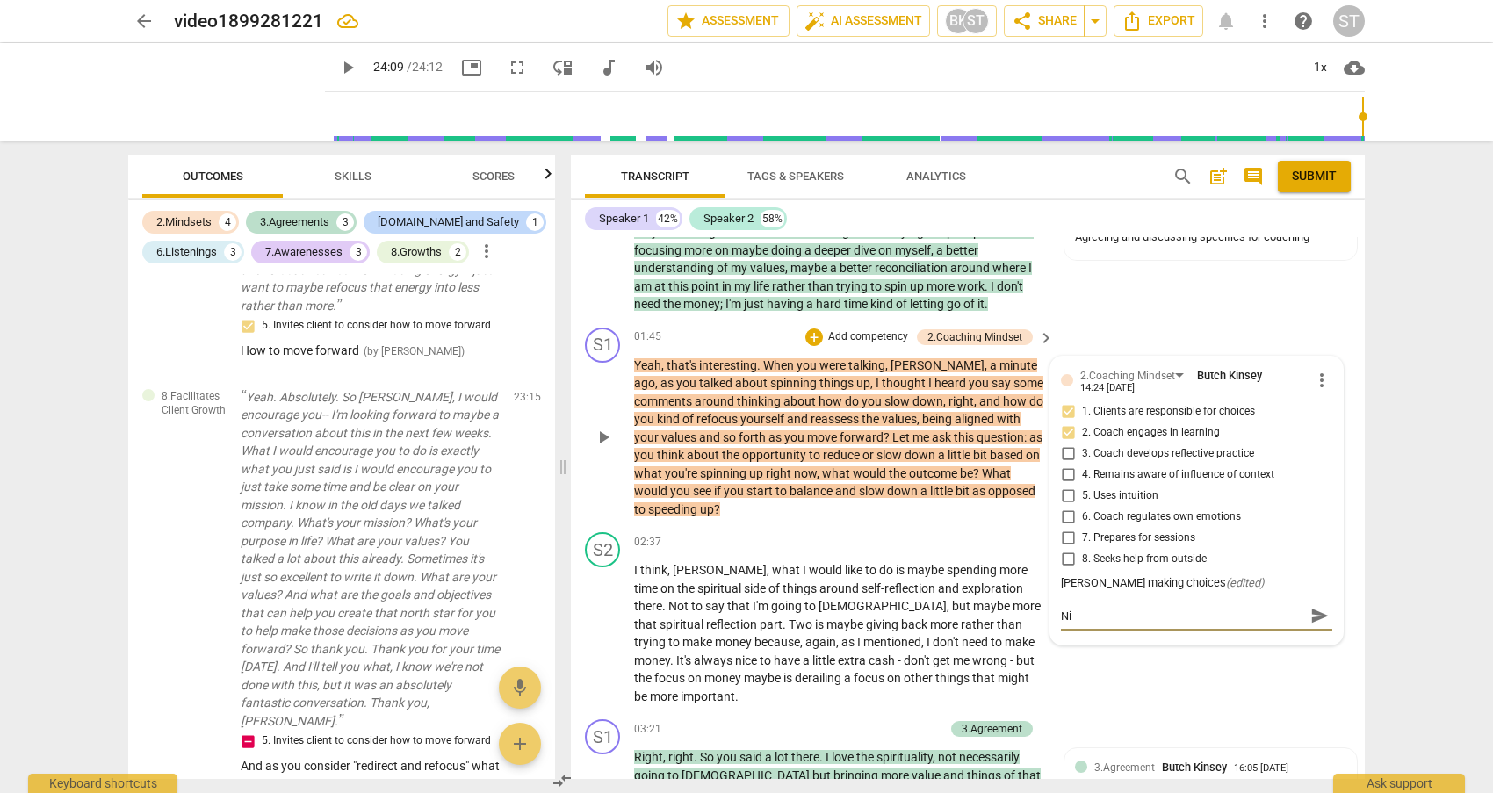
type textarea "Nic"
type textarea "Nice"
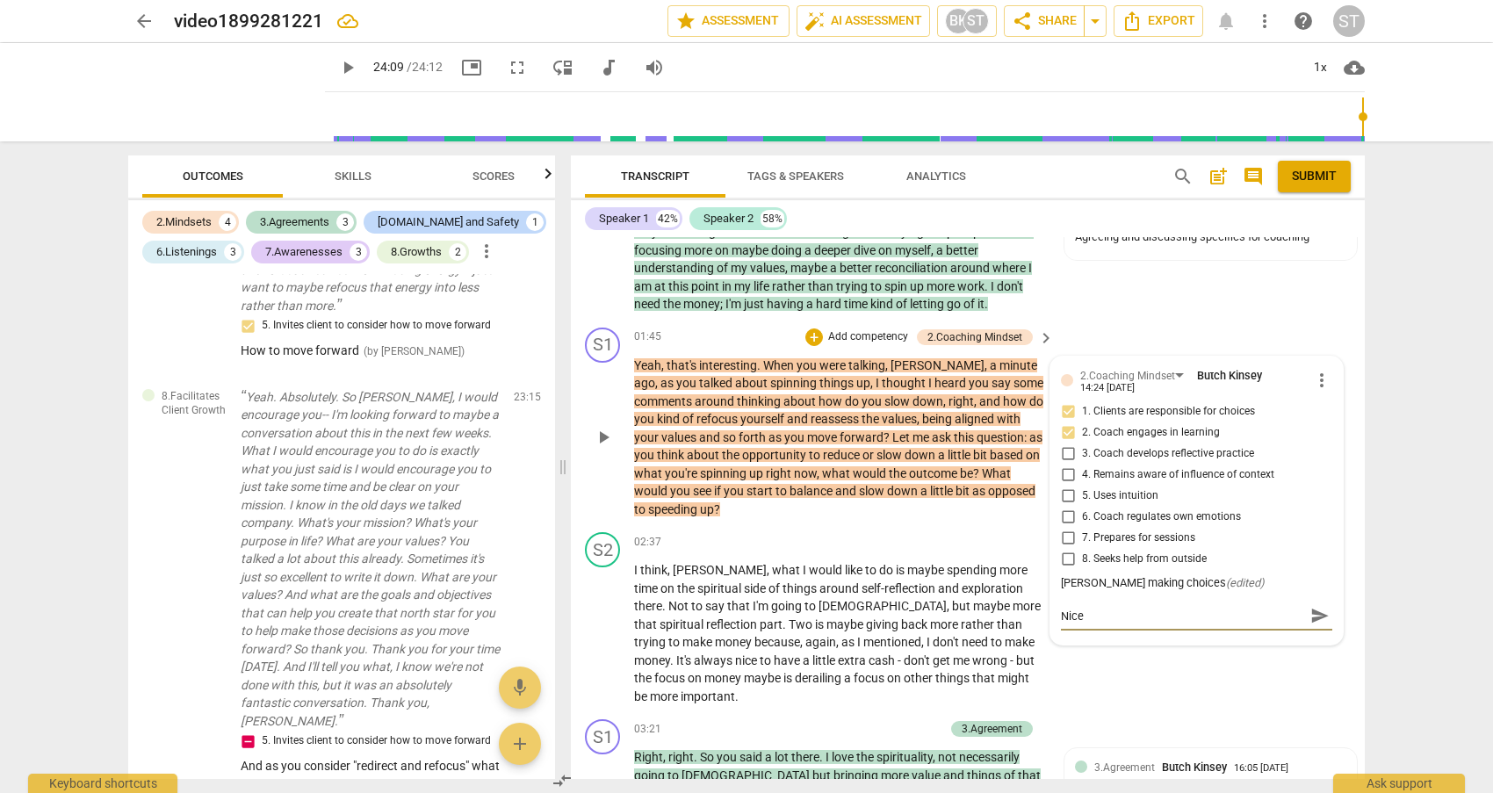
type textarea "Nice"
type textarea "Nice s"
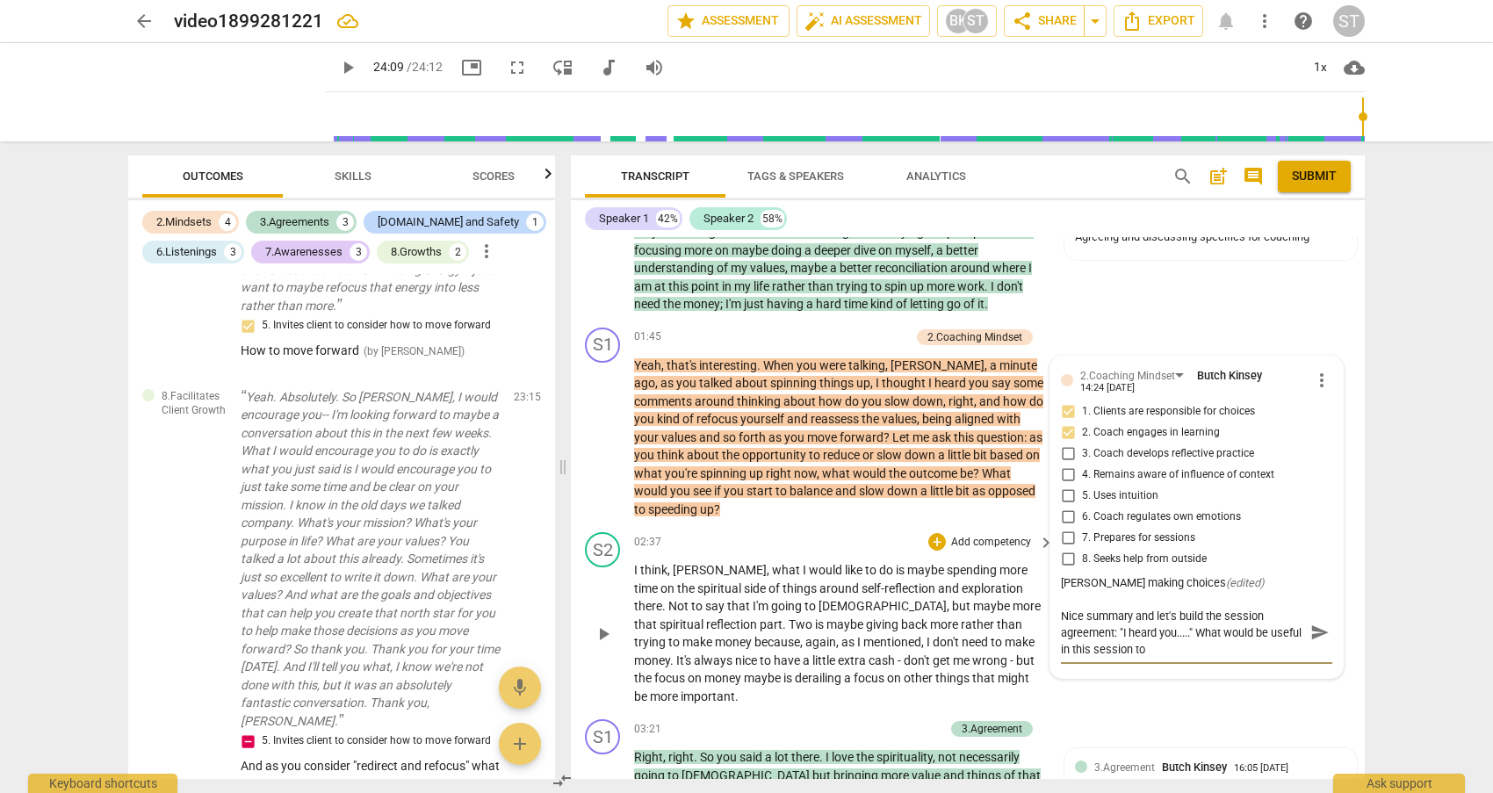
scroll to position [0, 0]
click at [1311, 637] on span "send" at bounding box center [1319, 631] width 19 height 19
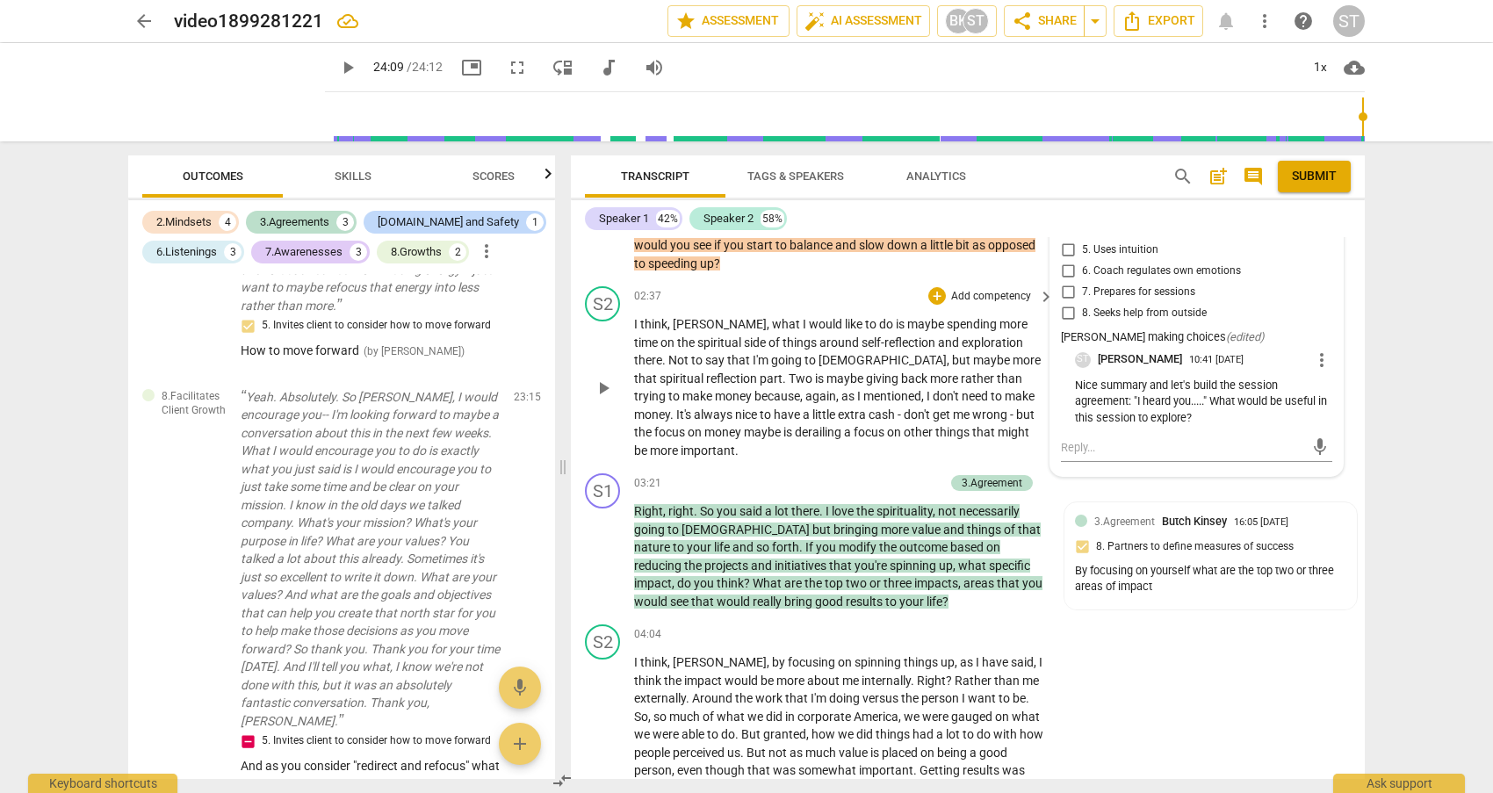
scroll to position [1141, 0]
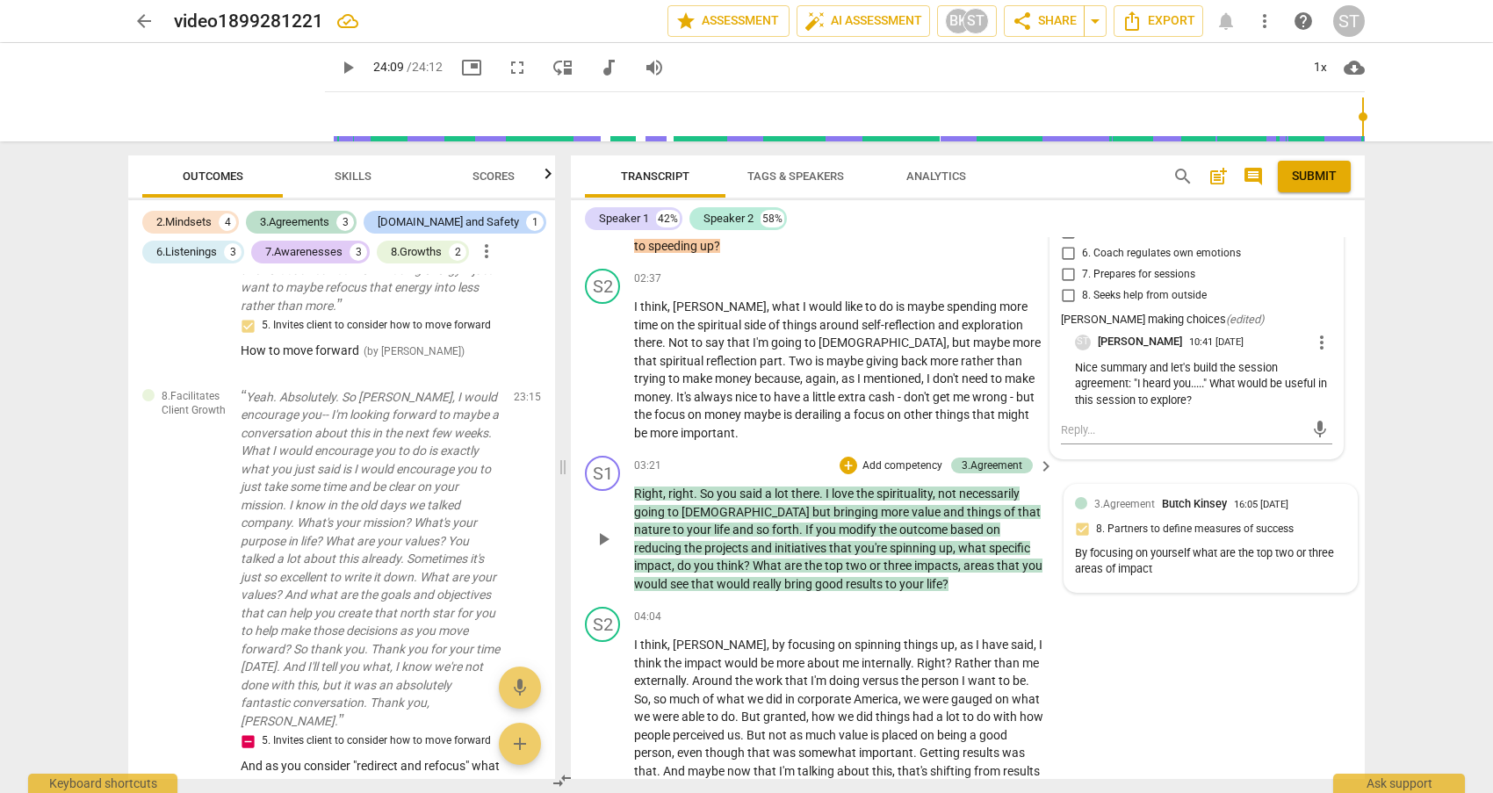
click at [1167, 560] on div "3.Agreement [PERSON_NAME] 16:05 [DATE] 8. Partners to define measures of succes…" at bounding box center [1210, 538] width 271 height 86
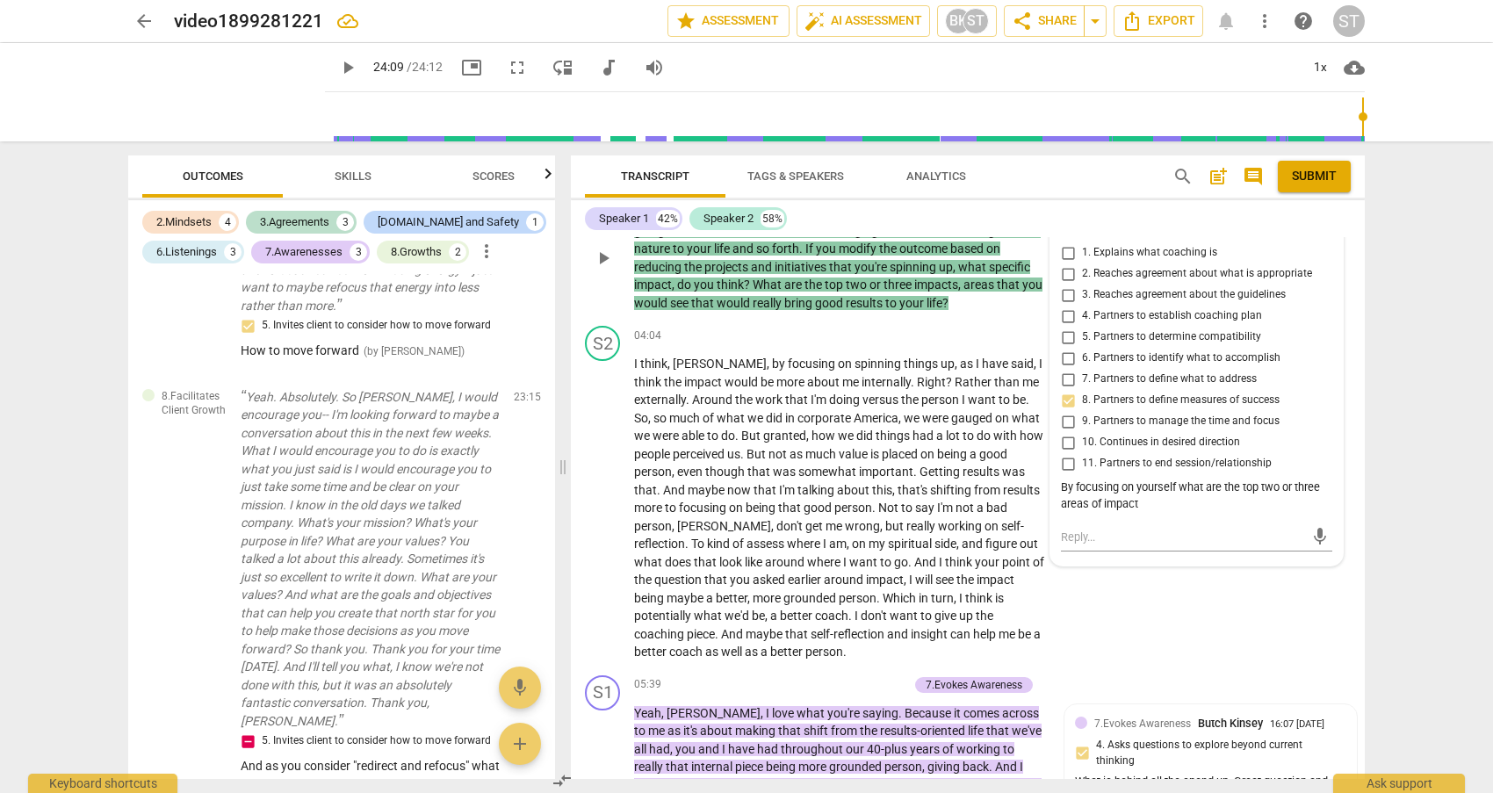
scroll to position [1405, 0]
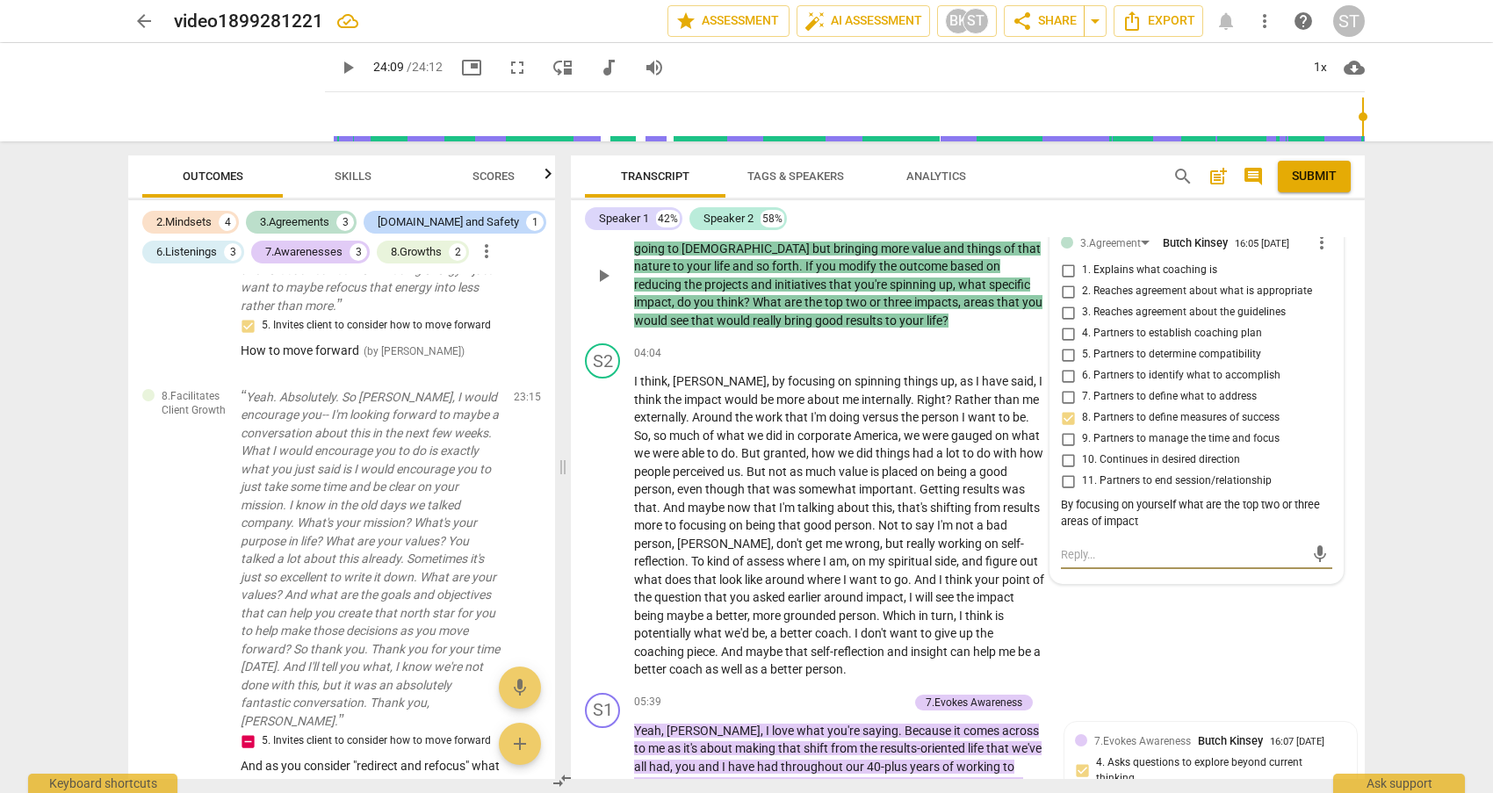
click at [1066, 546] on textarea at bounding box center [1182, 554] width 243 height 17
click at [1310, 553] on span "send" at bounding box center [1319, 562] width 19 height 19
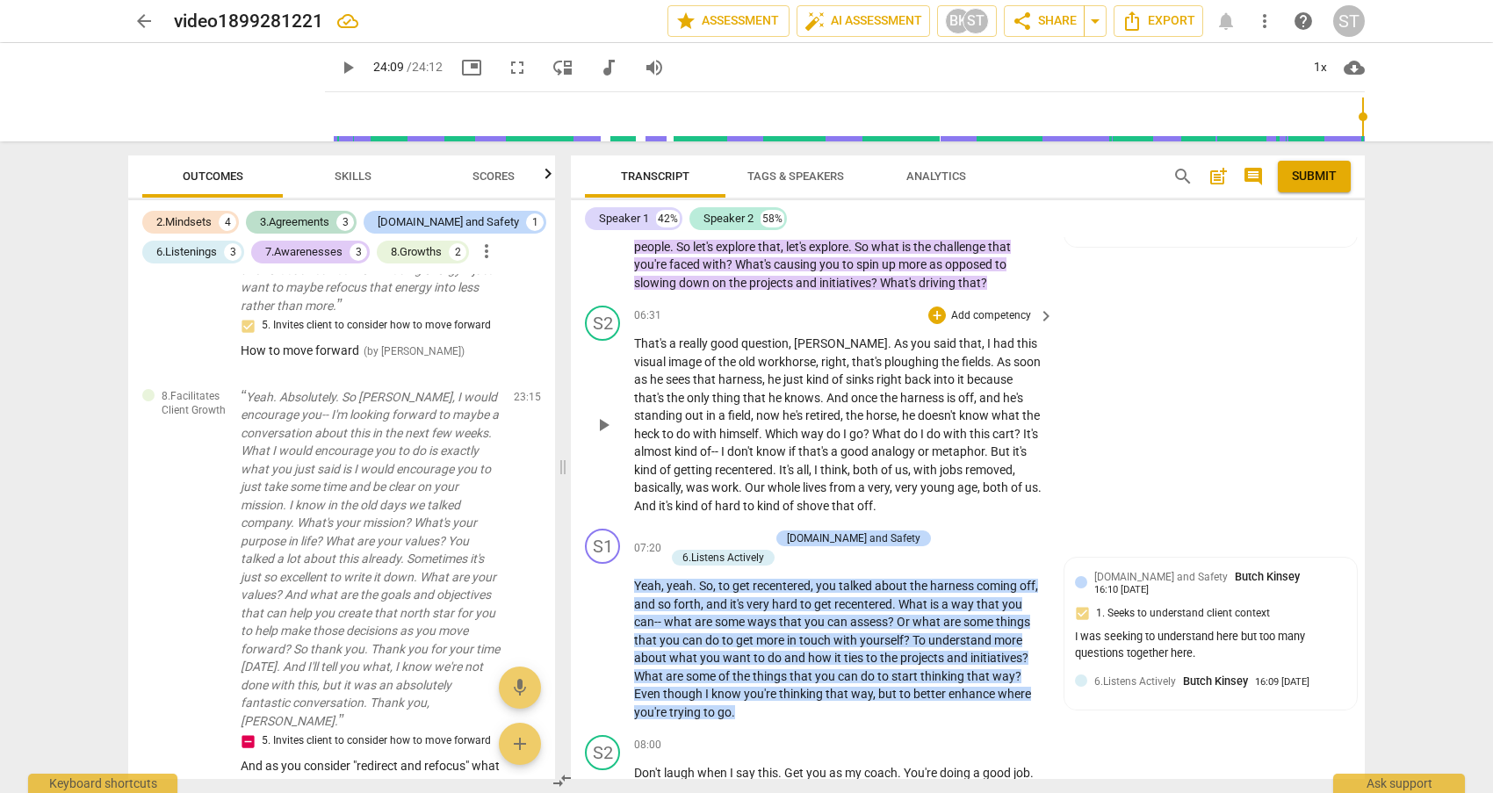
scroll to position [2019, 0]
